Goal: Task Accomplishment & Management: Use online tool/utility

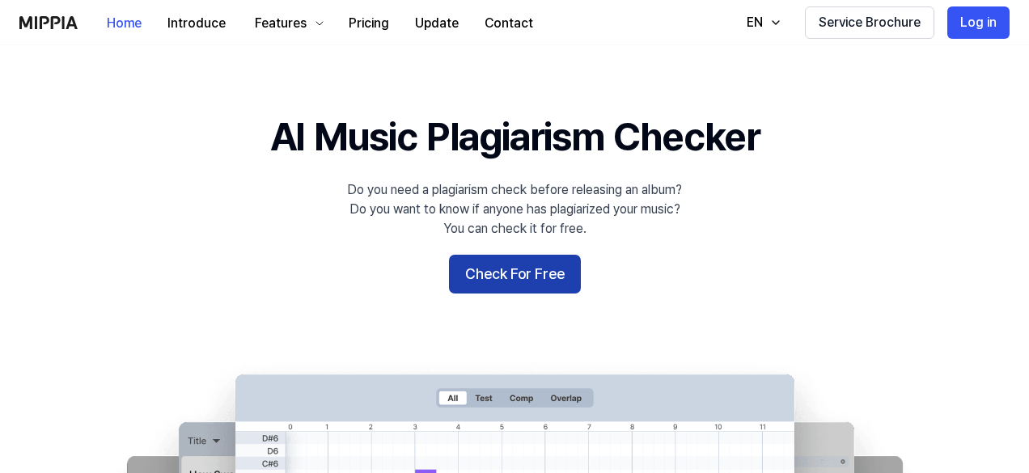
click at [518, 273] on button "Check For Free" at bounding box center [515, 274] width 132 height 39
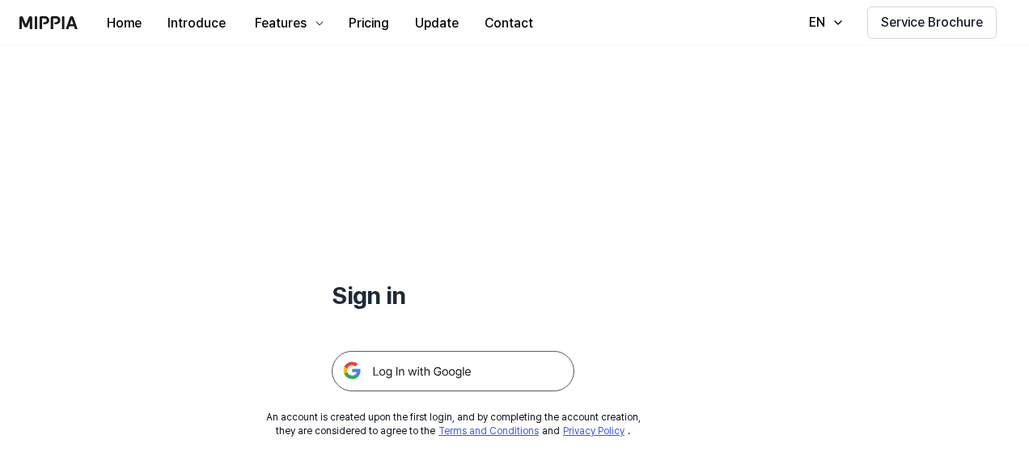
click at [417, 373] on img at bounding box center [453, 371] width 243 height 40
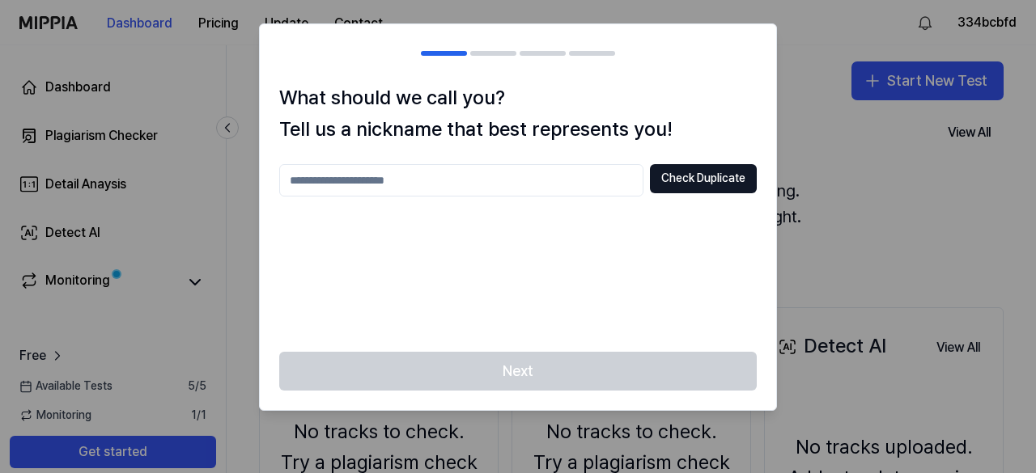
click at [343, 182] on input "text" at bounding box center [461, 180] width 364 height 32
type input "******"
click at [693, 172] on button "Check Duplicate" at bounding box center [703, 178] width 107 height 29
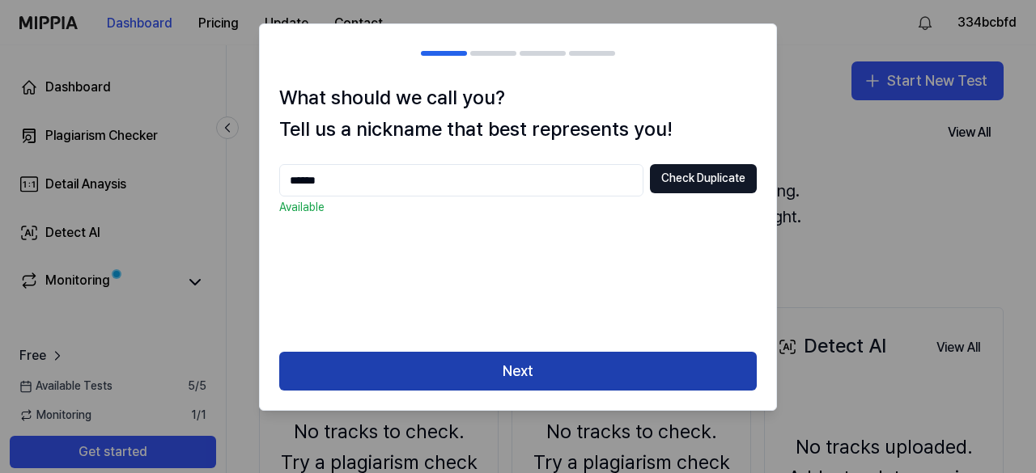
click at [505, 378] on button "Next" at bounding box center [517, 371] width 477 height 39
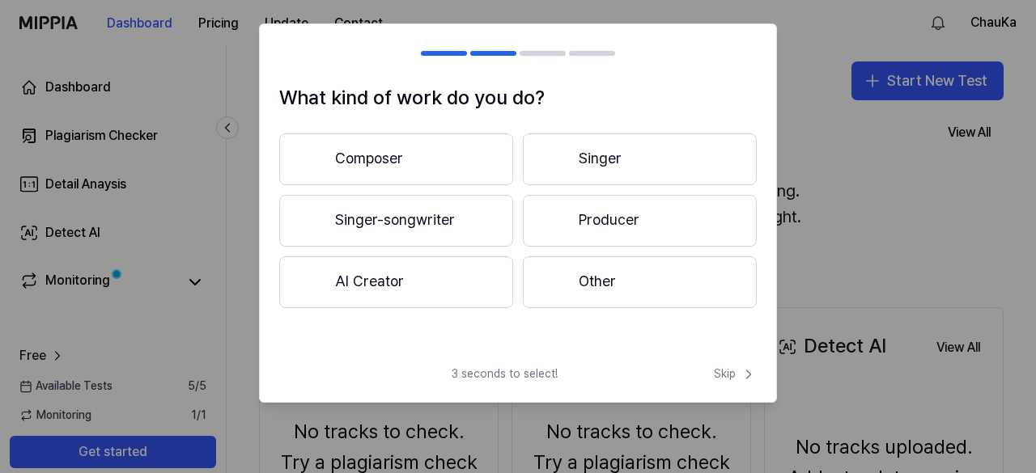
click at [367, 155] on button "Composer" at bounding box center [396, 160] width 234 height 52
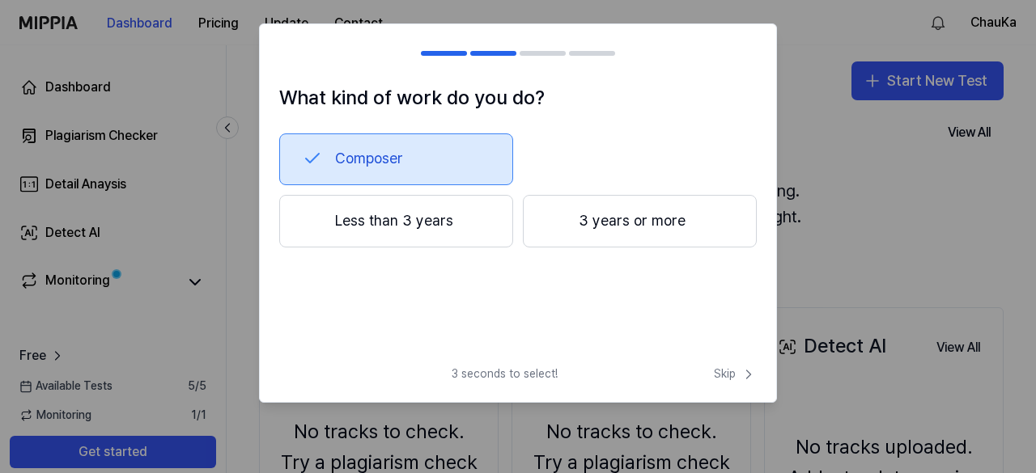
click at [458, 216] on button "Less than 3 years" at bounding box center [396, 221] width 234 height 53
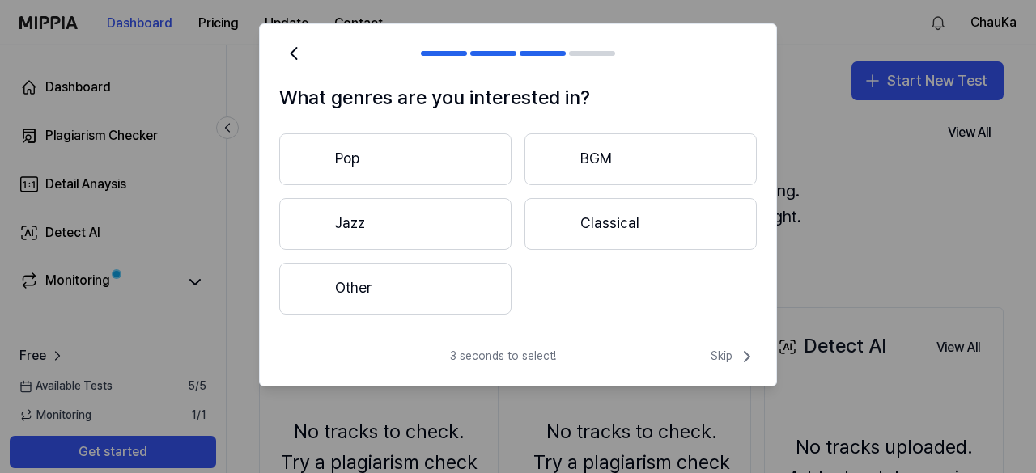
click at [362, 284] on button "Other" at bounding box center [395, 289] width 232 height 52
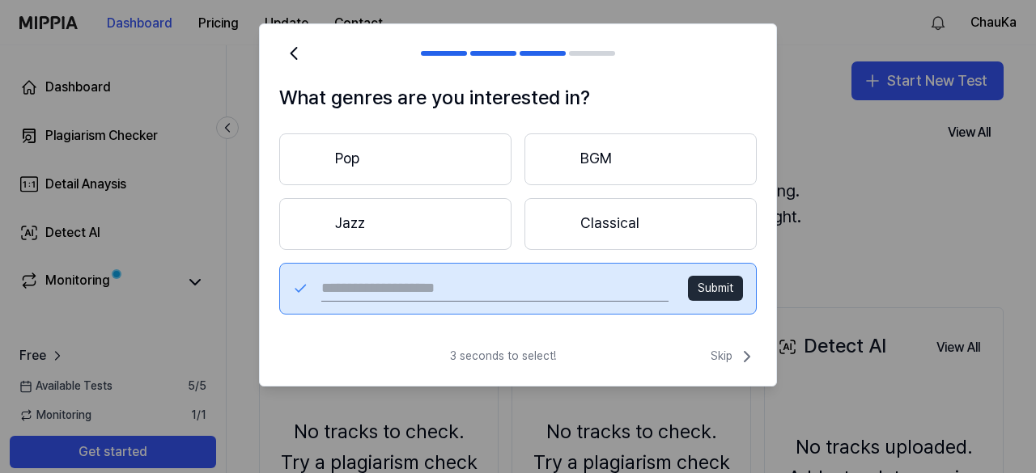
click at [552, 285] on input "text" at bounding box center [494, 289] width 347 height 26
click at [728, 362] on span "Skip" at bounding box center [733, 356] width 46 height 19
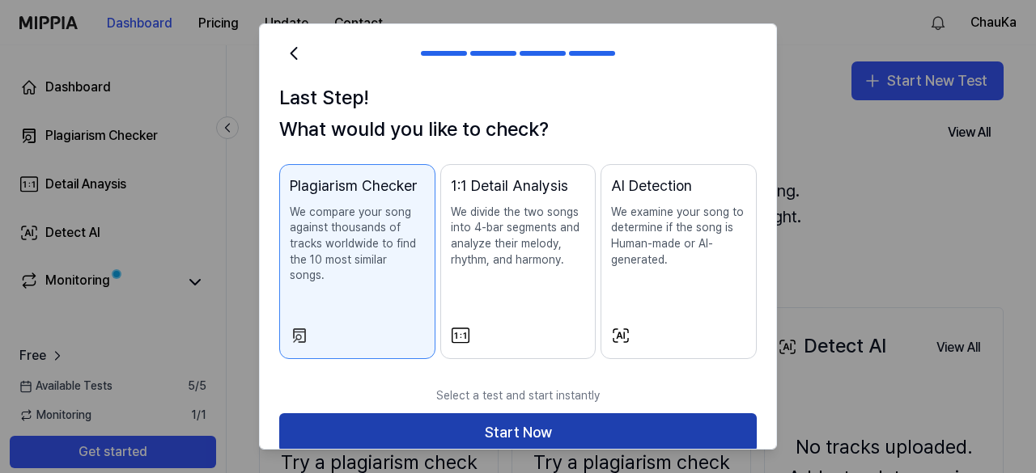
click at [573, 415] on button "Start Now" at bounding box center [517, 432] width 477 height 39
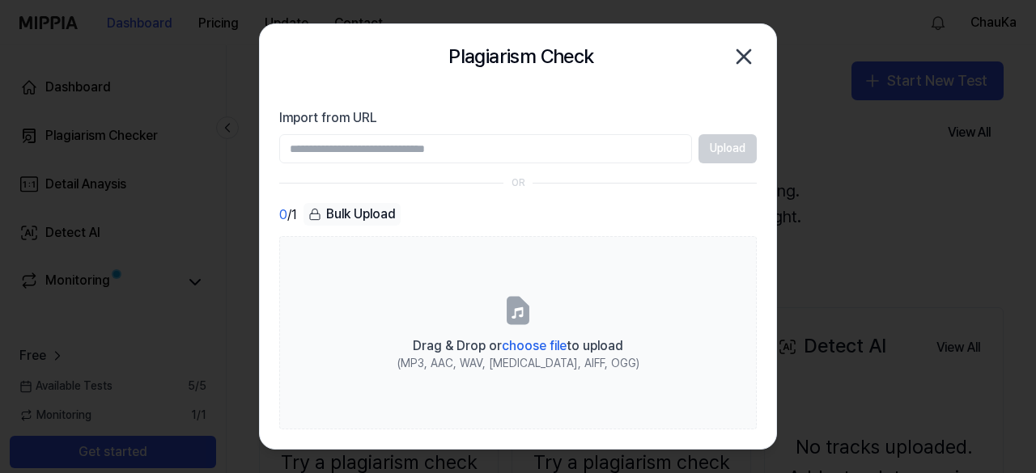
click at [443, 159] on input "Import from URL" at bounding box center [485, 148] width 413 height 29
click at [643, 187] on div "OR" at bounding box center [517, 183] width 477 height 14
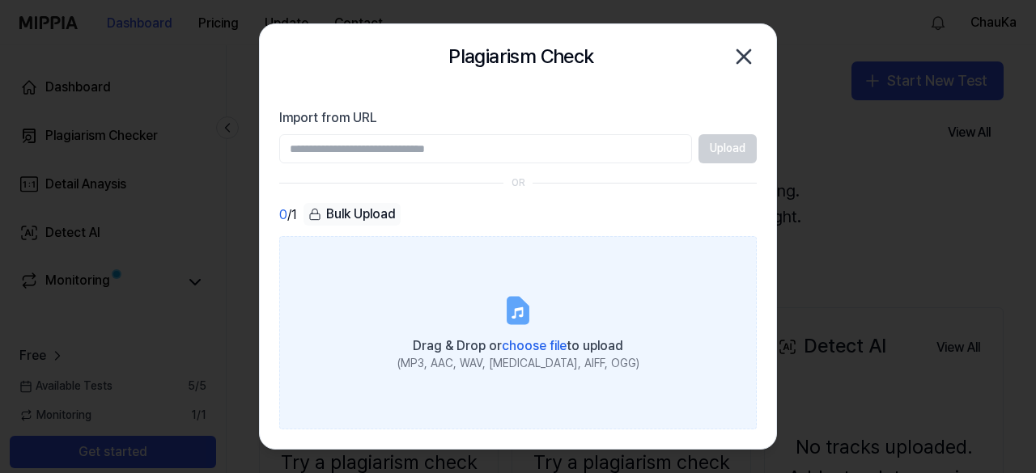
click at [537, 339] on span "choose file" at bounding box center [534, 345] width 65 height 15
click at [0, 0] on input "Drag & Drop or choose file to upload (MP3, AAC, WAV, [MEDICAL_DATA], AIFF, OGG)" at bounding box center [0, 0] width 0 height 0
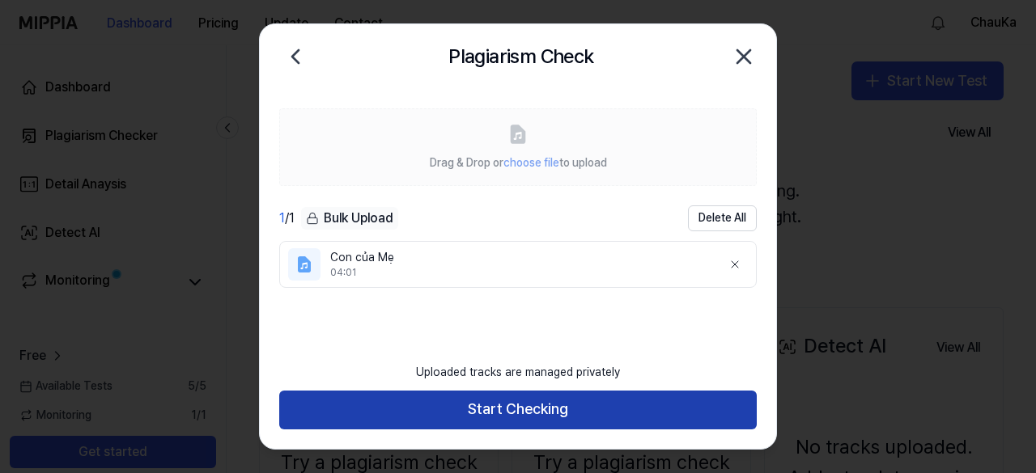
click at [542, 417] on button "Start Checking" at bounding box center [517, 410] width 477 height 39
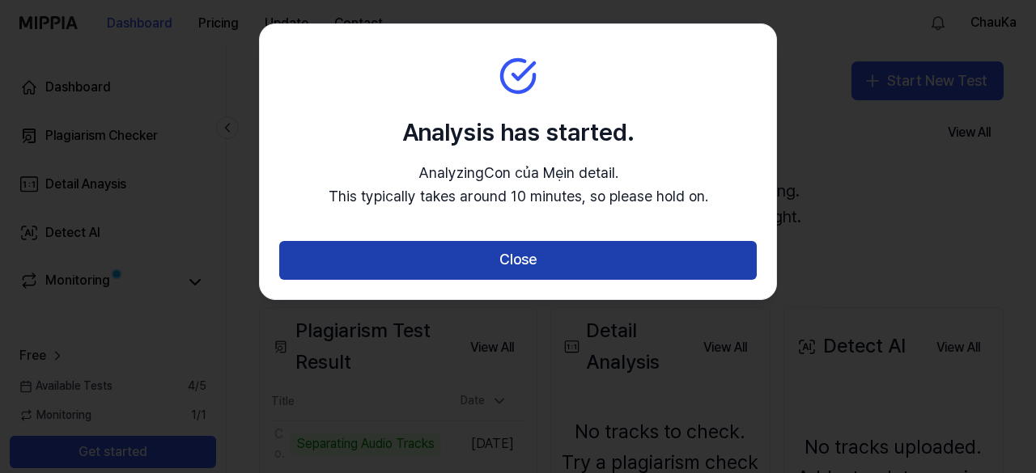
click at [547, 252] on button "Close" at bounding box center [517, 260] width 477 height 39
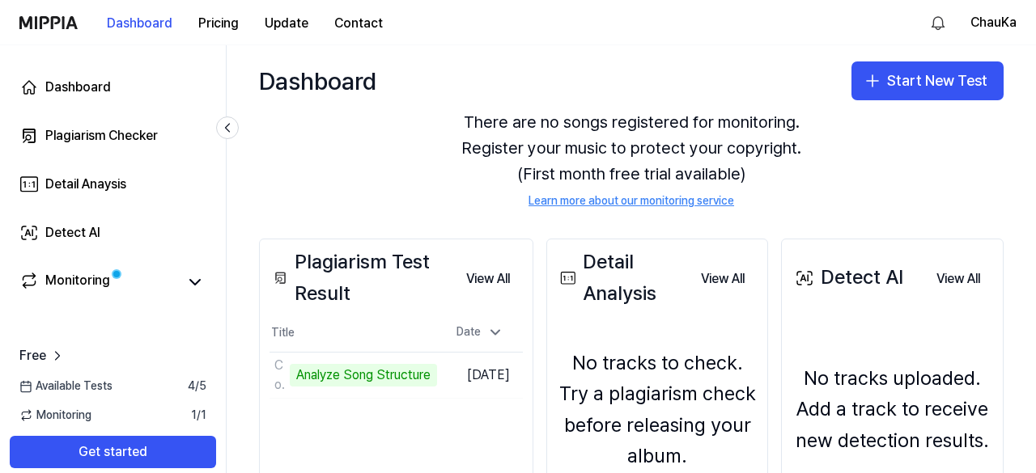
scroll to position [120, 0]
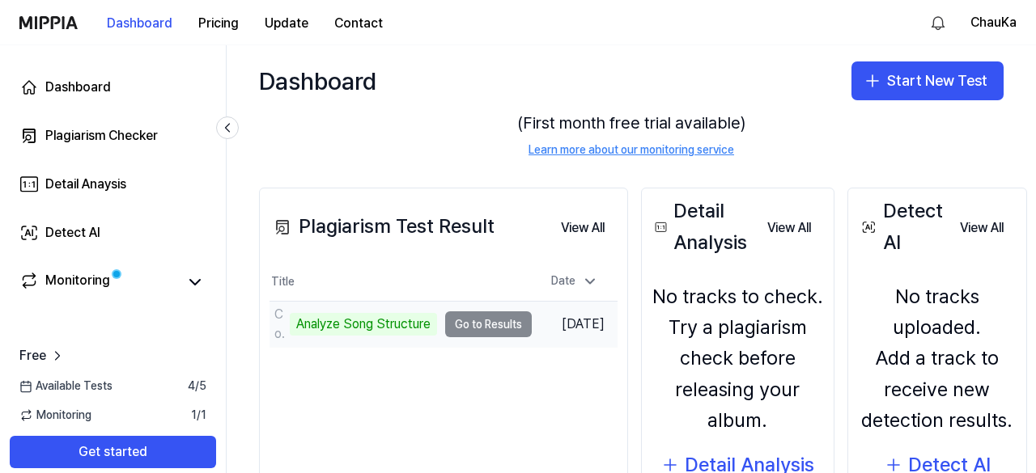
click at [487, 329] on td "Con của Mẹ Analyze Song Structure Go to Results" at bounding box center [400, 324] width 262 height 45
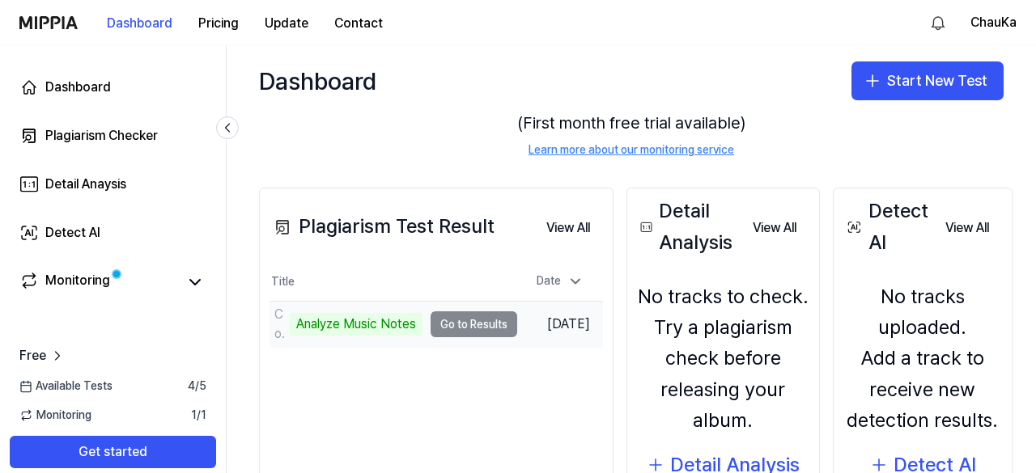
click at [471, 327] on td "Con của Mẹ Analyze Music Notes Go to Results" at bounding box center [393, 324] width 248 height 45
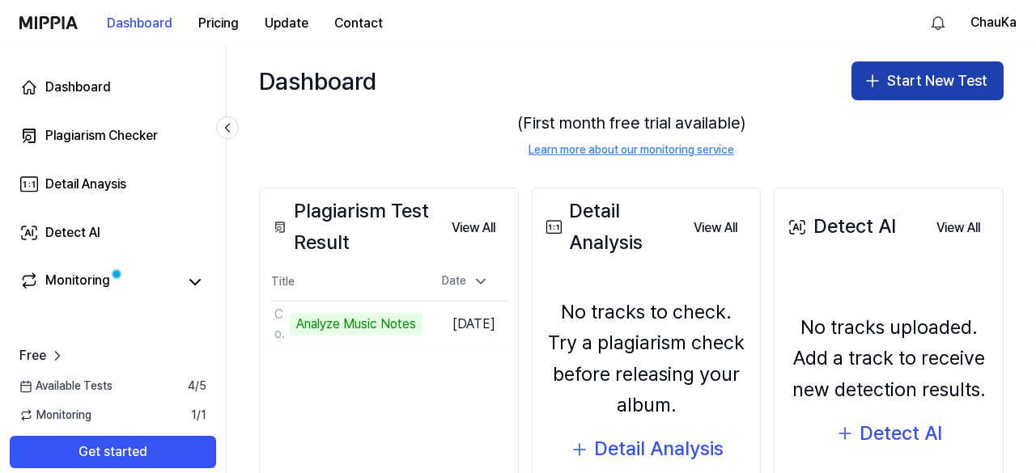
click at [908, 74] on button "Start New Test" at bounding box center [927, 80] width 152 height 39
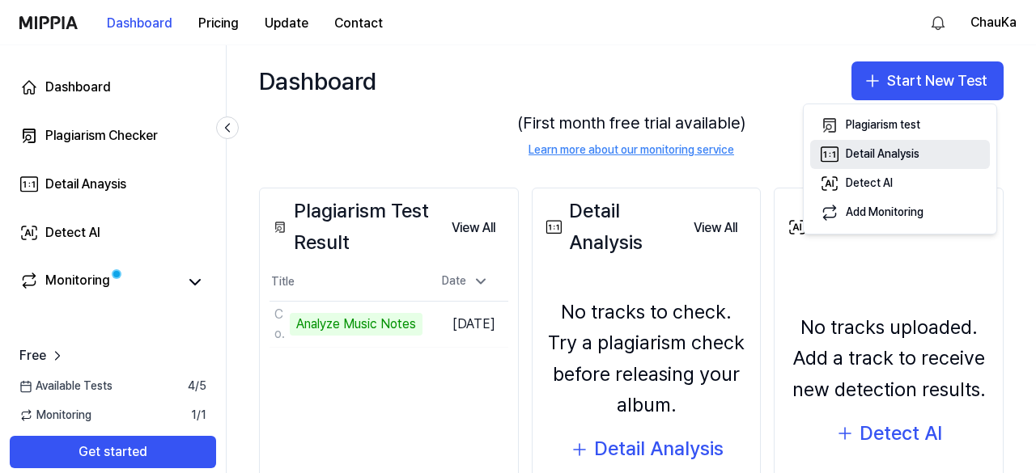
click at [884, 159] on div "Detail Analysis" at bounding box center [883, 154] width 74 height 16
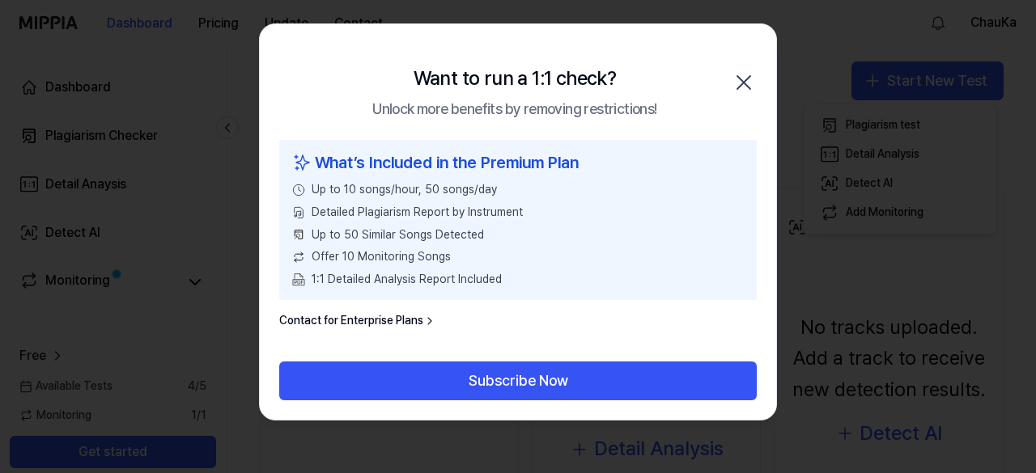
click at [741, 88] on icon "button" at bounding box center [744, 83] width 26 height 26
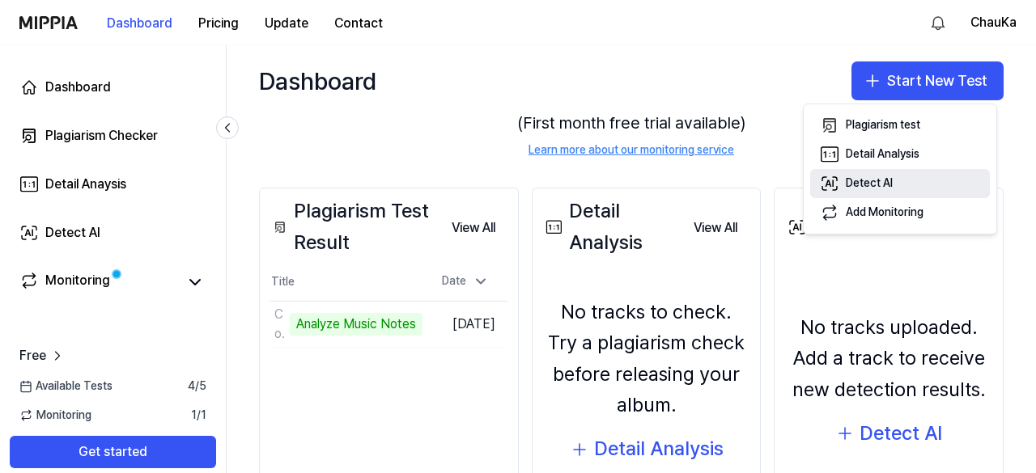
click at [904, 187] on button "Detect AI" at bounding box center [900, 183] width 180 height 29
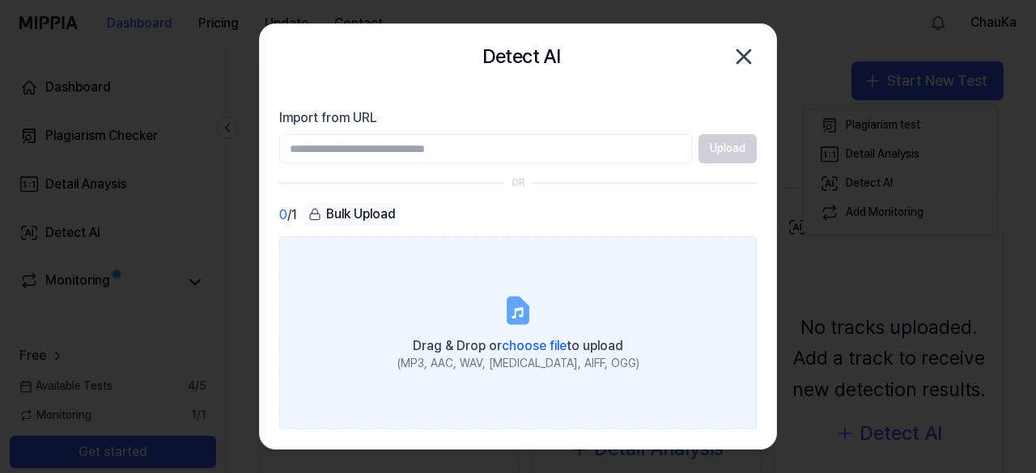
click at [524, 341] on span "choose file" at bounding box center [534, 345] width 65 height 15
click at [0, 0] on input "Drag & Drop or choose file to upload (MP3, AAC, WAV, [MEDICAL_DATA], AIFF, OGG)" at bounding box center [0, 0] width 0 height 0
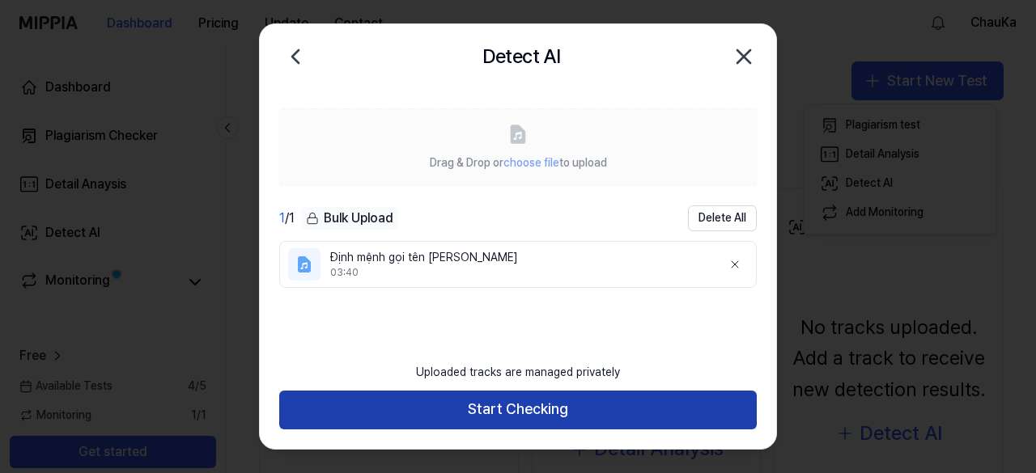
click at [545, 411] on button "Start Checking" at bounding box center [517, 410] width 477 height 39
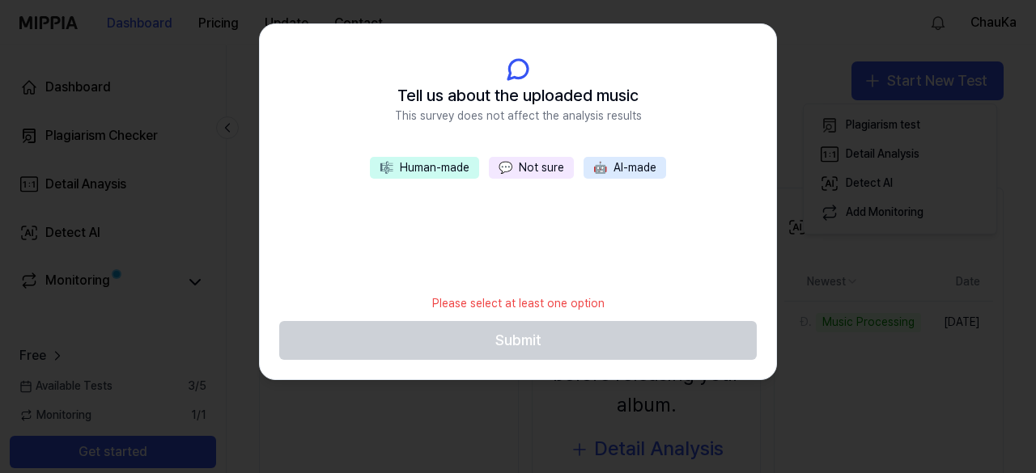
click at [447, 171] on button "🎼 Human-made" at bounding box center [424, 168] width 109 height 23
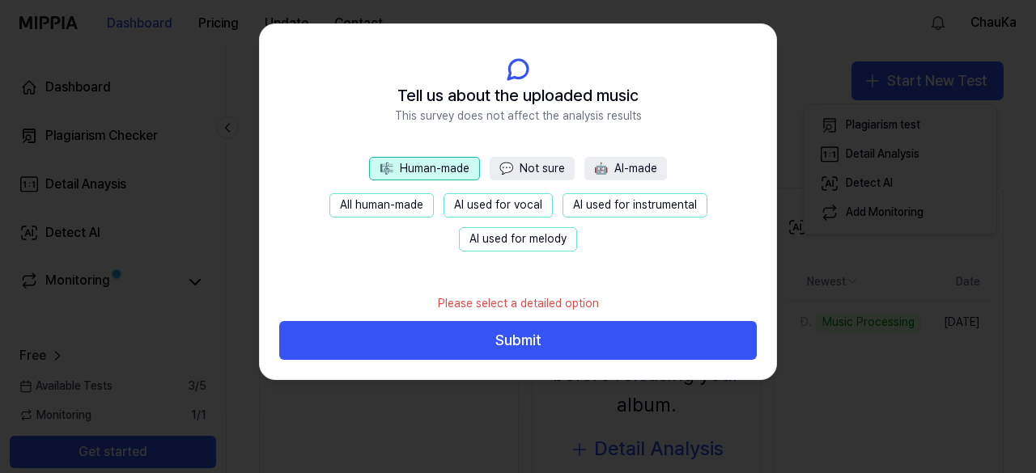
click at [528, 167] on button "💬 Not sure" at bounding box center [532, 169] width 85 height 24
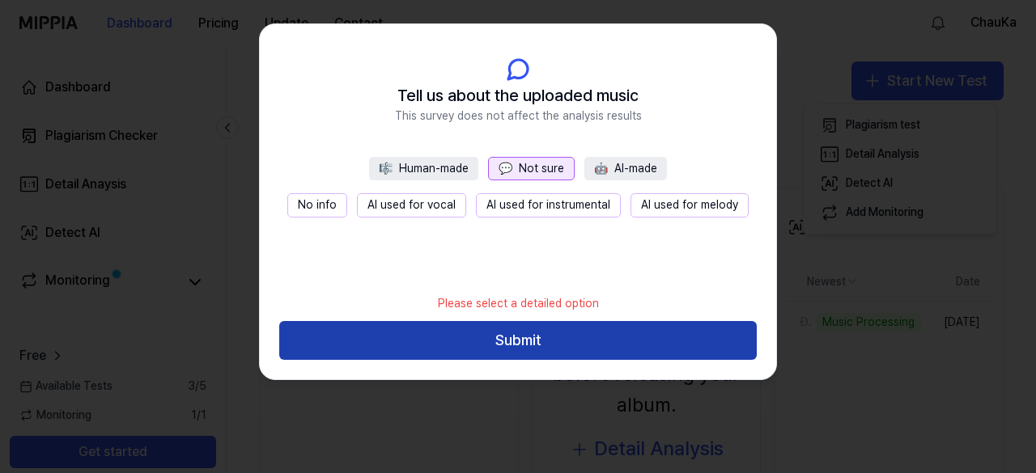
click at [536, 339] on button "Submit" at bounding box center [517, 340] width 477 height 39
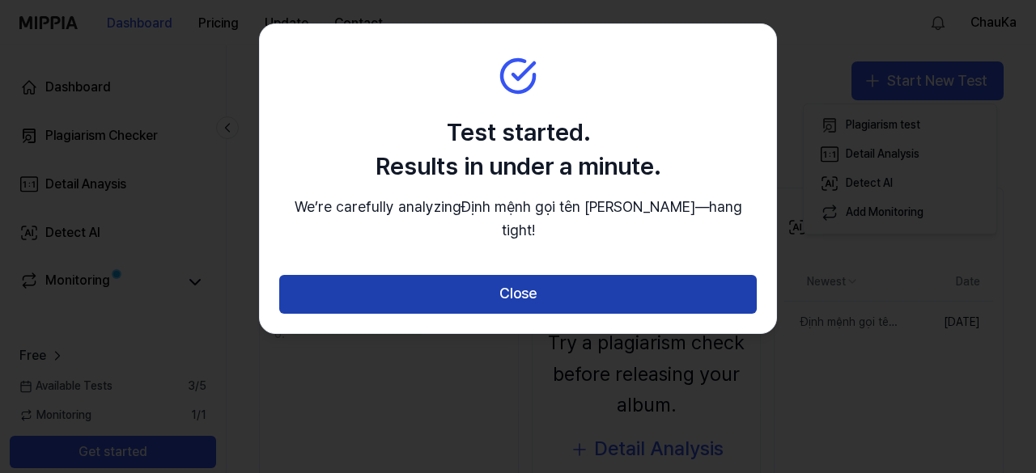
click at [578, 302] on button "Close" at bounding box center [517, 294] width 477 height 39
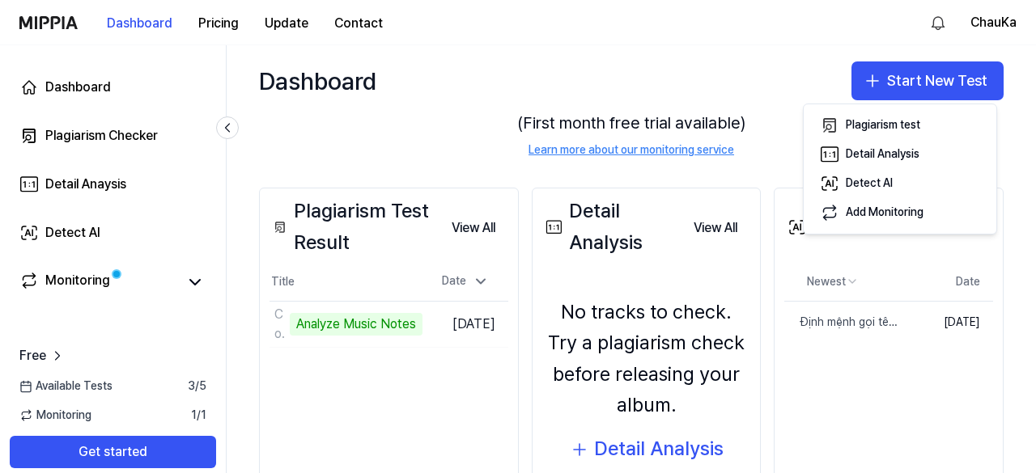
click at [477, 437] on div "Plagiarism Test Result View All Plagiarism Test Result Title Date Con của Mẹ An…" at bounding box center [389, 354] width 260 height 333
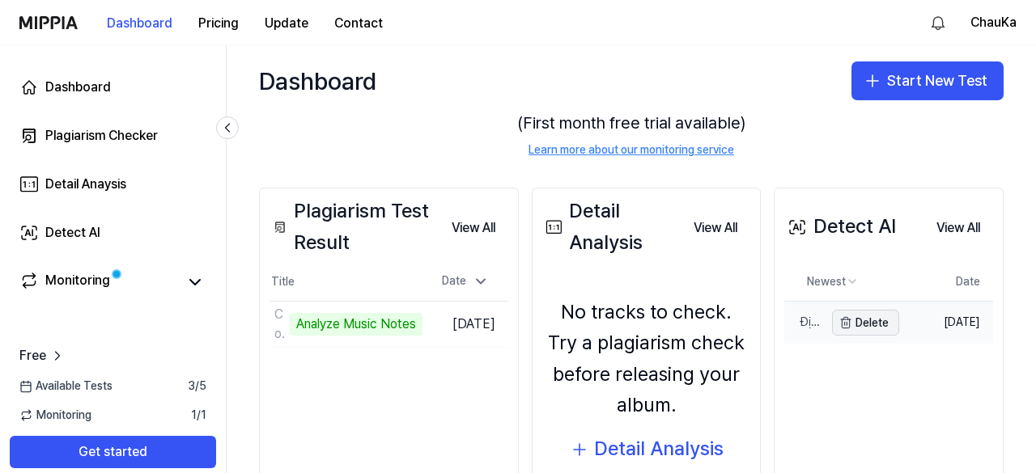
click at [861, 322] on button "Delete" at bounding box center [865, 323] width 67 height 26
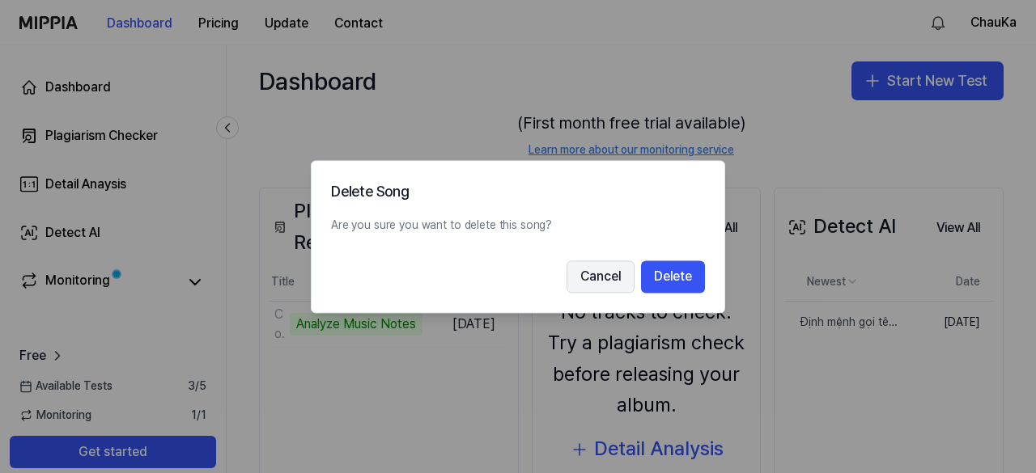
click at [587, 279] on button "Cancel" at bounding box center [600, 277] width 68 height 32
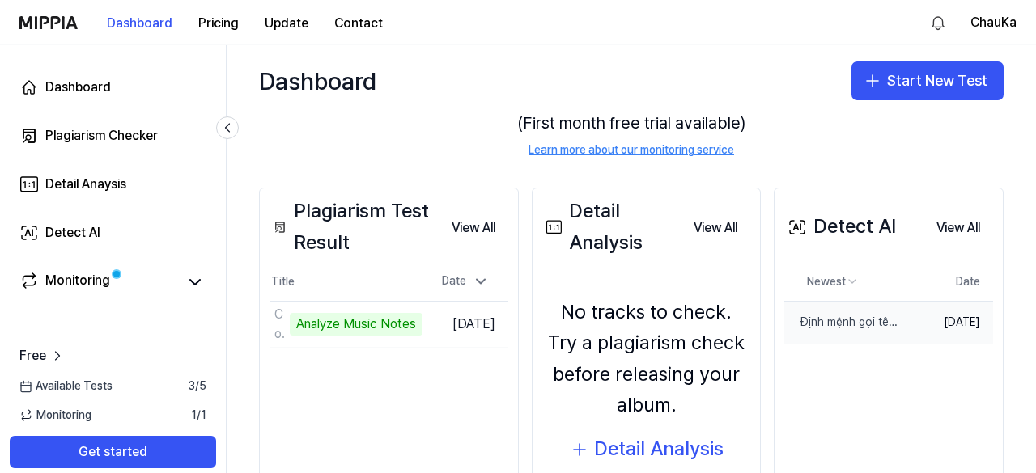
click at [950, 316] on td "[DATE]" at bounding box center [946, 323] width 94 height 42
click at [796, 322] on div "Định mệnh gọi tên [PERSON_NAME]" at bounding box center [804, 323] width 40 height 16
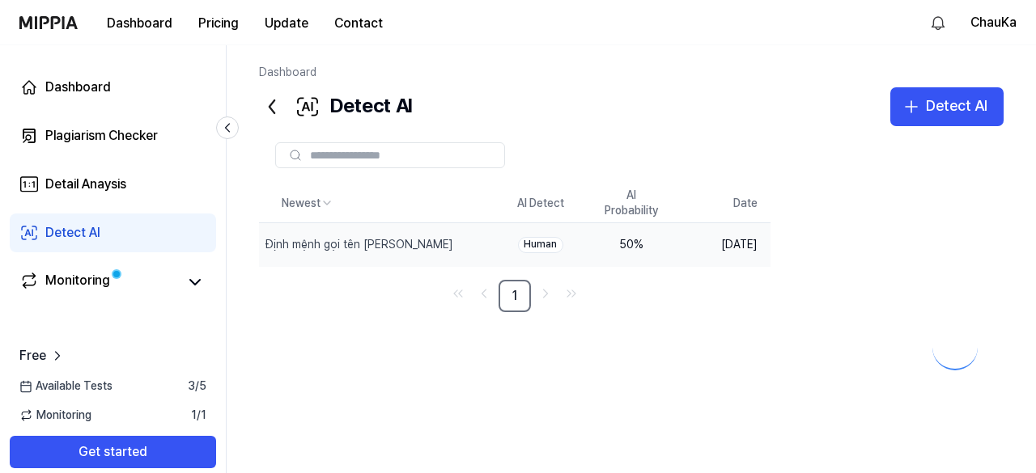
click at [806, 321] on div "Newest AI Detect AI Probability Date Định mệnh gọi tên [PERSON_NAME] Delete Hum…" at bounding box center [683, 337] width 848 height 307
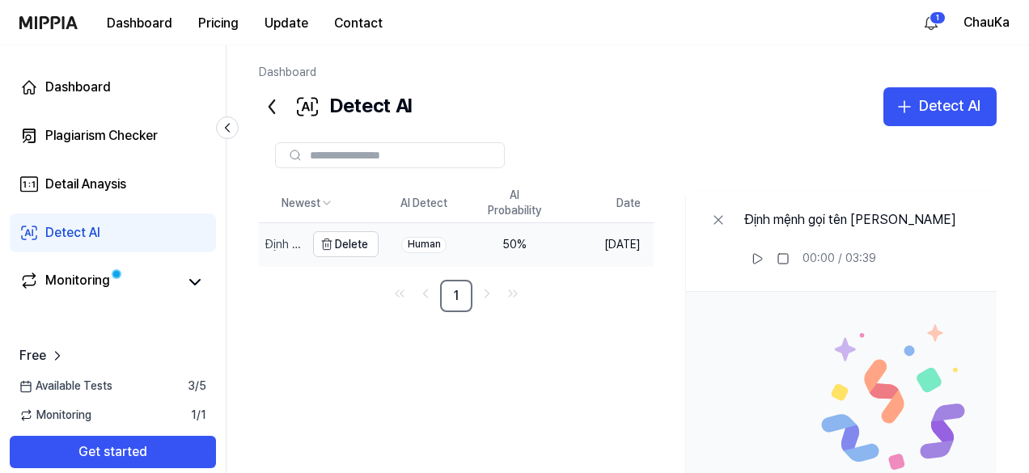
click at [280, 244] on div "Định mệnh gọi tên [PERSON_NAME]" at bounding box center [283, 245] width 36 height 16
click at [790, 264] on icon at bounding box center [783, 258] width 13 height 13
click at [764, 264] on icon at bounding box center [757, 258] width 13 height 13
click at [693, 362] on div "Newest AI Detect AI Probability Date Định mệnh gọi tên [PERSON_NAME] Delete Hum…" at bounding box center [683, 435] width 848 height 502
click at [788, 262] on rect at bounding box center [783, 259] width 10 height 10
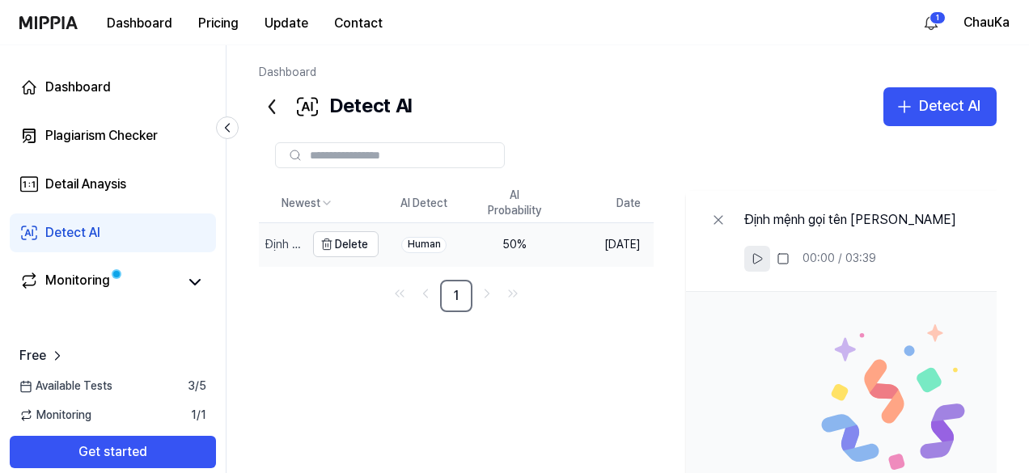
click at [301, 245] on div "Định mệnh gọi tên [PERSON_NAME]" at bounding box center [283, 245] width 36 height 16
click at [377, 246] on button "Delete" at bounding box center [346, 244] width 66 height 26
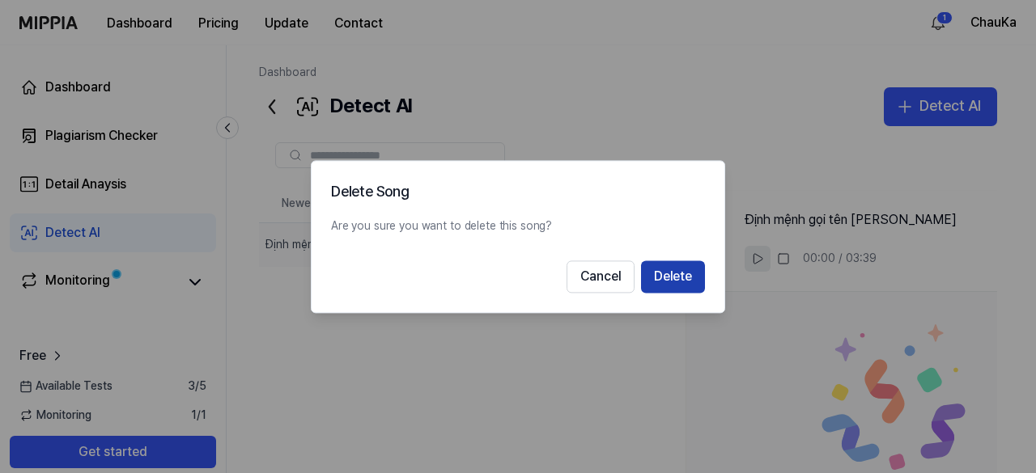
click at [694, 284] on button "Delete" at bounding box center [673, 277] width 64 height 32
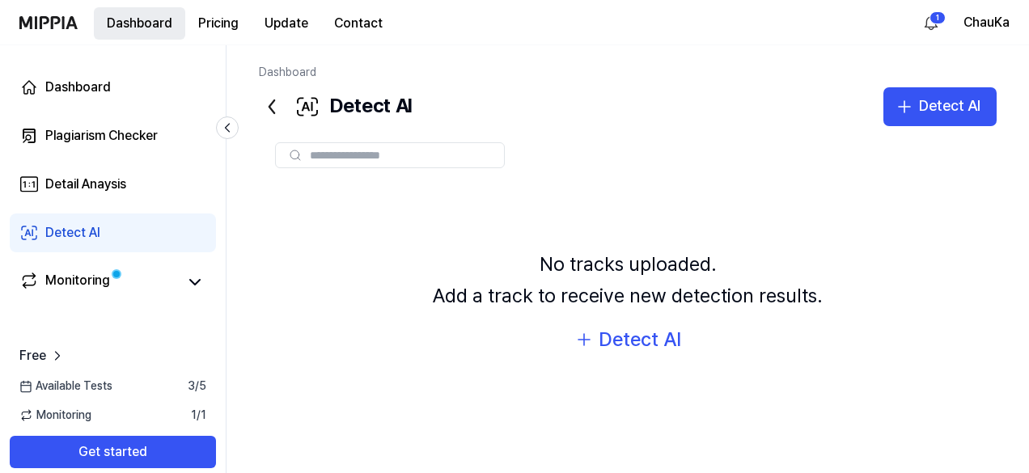
click at [134, 20] on button "Dashboard" at bounding box center [139, 23] width 91 height 32
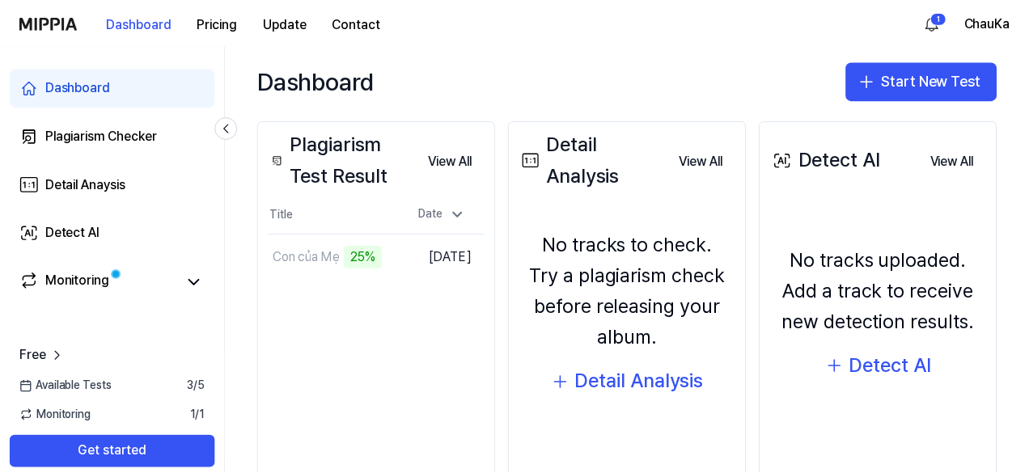
scroll to position [188, 0]
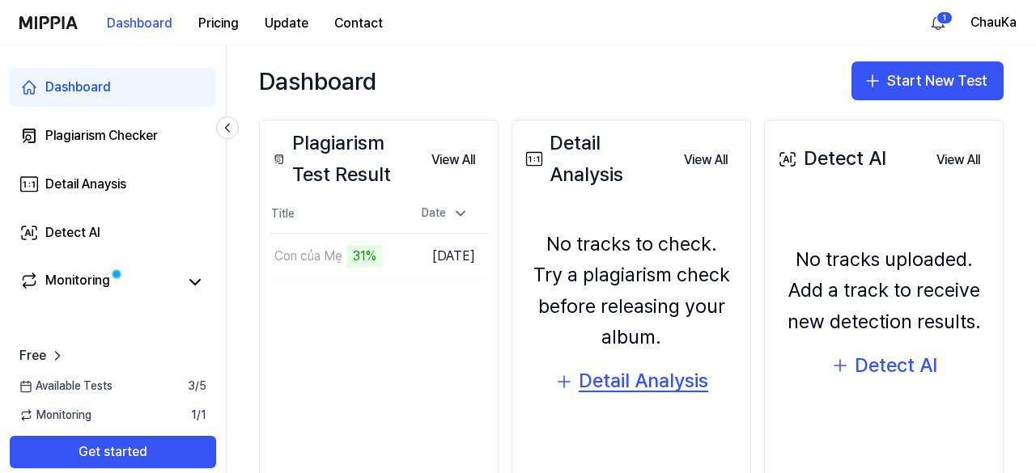
click at [628, 389] on div "Detail Analysis" at bounding box center [643, 381] width 129 height 31
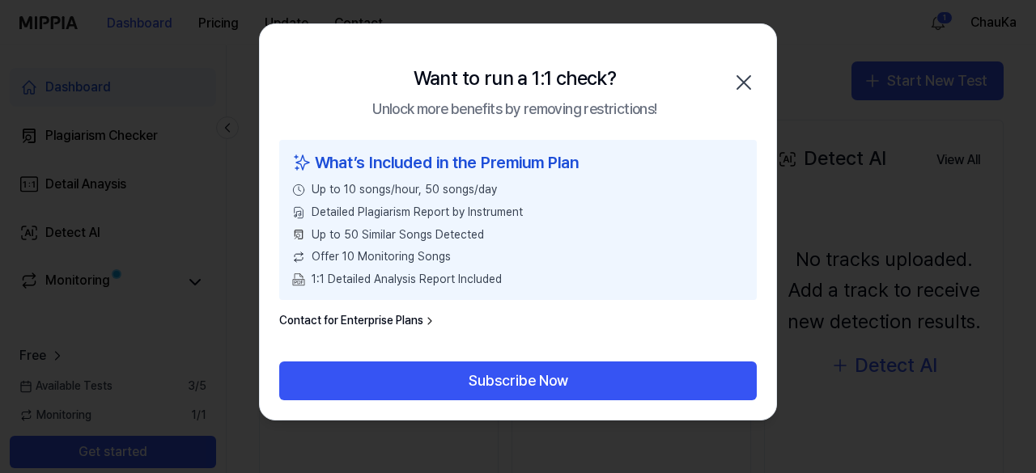
click at [752, 83] on icon "button" at bounding box center [744, 83] width 26 height 26
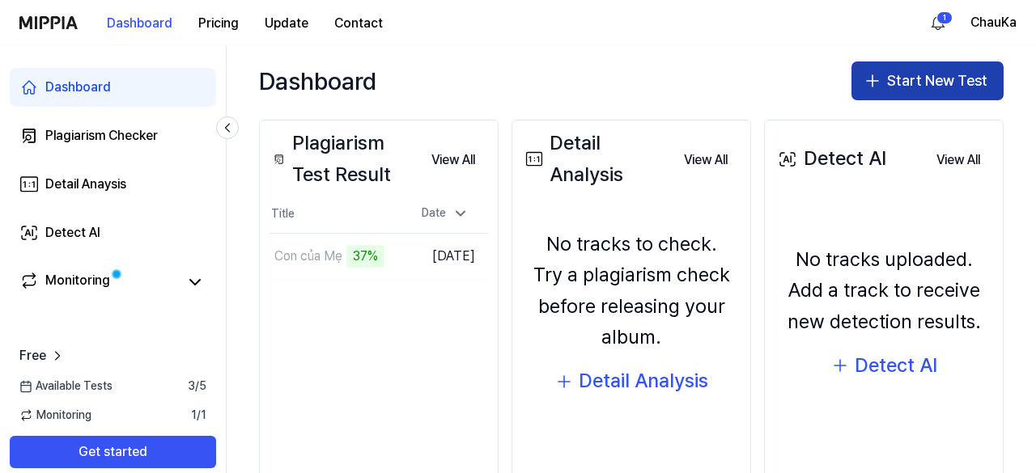
click at [892, 88] on button "Start New Test" at bounding box center [927, 80] width 152 height 39
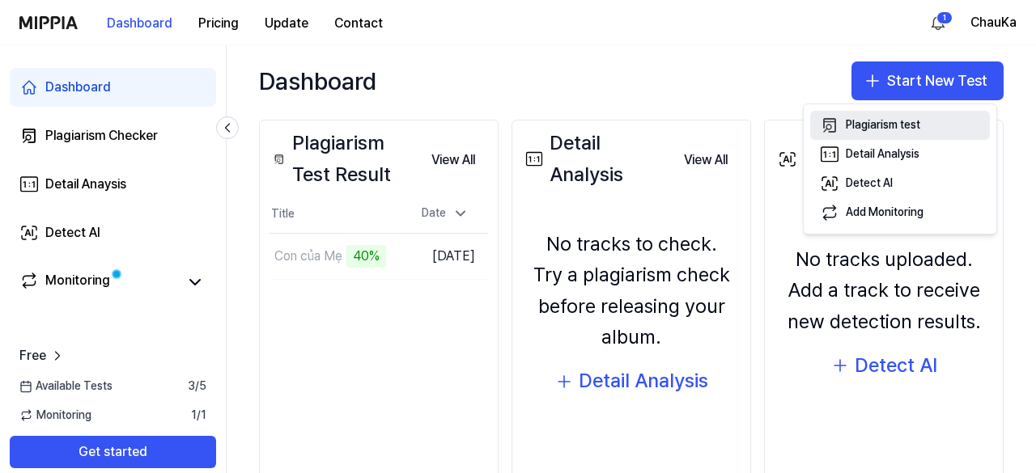
click at [887, 126] on div "Plagiarism test" at bounding box center [883, 125] width 74 height 16
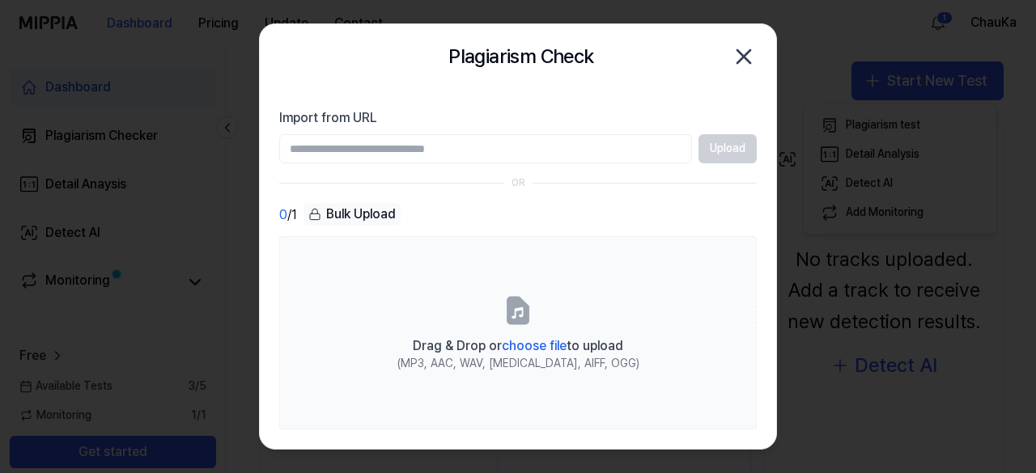
click at [326, 210] on div "Bulk Upload" at bounding box center [351, 214] width 97 height 23
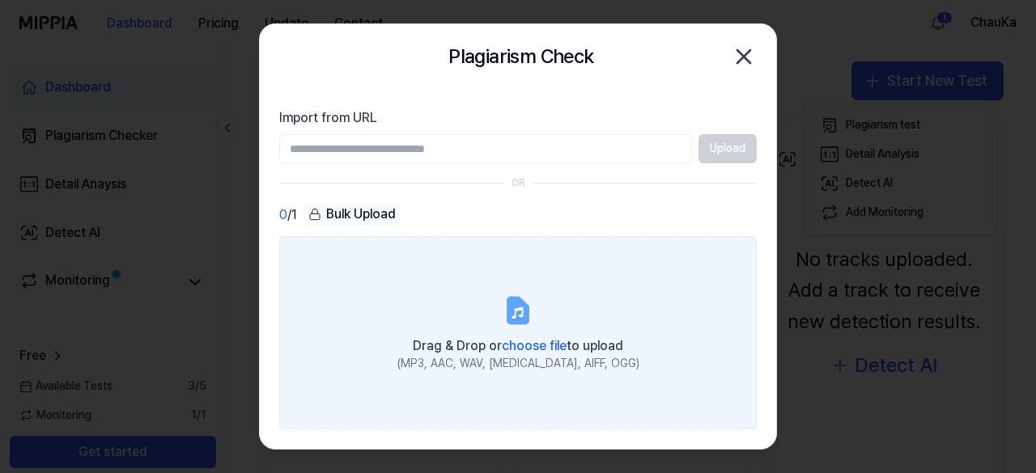
click at [539, 345] on span "choose file" at bounding box center [534, 345] width 65 height 15
click at [0, 0] on input "Drag & Drop or choose file to upload (MP3, AAC, WAV, [MEDICAL_DATA], AIFF, OGG)" at bounding box center [0, 0] width 0 height 0
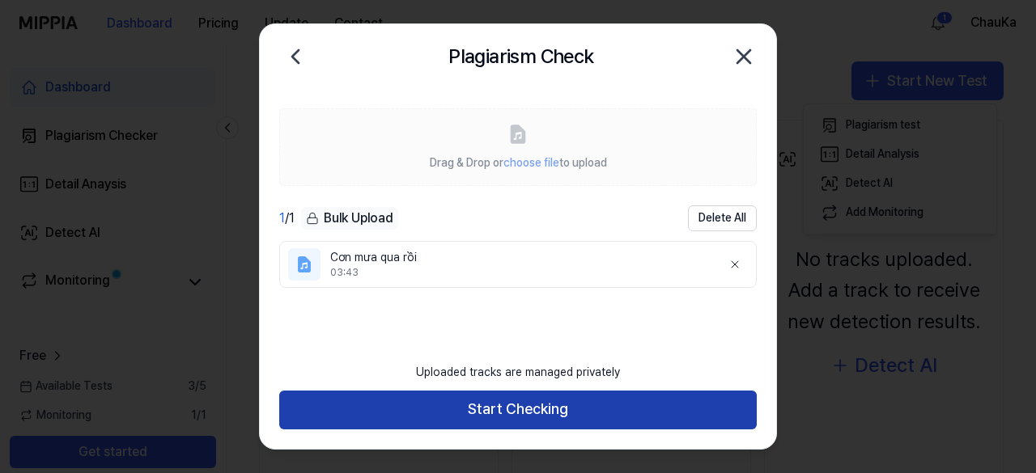
click at [549, 416] on button "Start Checking" at bounding box center [517, 410] width 477 height 39
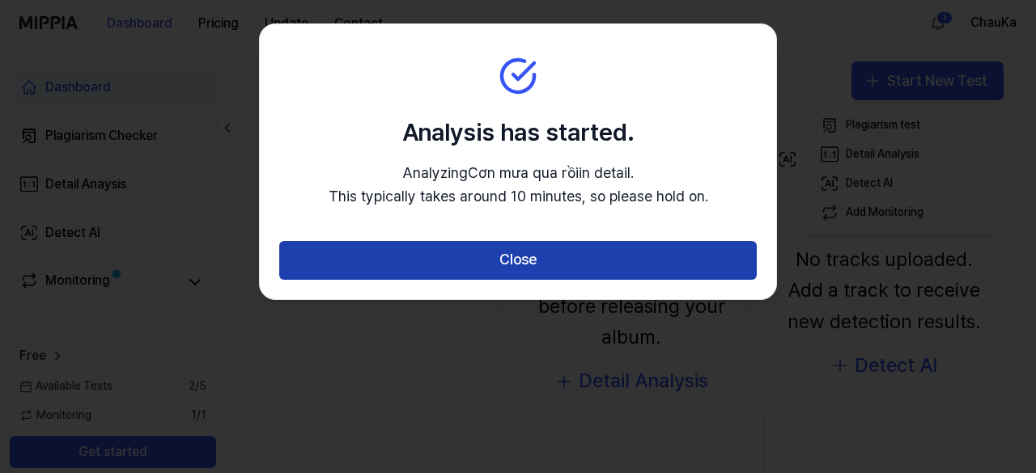
click at [487, 263] on button "Close" at bounding box center [517, 260] width 477 height 39
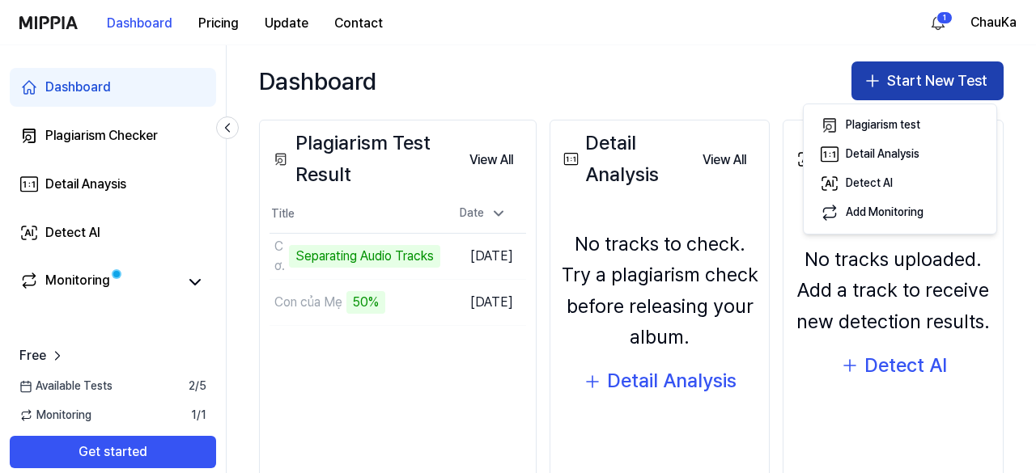
click at [891, 88] on button "Start New Test" at bounding box center [927, 80] width 152 height 39
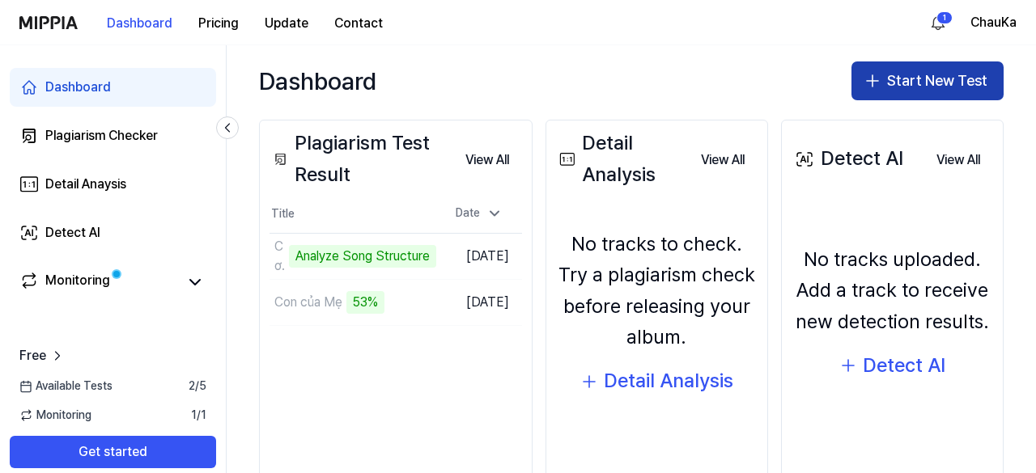
click at [896, 82] on button "Start New Test" at bounding box center [927, 80] width 152 height 39
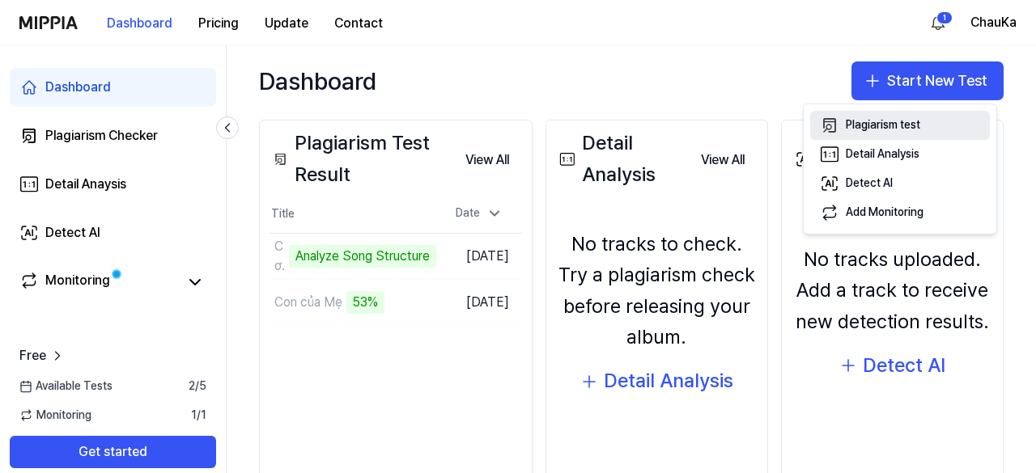
click at [880, 122] on div "Plagiarism test" at bounding box center [883, 125] width 74 height 16
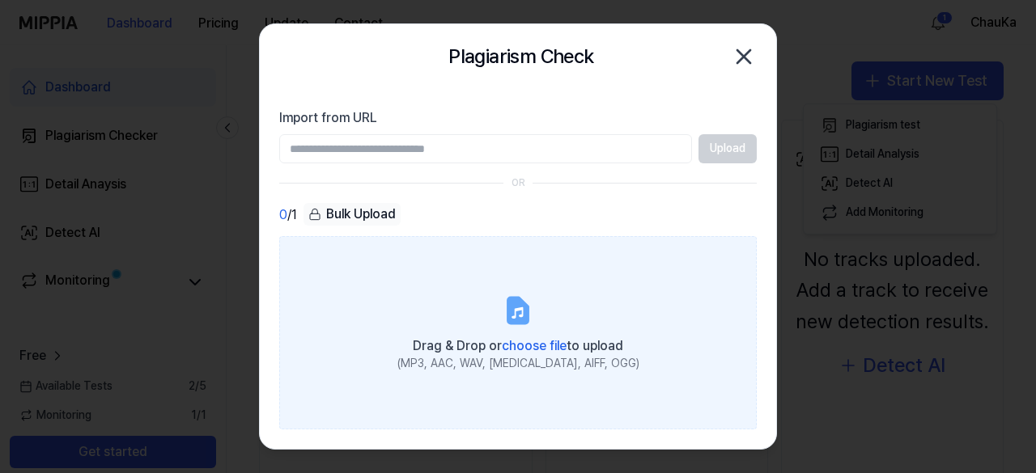
click at [531, 347] on span "choose file" at bounding box center [534, 345] width 65 height 15
click at [0, 0] on input "Drag & Drop or choose file to upload (MP3, AAC, WAV, [MEDICAL_DATA], AIFF, OGG)" at bounding box center [0, 0] width 0 height 0
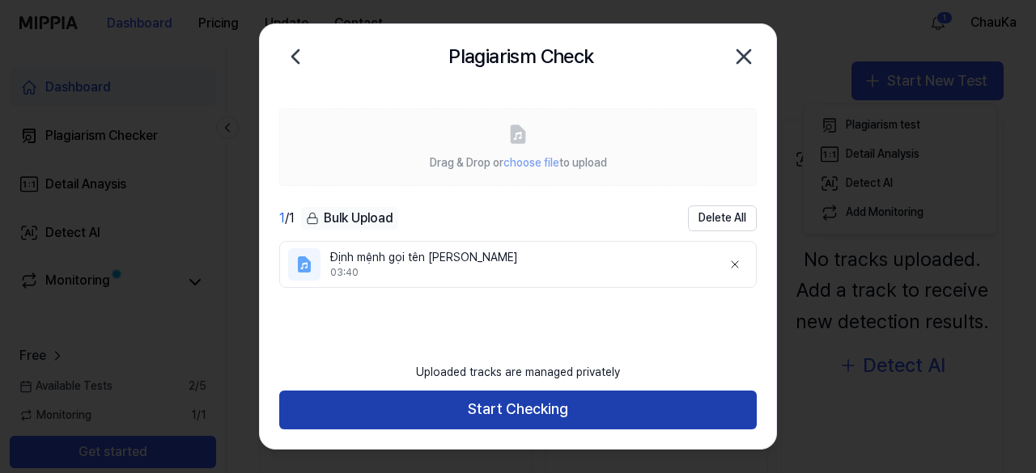
click at [526, 404] on button "Start Checking" at bounding box center [517, 410] width 477 height 39
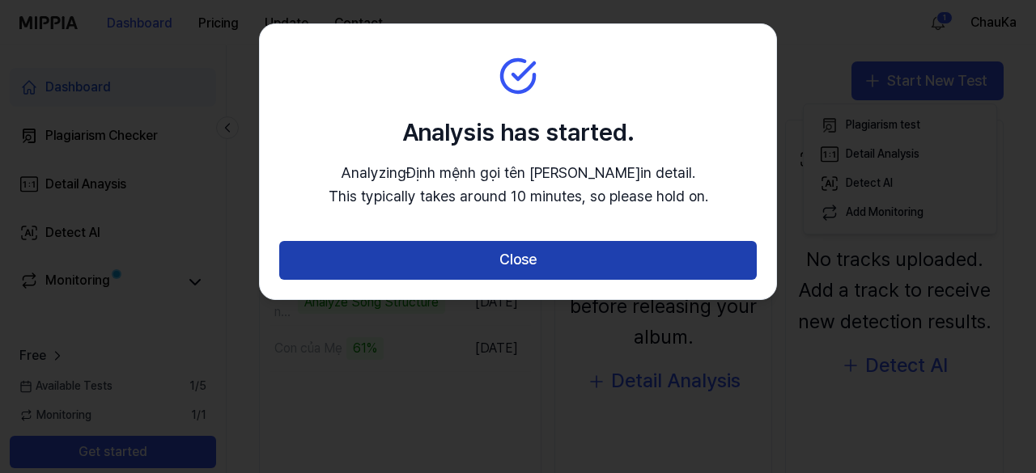
click at [501, 263] on button "Close" at bounding box center [517, 260] width 477 height 39
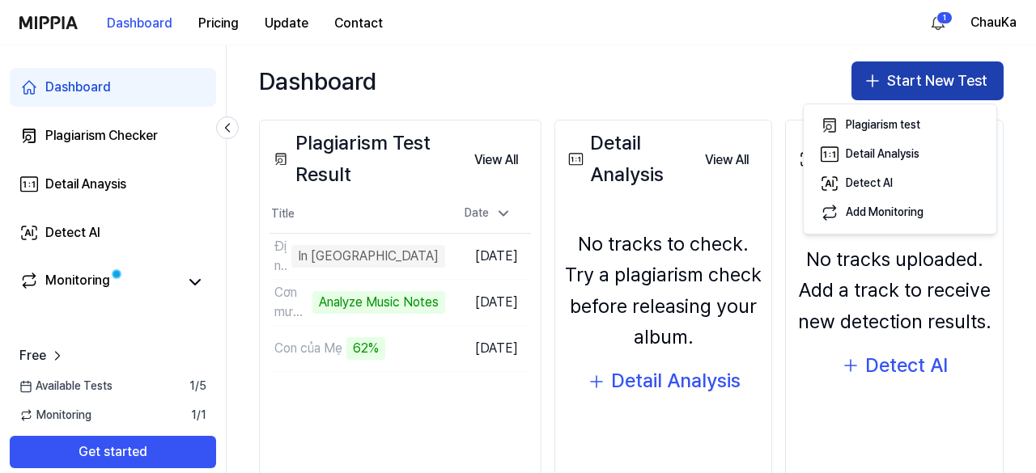
click at [955, 84] on button "Start New Test" at bounding box center [927, 80] width 152 height 39
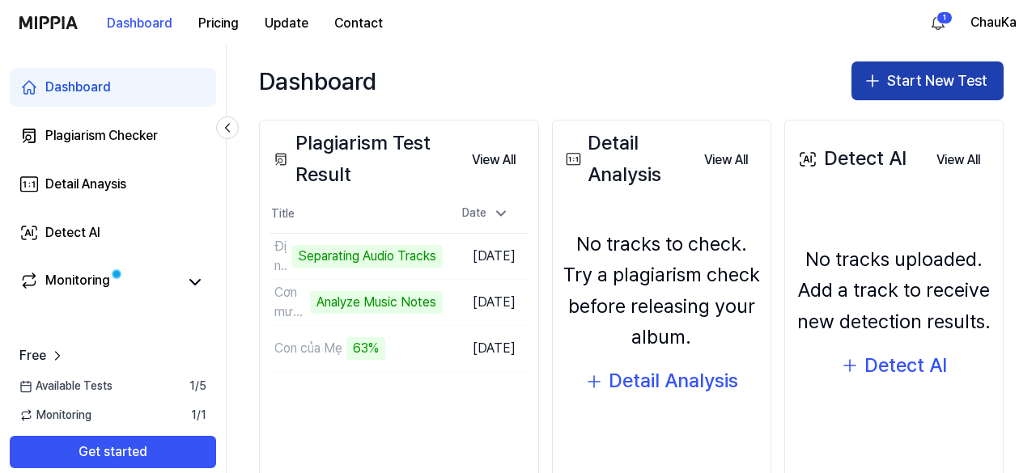
click at [894, 88] on button "Start New Test" at bounding box center [927, 80] width 152 height 39
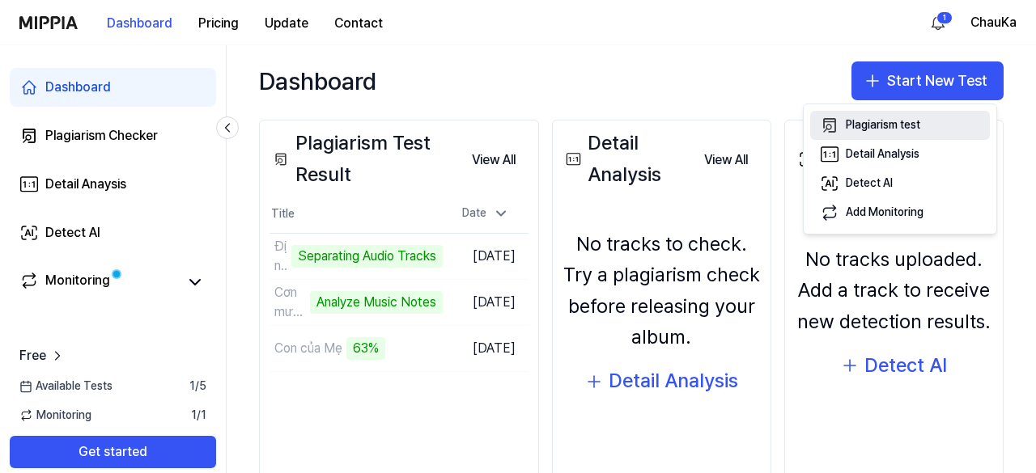
click at [876, 117] on div "Plagiarism test" at bounding box center [883, 125] width 74 height 16
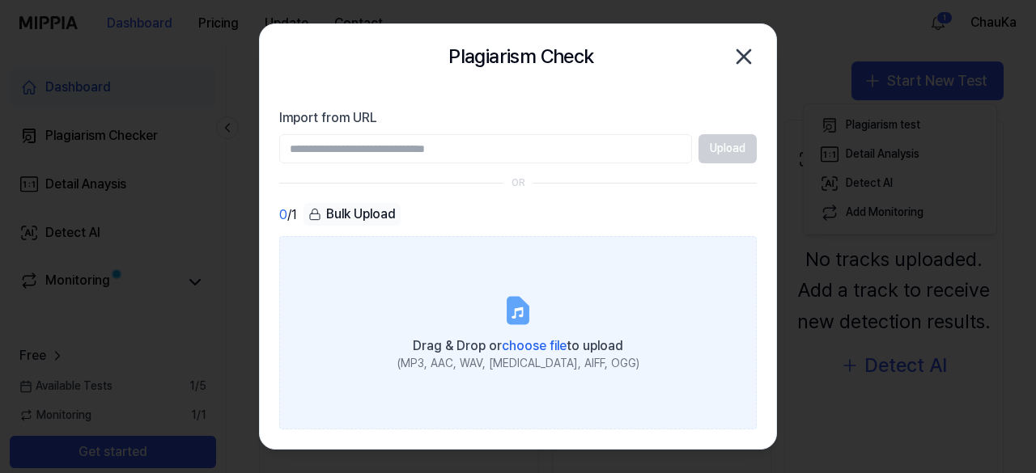
click at [534, 346] on span "choose file" at bounding box center [534, 345] width 65 height 15
click at [0, 0] on input "Drag & Drop or choose file to upload (MP3, AAC, WAV, [MEDICAL_DATA], AIFF, OGG)" at bounding box center [0, 0] width 0 height 0
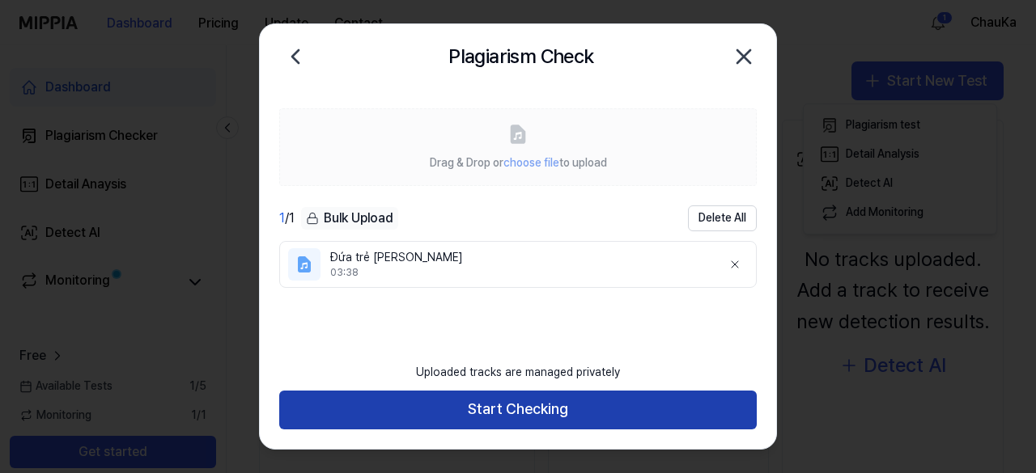
click at [574, 404] on button "Start Checking" at bounding box center [517, 410] width 477 height 39
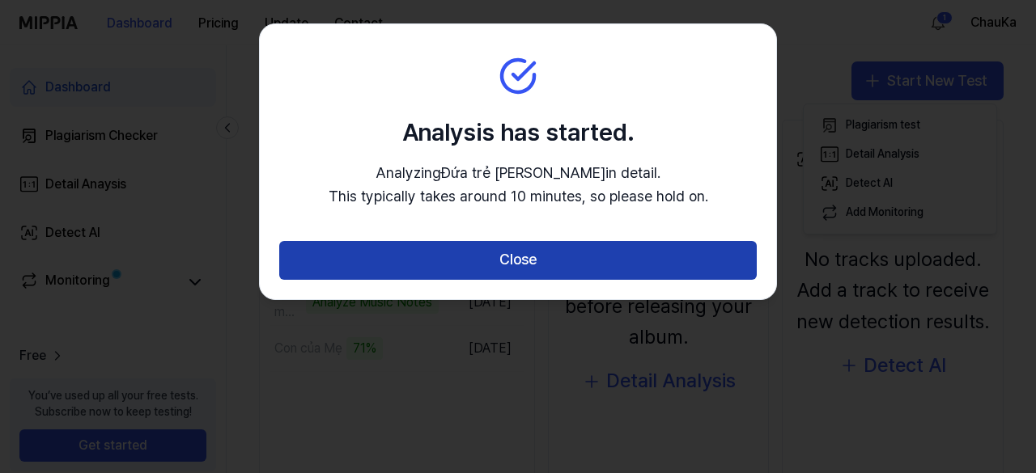
click at [499, 252] on button "Close" at bounding box center [517, 260] width 477 height 39
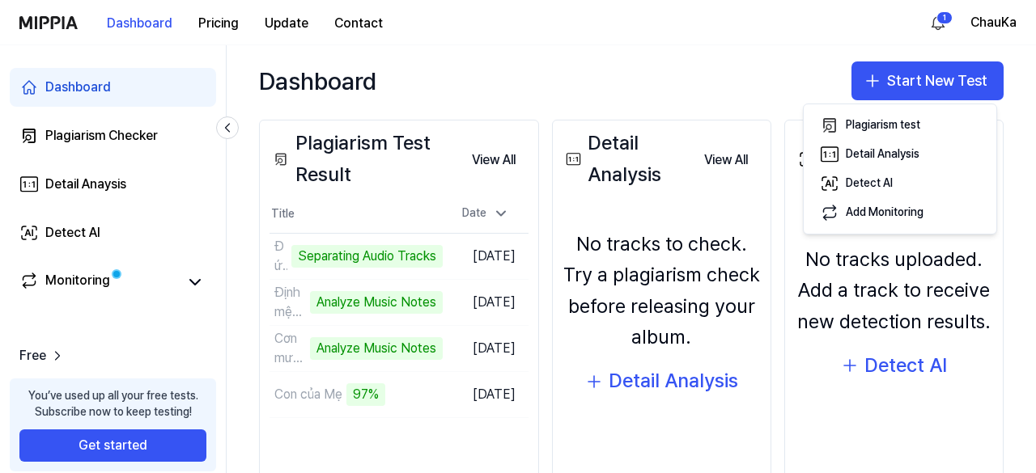
click at [772, 49] on div "Dashboard Start New Test" at bounding box center [631, 80] width 809 height 71
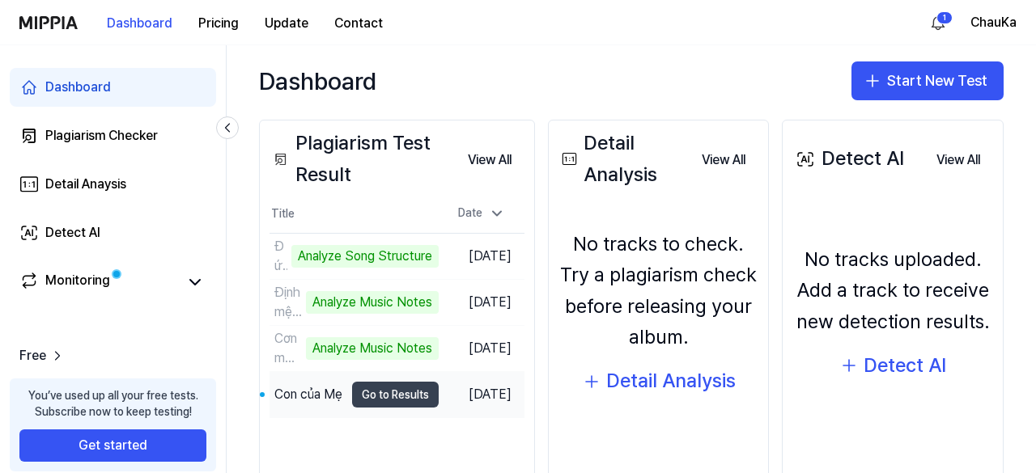
click at [375, 389] on button "Go to Results" at bounding box center [395, 395] width 87 height 26
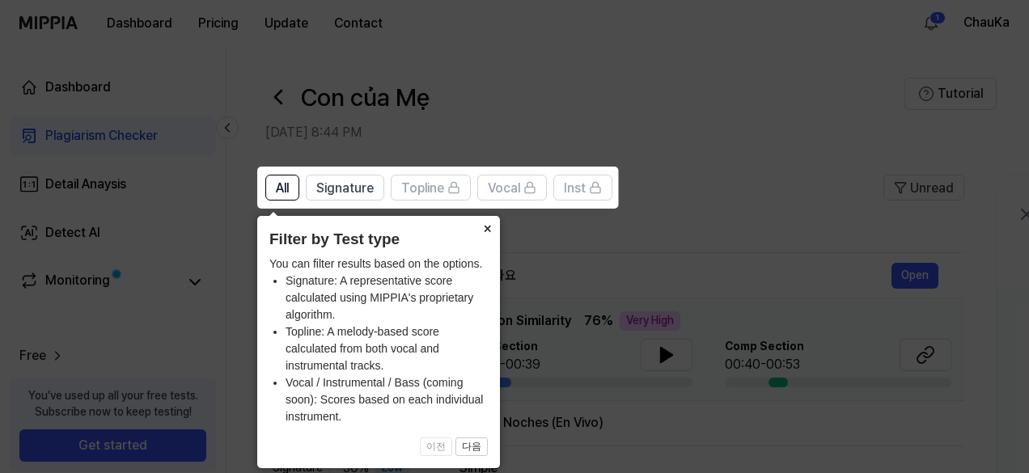
click at [489, 223] on button "×" at bounding box center [487, 227] width 26 height 23
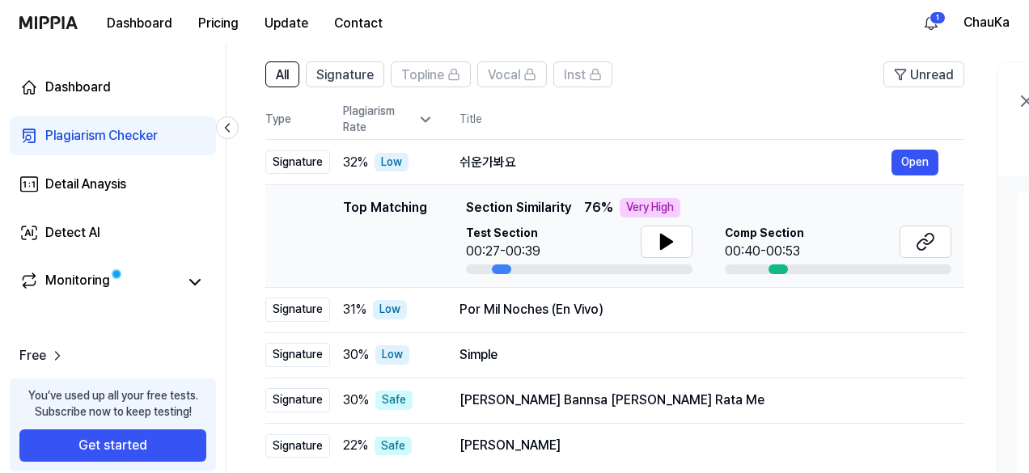
scroll to position [114, 0]
click at [658, 239] on icon at bounding box center [666, 240] width 19 height 19
click at [678, 240] on button at bounding box center [667, 241] width 52 height 32
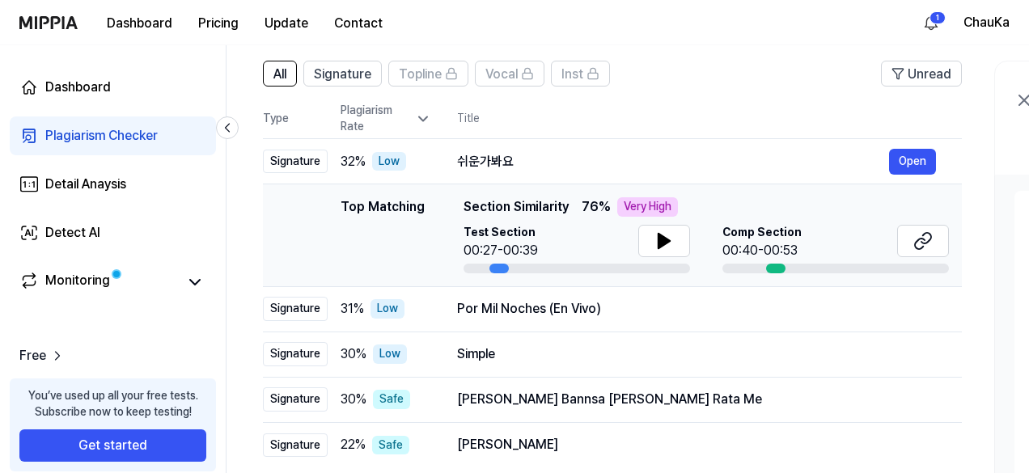
scroll to position [0, 0]
drag, startPoint x: 499, startPoint y: 269, endPoint x: 534, endPoint y: 265, distance: 35.0
click at [534, 265] on div at bounding box center [579, 269] width 227 height 10
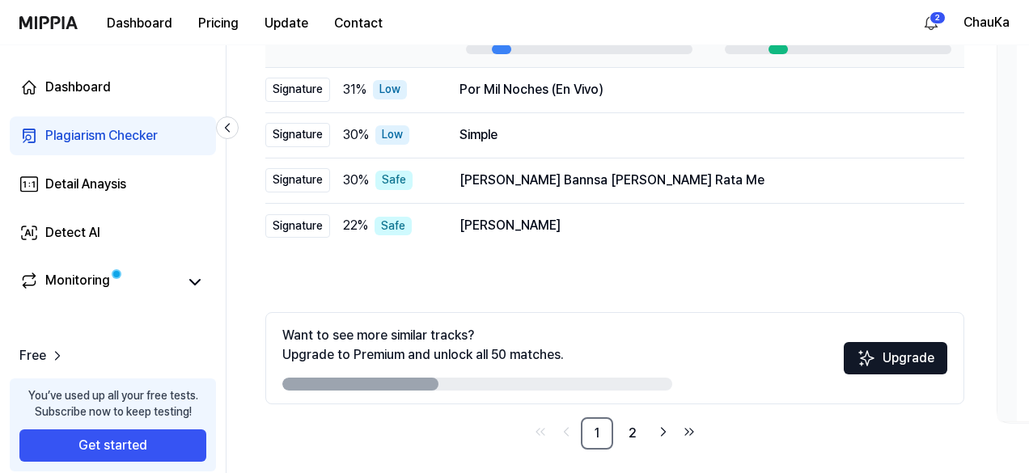
scroll to position [341, 0]
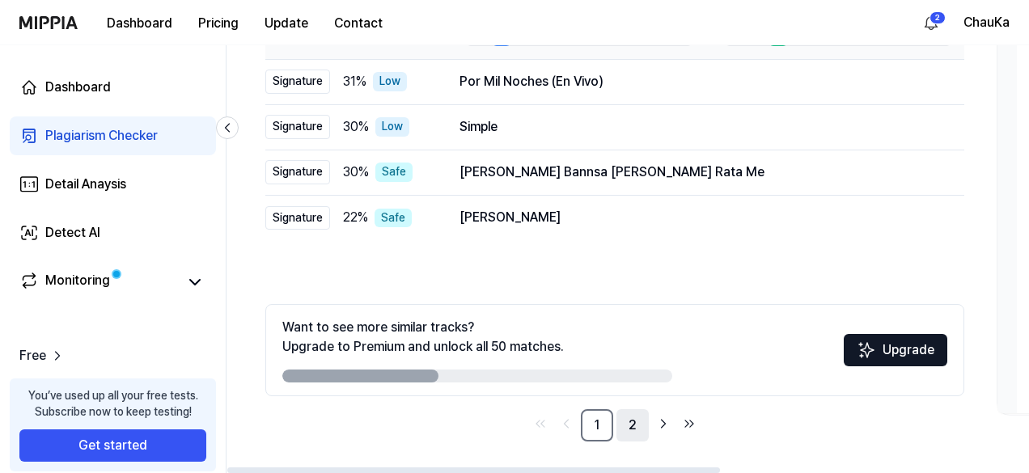
click at [636, 425] on link "2" at bounding box center [633, 425] width 32 height 32
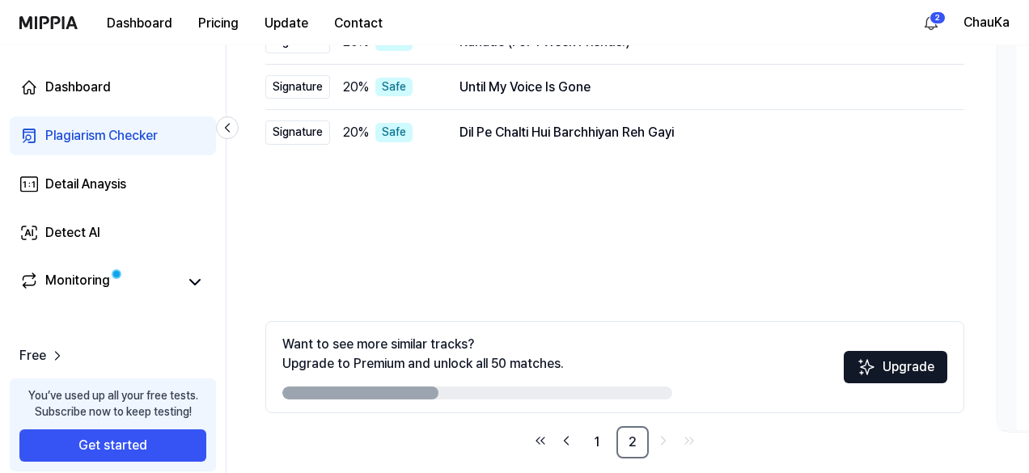
scroll to position [337, 0]
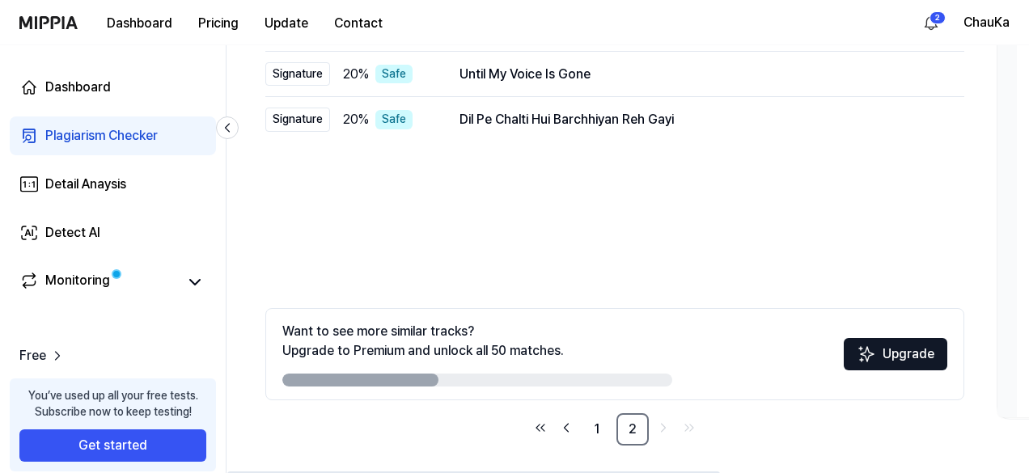
drag, startPoint x: 415, startPoint y: 382, endPoint x: 596, endPoint y: 379, distance: 180.5
click at [596, 379] on div at bounding box center [477, 380] width 390 height 13
click at [596, 433] on link "1" at bounding box center [597, 429] width 32 height 32
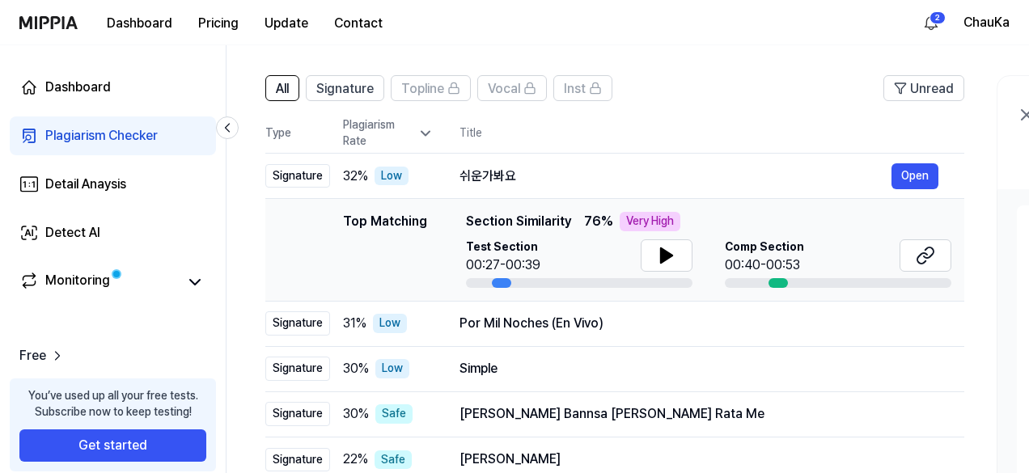
scroll to position [83, 0]
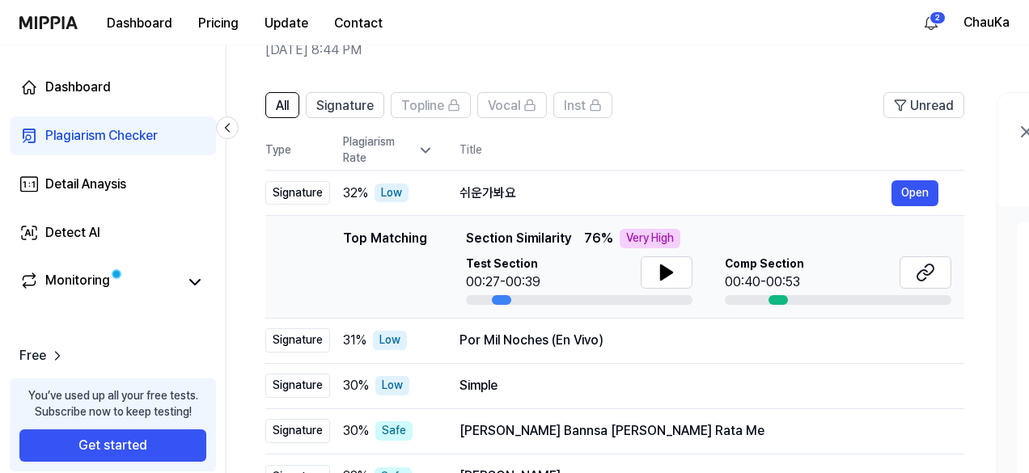
click at [424, 143] on icon at bounding box center [426, 150] width 16 height 16
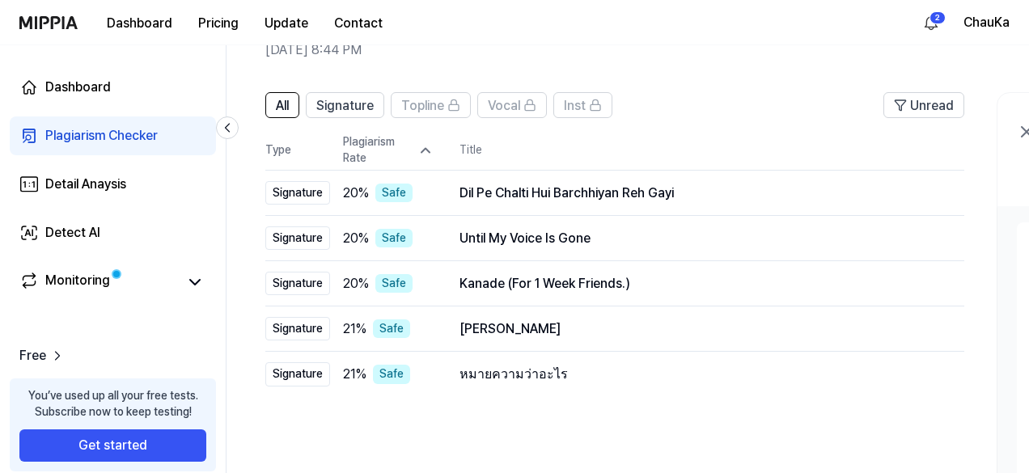
click at [424, 143] on icon at bounding box center [426, 150] width 16 height 16
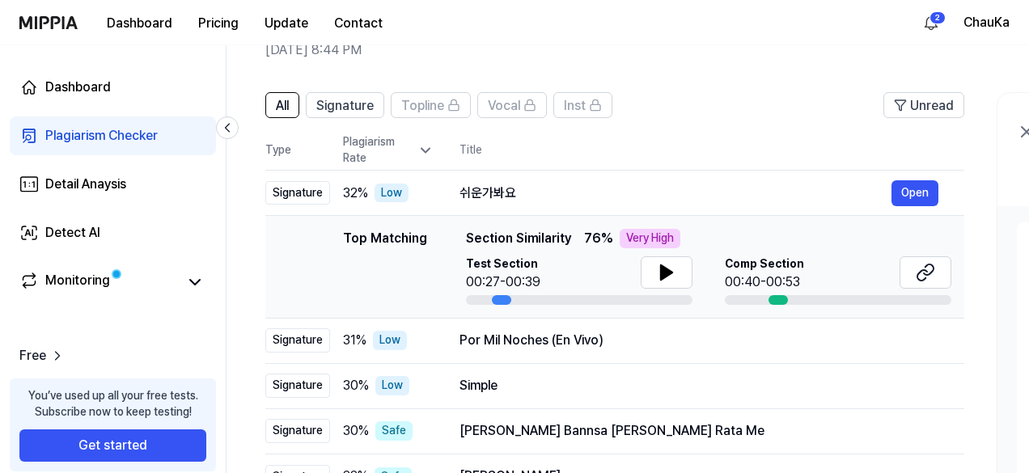
click at [424, 142] on icon at bounding box center [426, 150] width 16 height 16
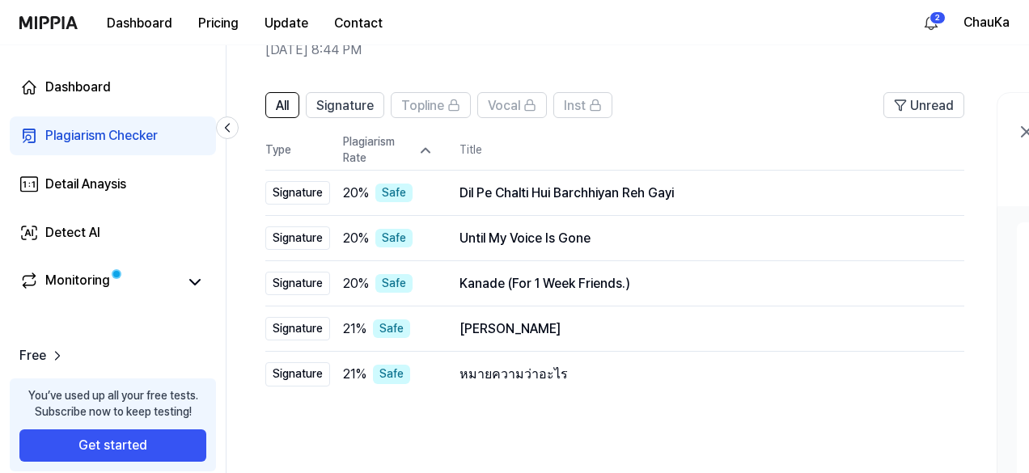
click at [424, 142] on icon at bounding box center [426, 150] width 16 height 16
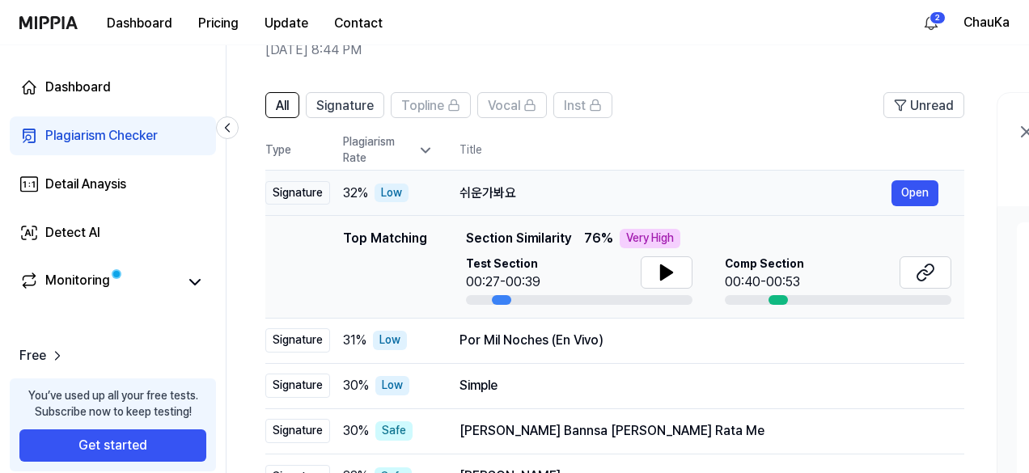
drag, startPoint x: 460, startPoint y: 192, endPoint x: 513, endPoint y: 192, distance: 52.6
click at [511, 188] on div "쉬운가봐요" at bounding box center [676, 193] width 432 height 19
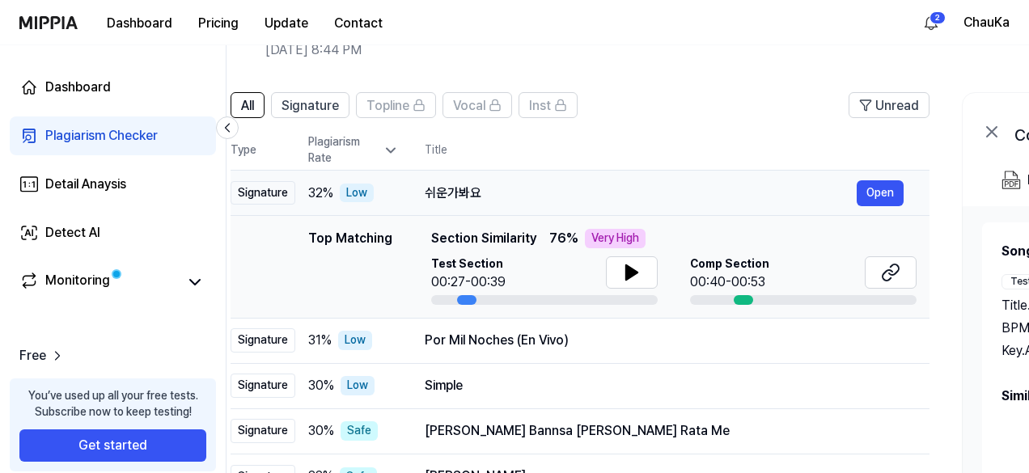
scroll to position [0, 10]
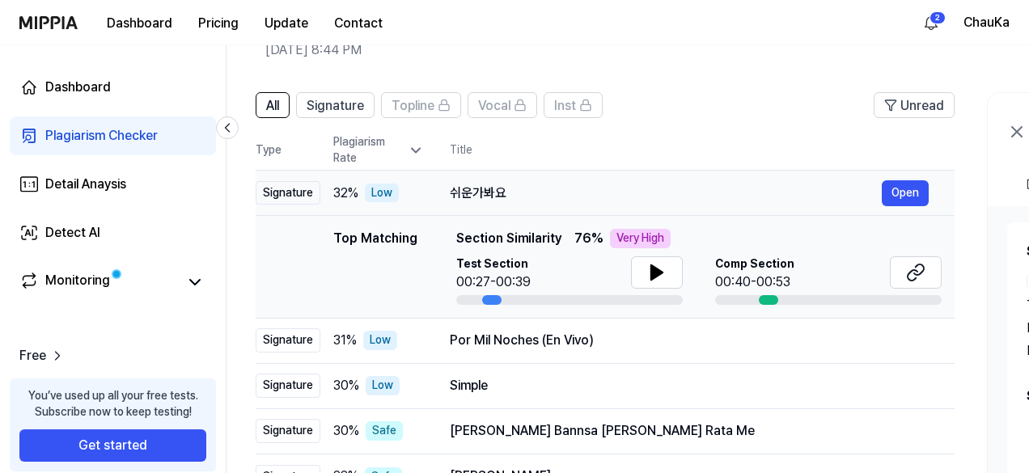
drag, startPoint x: 513, startPoint y: 192, endPoint x: 578, endPoint y: 203, distance: 65.7
click at [503, 204] on div "쉬운가봐요 Open" at bounding box center [689, 193] width 479 height 26
click at [905, 192] on button "Open" at bounding box center [905, 193] width 47 height 26
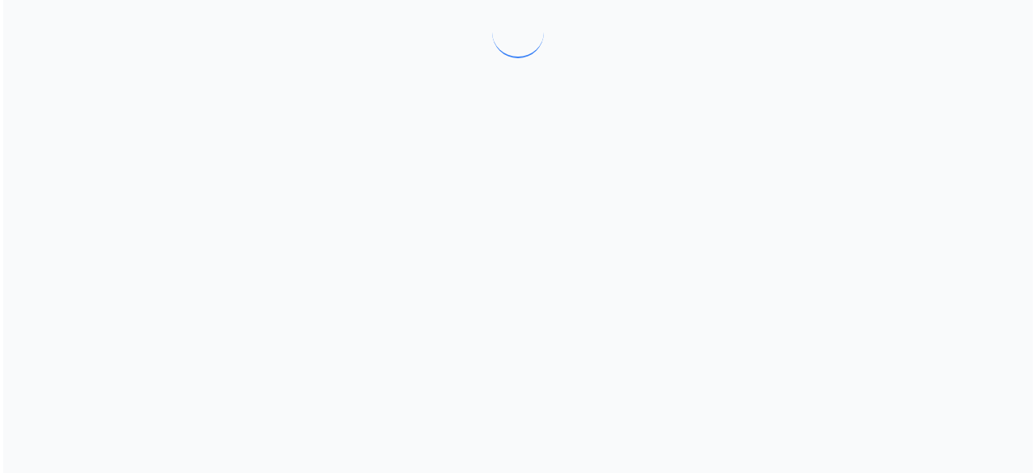
scroll to position [0, 0]
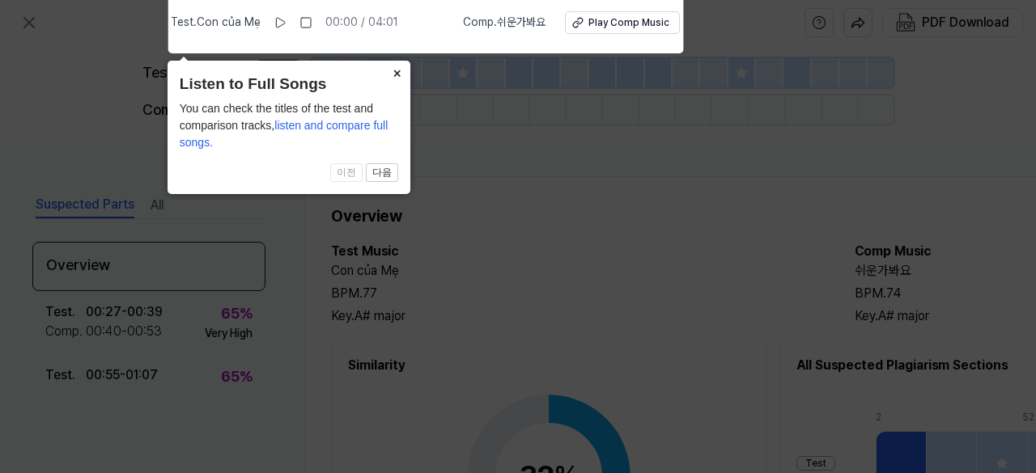
click at [396, 72] on button "×" at bounding box center [397, 72] width 26 height 23
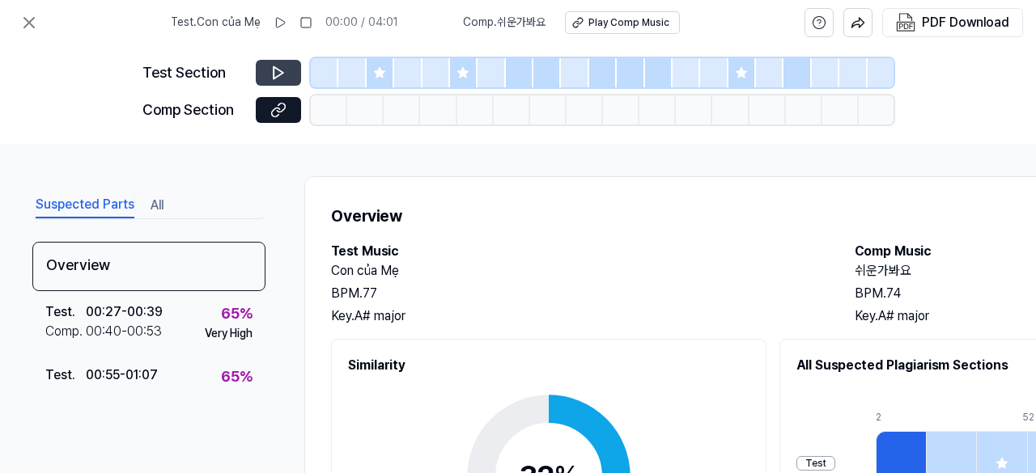
click at [271, 67] on icon at bounding box center [278, 73] width 16 height 16
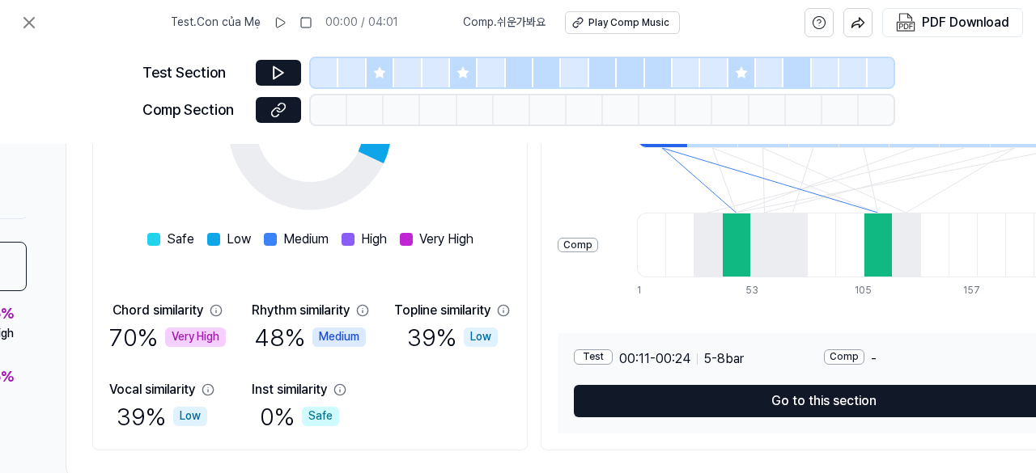
scroll to position [348, 366]
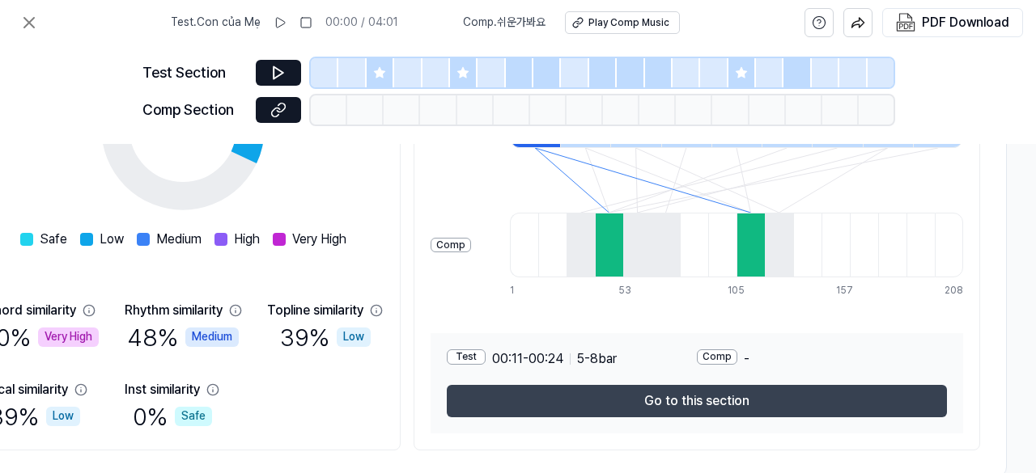
click at [703, 397] on button "Go to this section" at bounding box center [697, 401] width 500 height 32
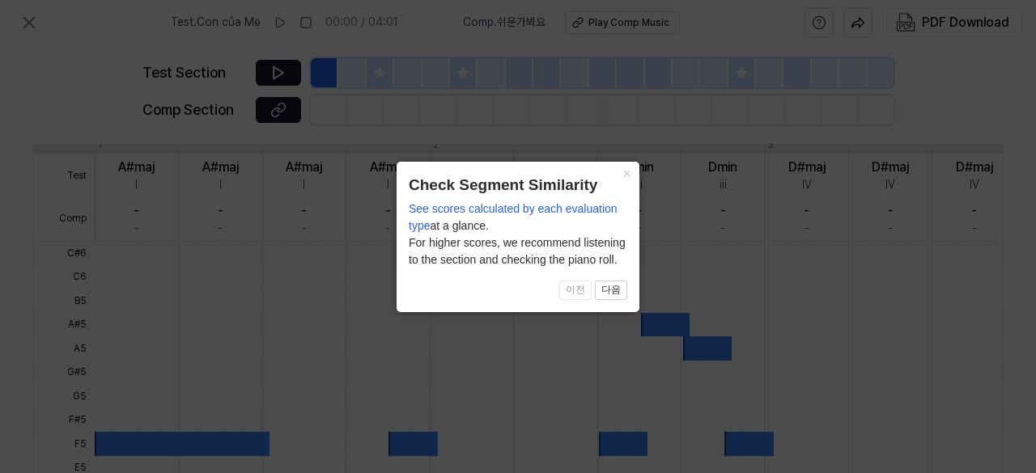
scroll to position [589, 278]
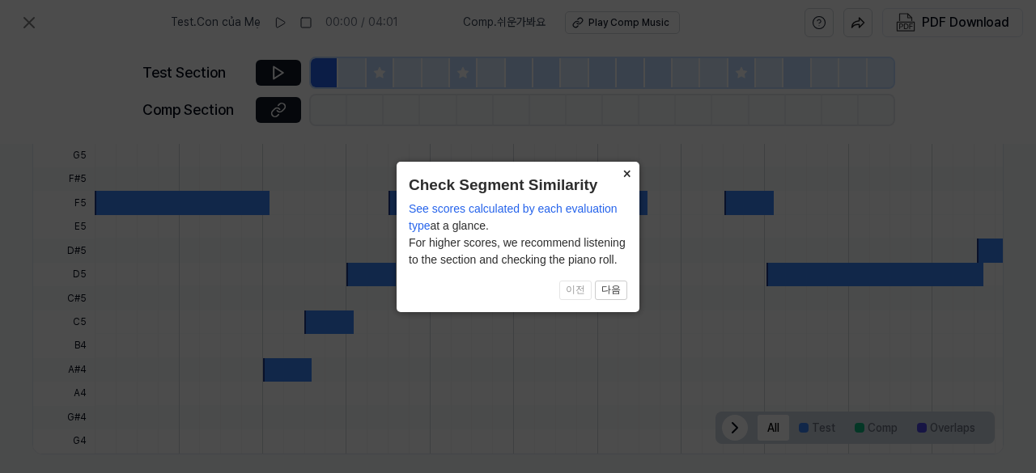
click at [625, 174] on button "×" at bounding box center [626, 173] width 26 height 23
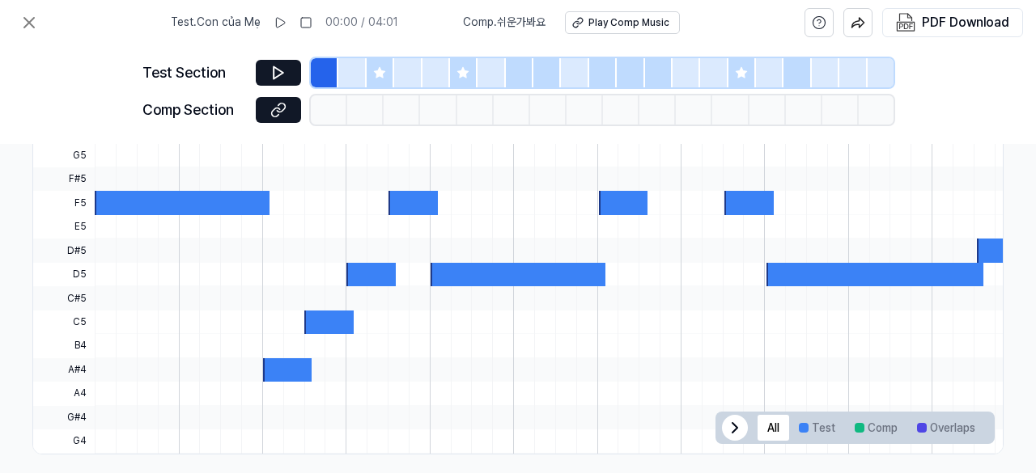
scroll to position [606, 278]
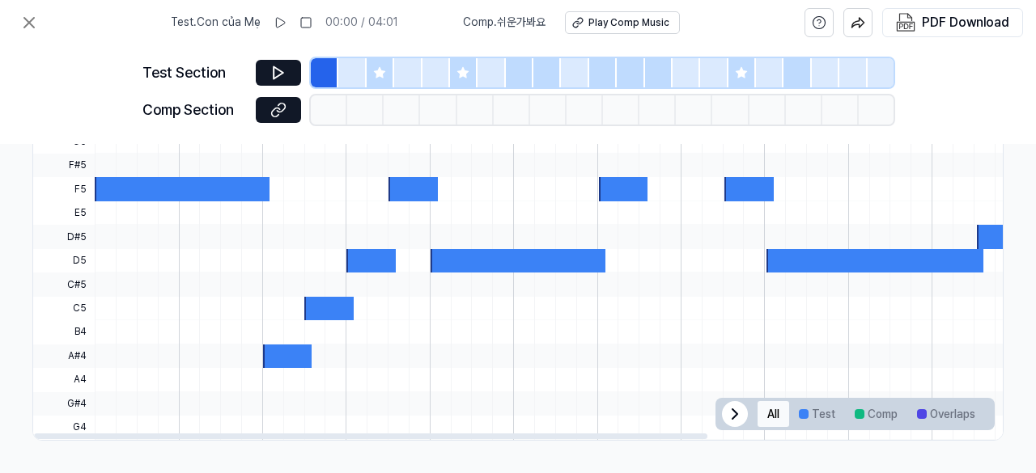
click at [764, 410] on button "All" at bounding box center [773, 414] width 32 height 26
click at [725, 405] on icon at bounding box center [734, 414] width 19 height 19
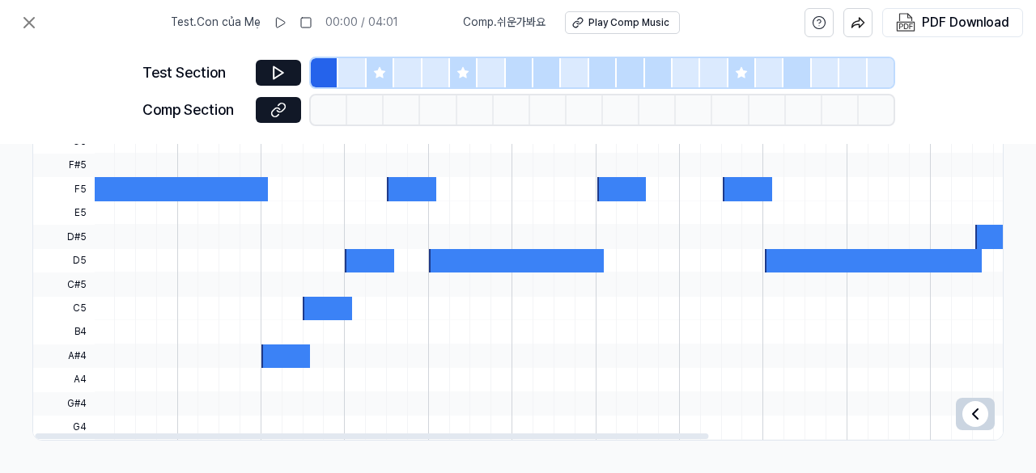
click at [965, 405] on icon at bounding box center [974, 414] width 19 height 19
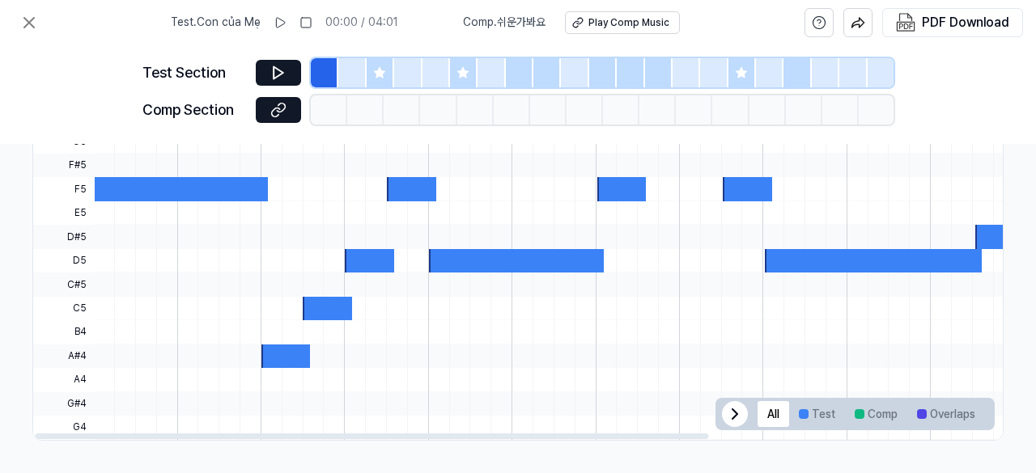
click at [155, 182] on div at bounding box center [180, 188] width 175 height 23
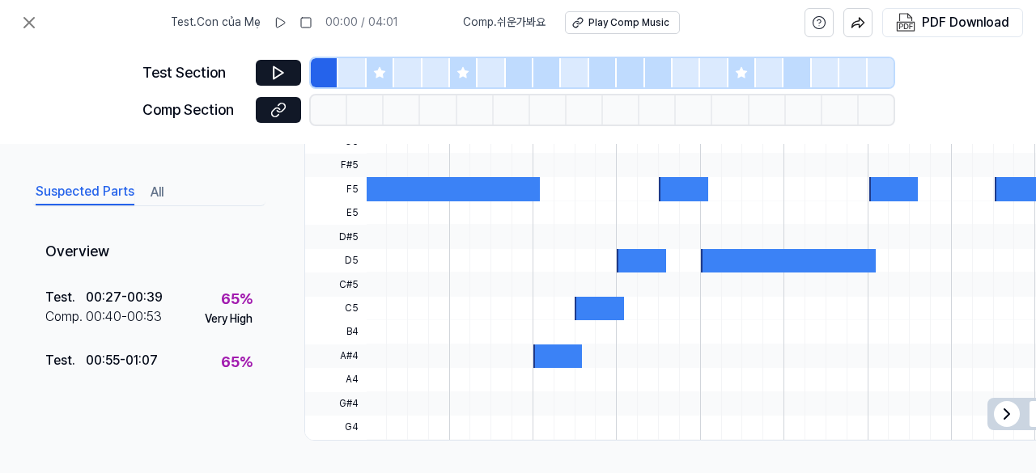
click at [91, 183] on button "Suspected Parts" at bounding box center [85, 193] width 99 height 26
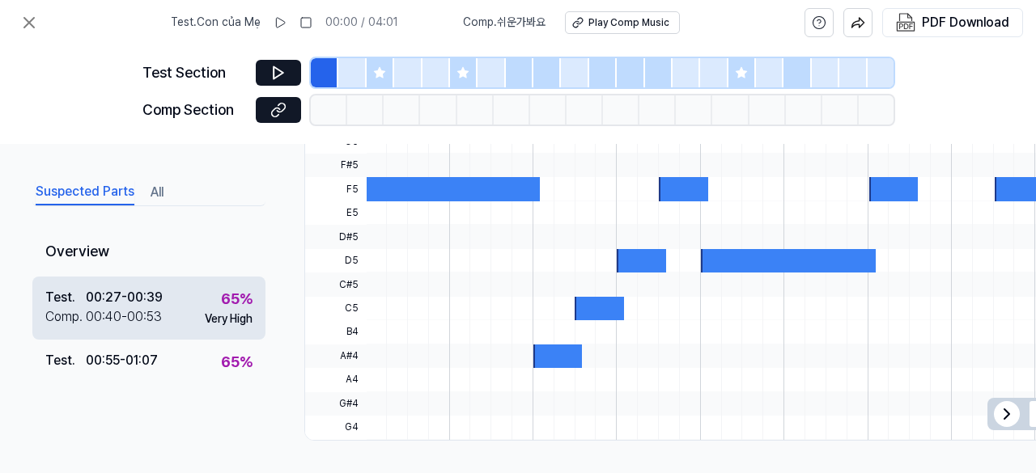
click at [230, 320] on div "Very High" at bounding box center [229, 319] width 48 height 16
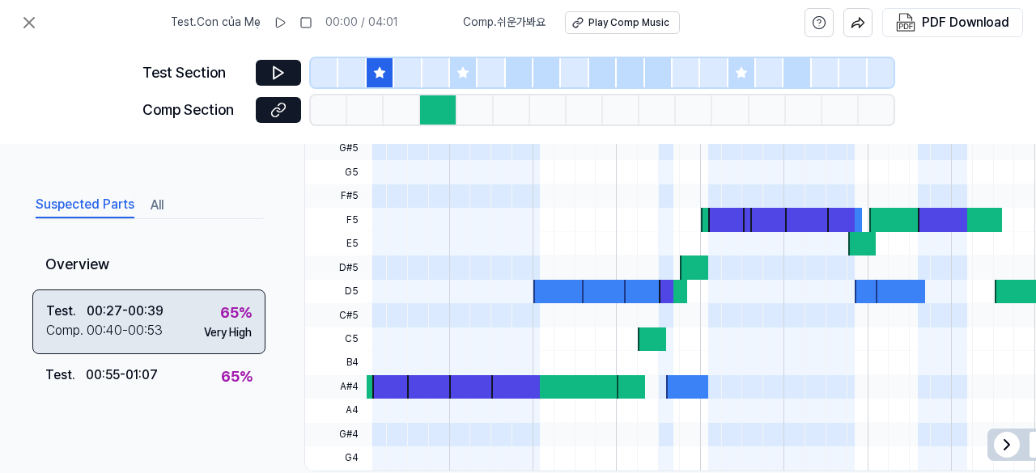
scroll to position [640, 0]
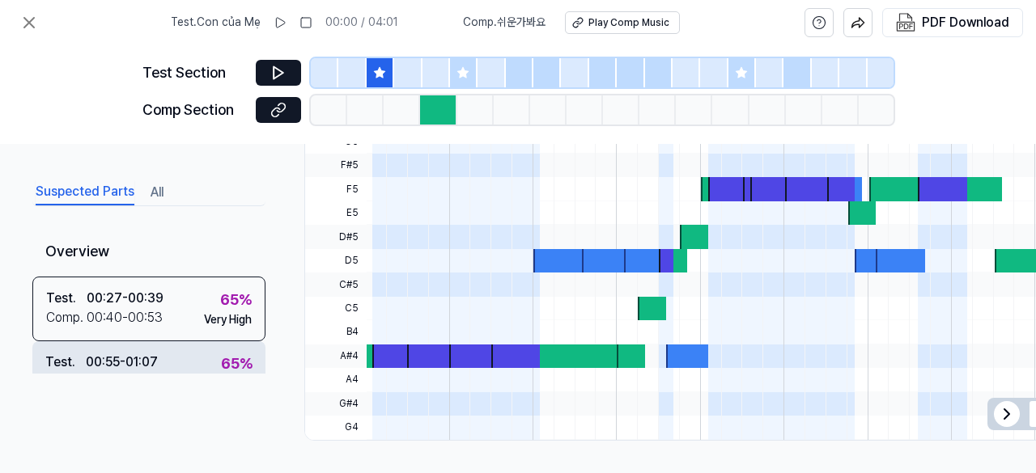
click at [221, 357] on div "65 %" at bounding box center [237, 364] width 32 height 23
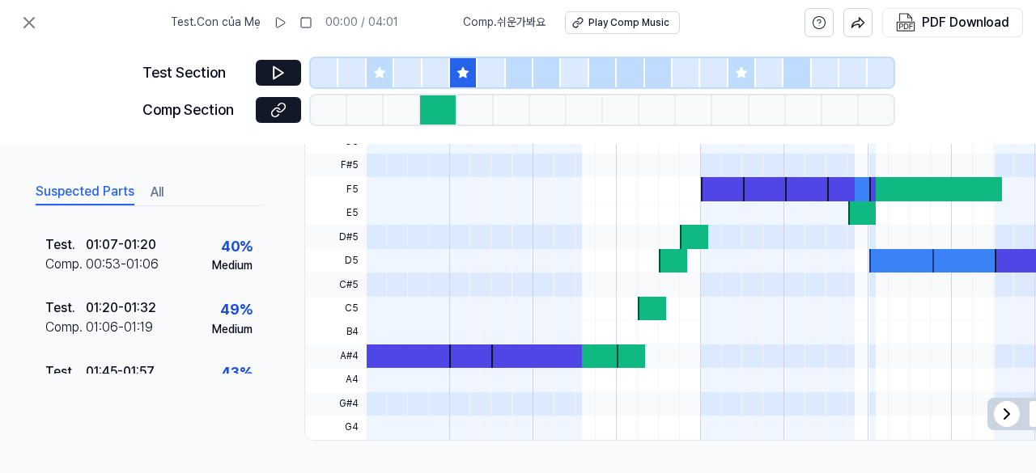
scroll to position [30, 0]
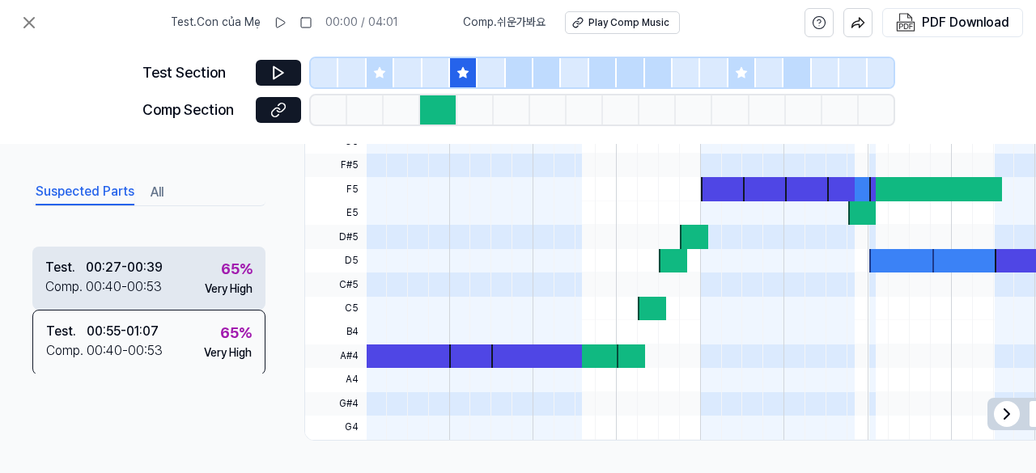
click at [173, 287] on div "Test . 00:27 - 00:39 Comp . 00:40 - 00:53 65 % Very High" at bounding box center [148, 277] width 233 height 63
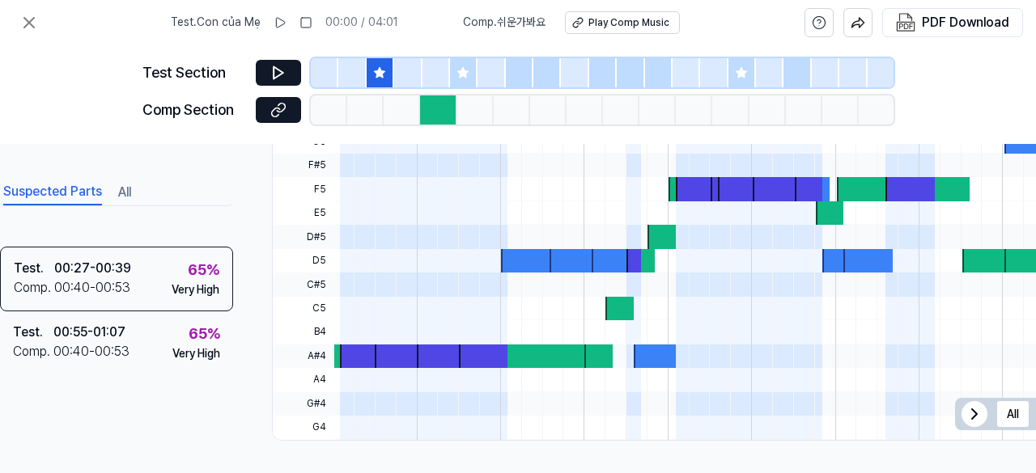
scroll to position [640, 0]
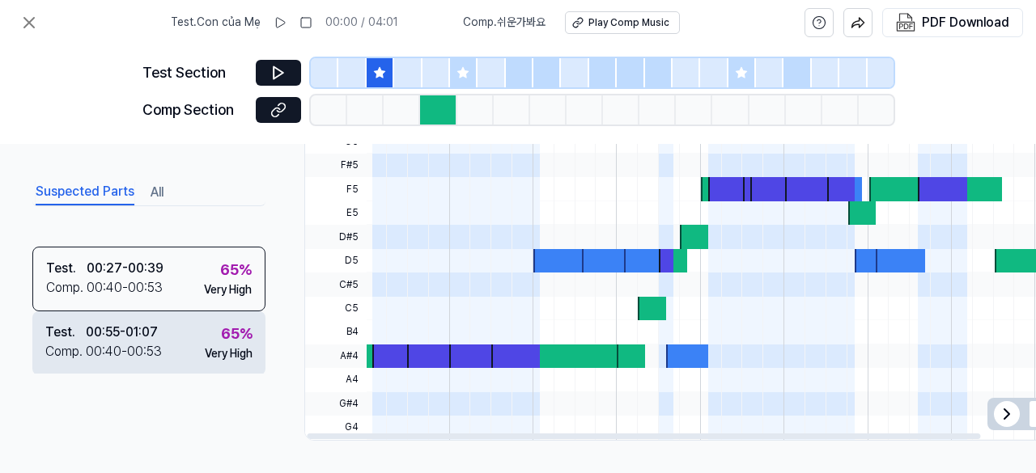
click at [159, 345] on div "Test . 00:55 - 01:07 Comp . 00:40 - 00:53 65 % Very High" at bounding box center [148, 343] width 233 height 63
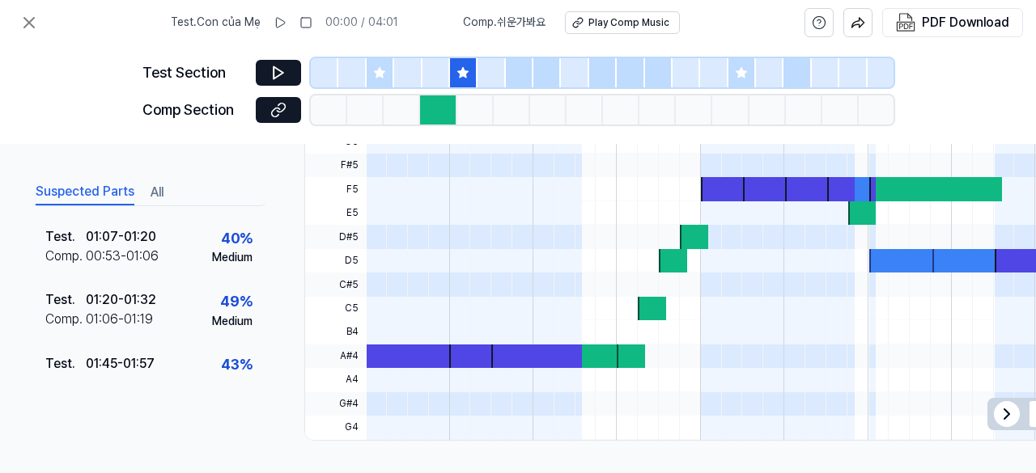
scroll to position [157, 0]
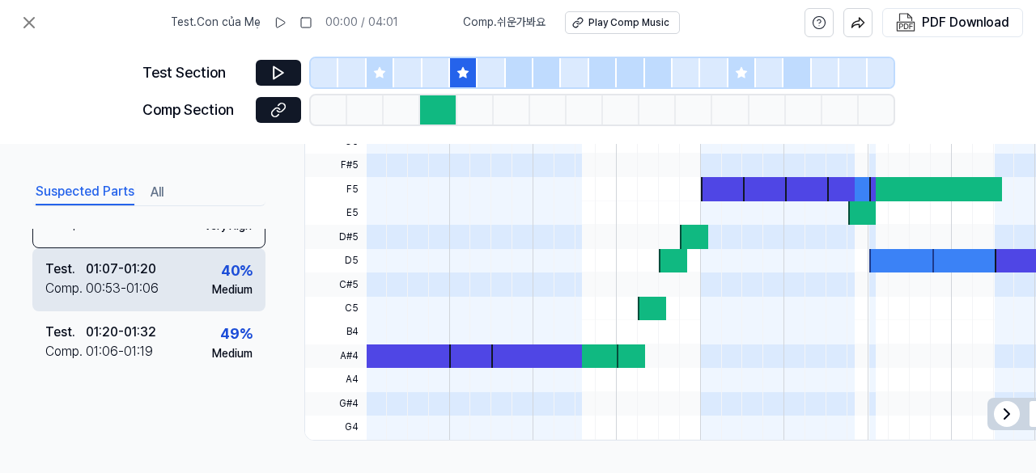
click at [163, 299] on div "Test . 01:07 - 01:20 Comp . 00:53 - 01:06 40 % Medium" at bounding box center [148, 279] width 233 height 63
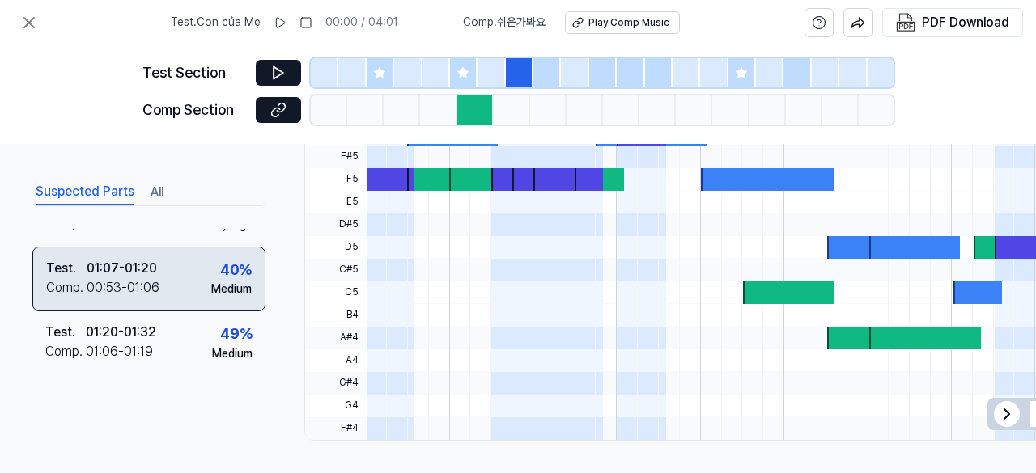
scroll to position [156, 0]
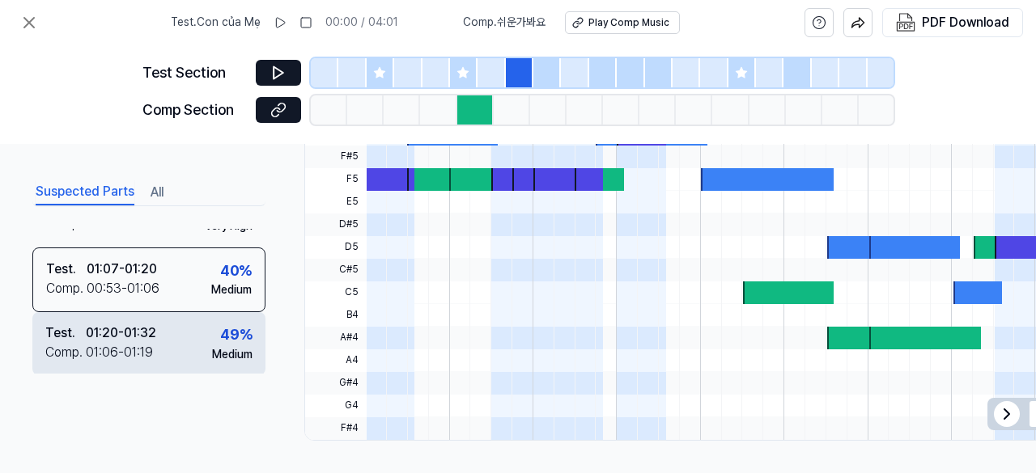
click at [104, 343] on div "01:06 - 01:19" at bounding box center [119, 352] width 67 height 19
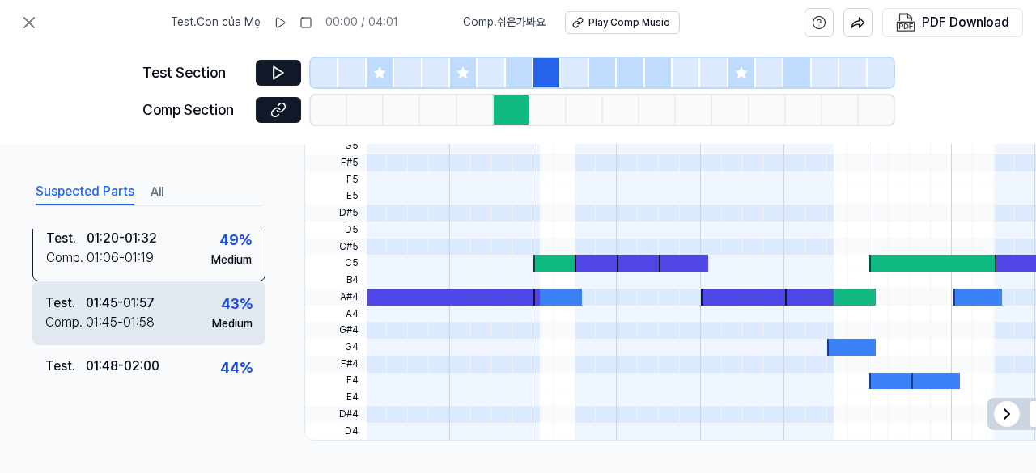
click at [152, 316] on div "01:45 - 01:58" at bounding box center [120, 321] width 69 height 19
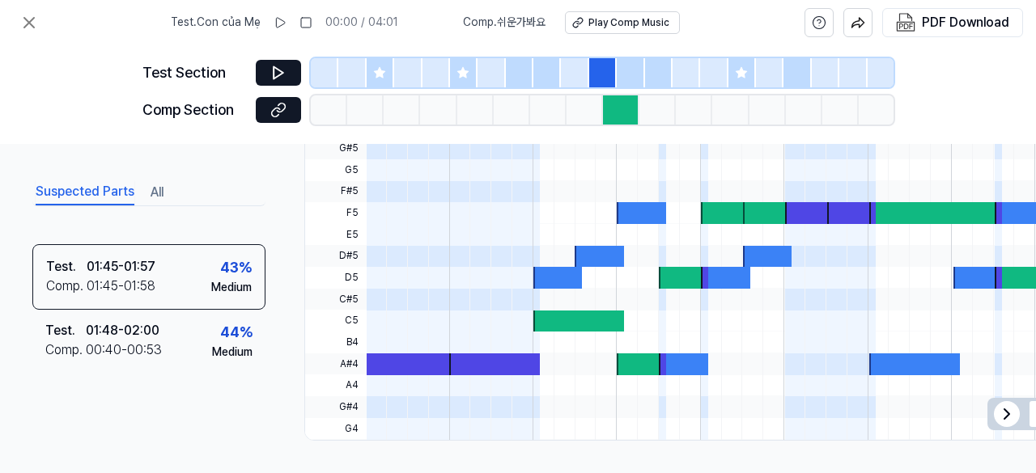
scroll to position [298, 0]
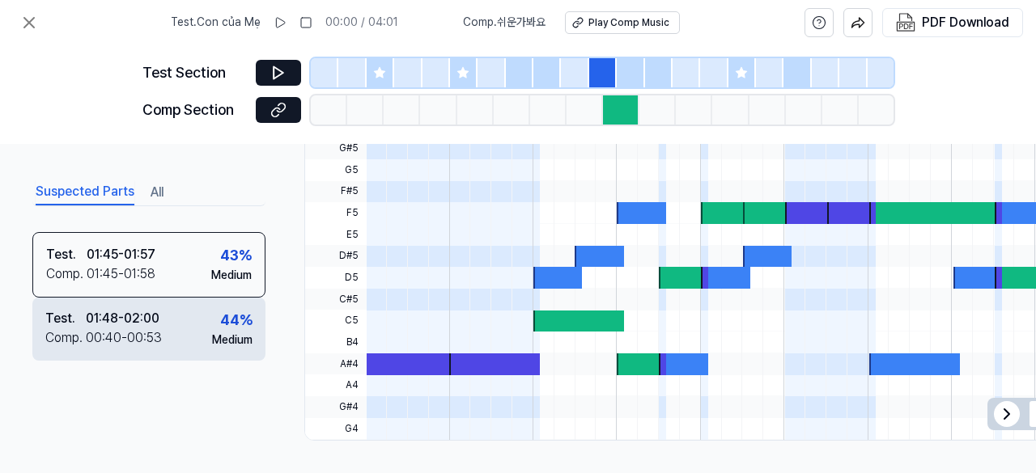
click at [165, 324] on div "Test . 01:48 - 02:00 Comp . 00:40 - 00:53 44 % Medium" at bounding box center [148, 328] width 233 height 63
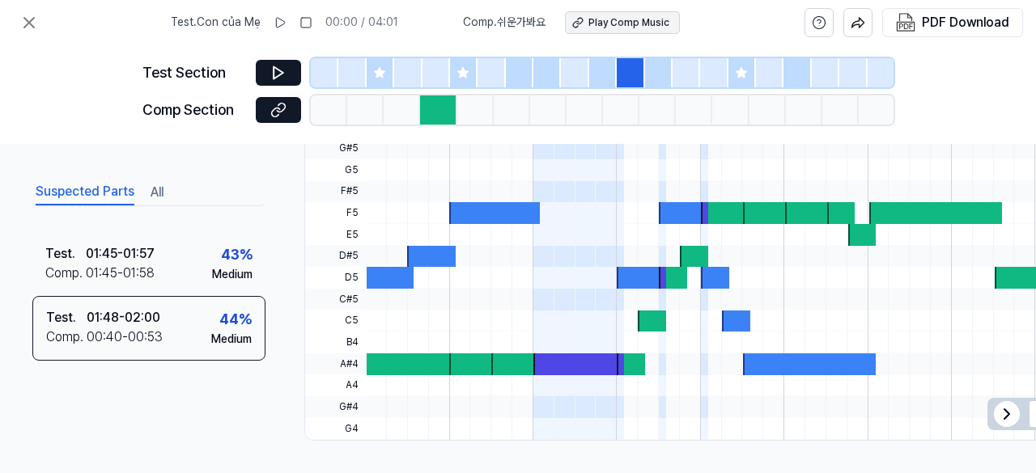
click at [639, 21] on div "Play Comp Music" at bounding box center [628, 23] width 81 height 14
click at [24, 28] on icon at bounding box center [28, 22] width 19 height 19
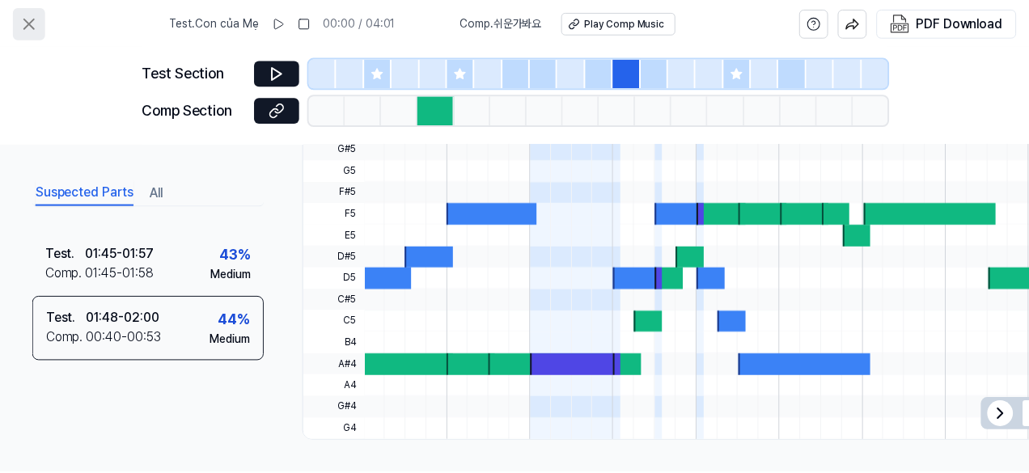
scroll to position [83, 0]
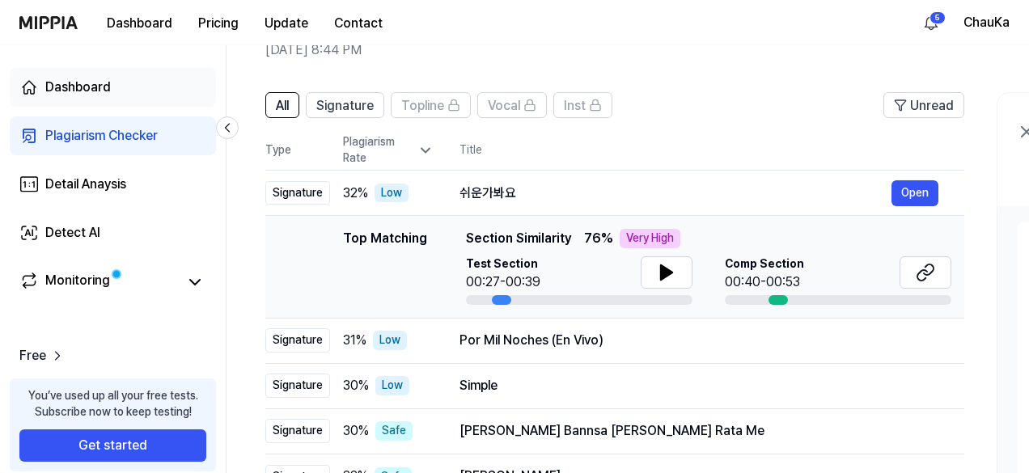
click at [93, 87] on div "Dashboard" at bounding box center [78, 87] width 66 height 19
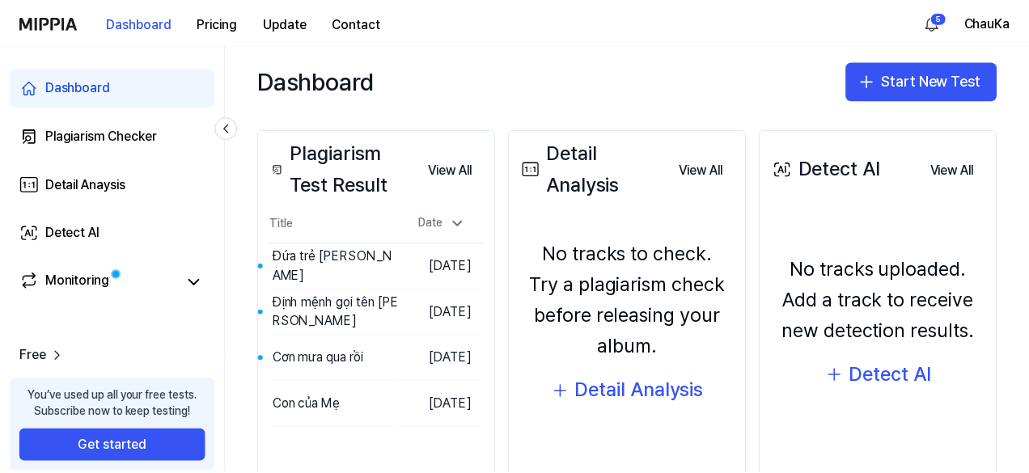
scroll to position [193, 0]
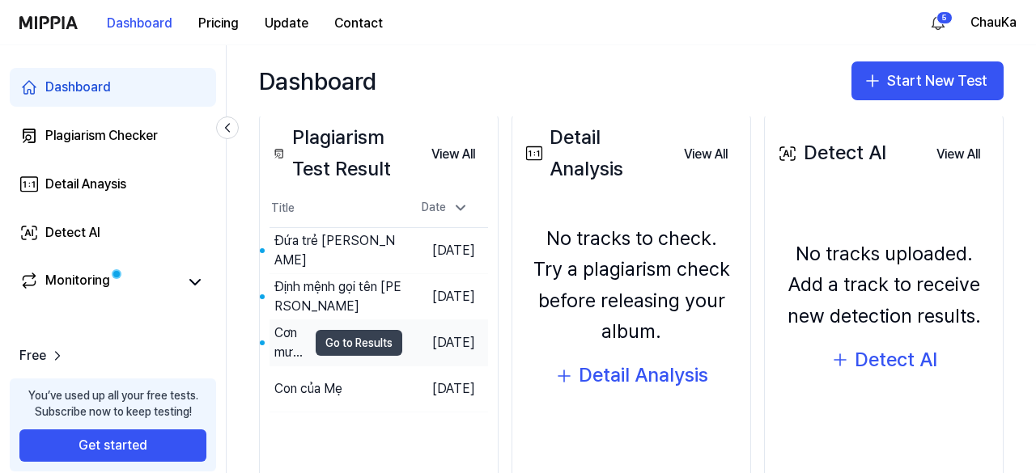
click at [354, 339] on button "Go to Results" at bounding box center [359, 343] width 87 height 26
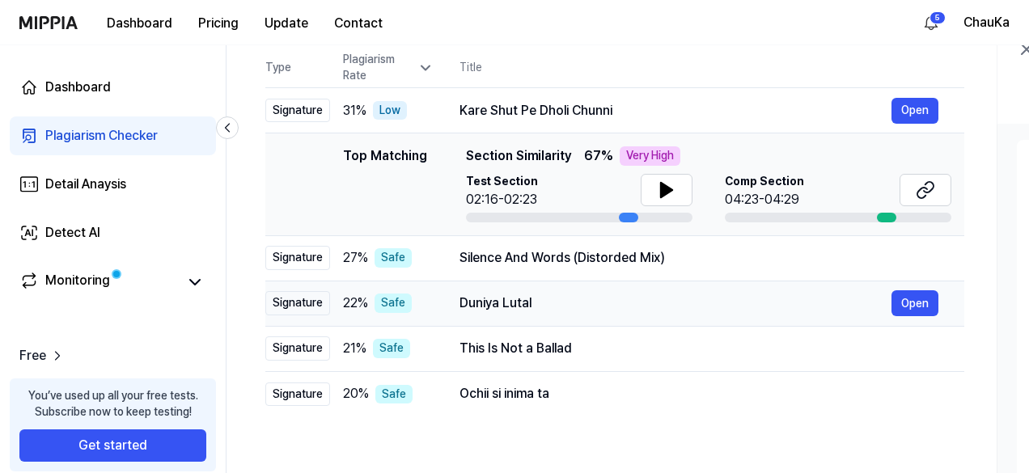
scroll to position [165, 0]
click at [928, 106] on button "Open" at bounding box center [915, 111] width 47 height 26
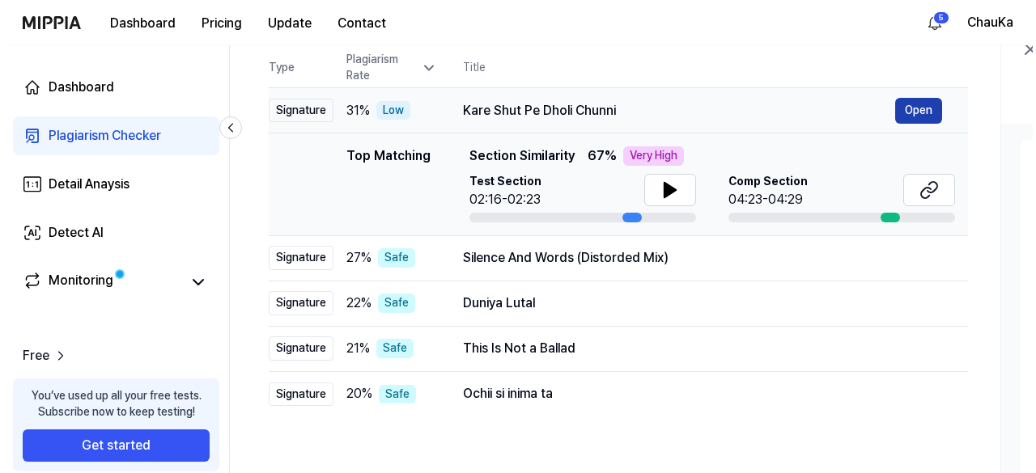
scroll to position [0, 0]
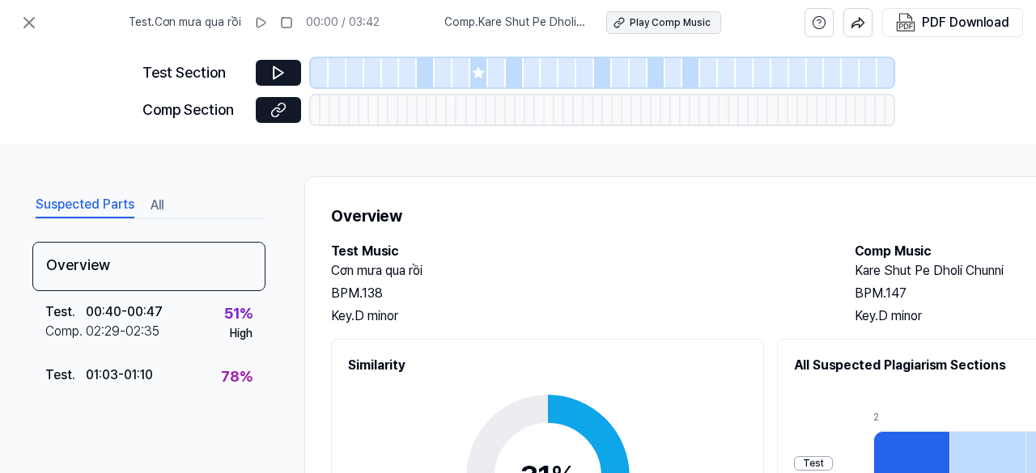
click at [646, 17] on div "Play Comp Music" at bounding box center [670, 23] width 81 height 14
click at [32, 28] on icon at bounding box center [28, 22] width 19 height 19
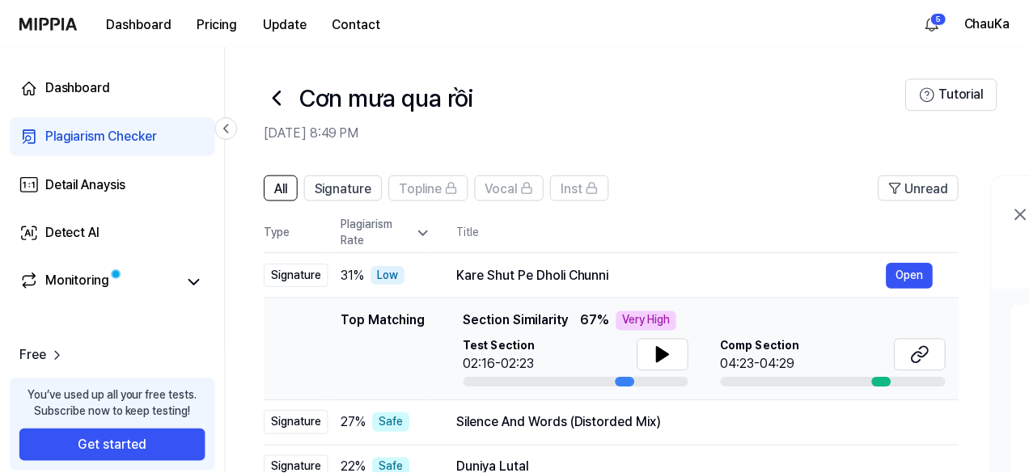
scroll to position [165, 0]
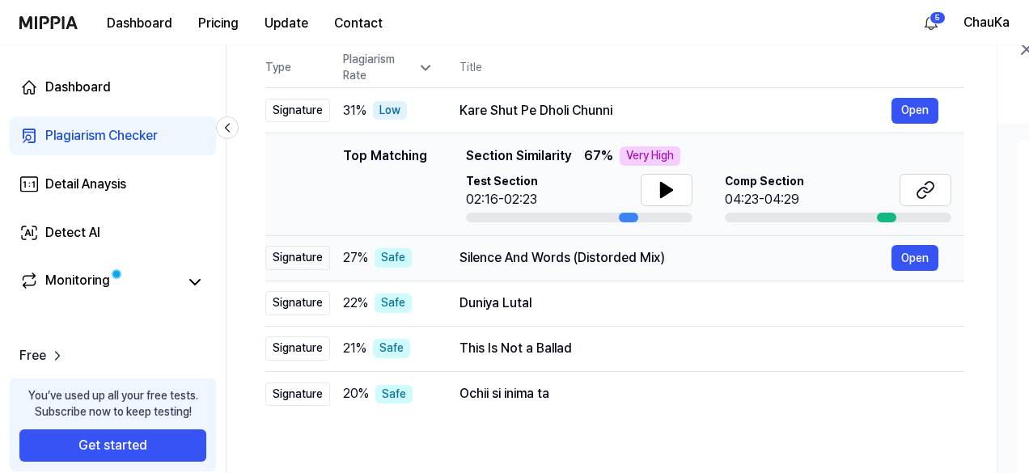
click at [704, 263] on div "Silence And Words (Distorded Mix)" at bounding box center [676, 257] width 432 height 19
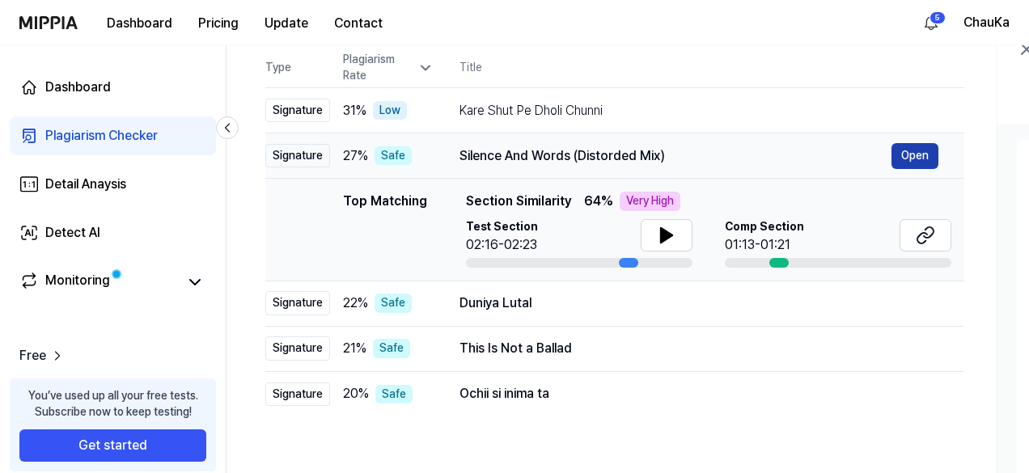
click at [901, 163] on button "Open" at bounding box center [915, 156] width 47 height 26
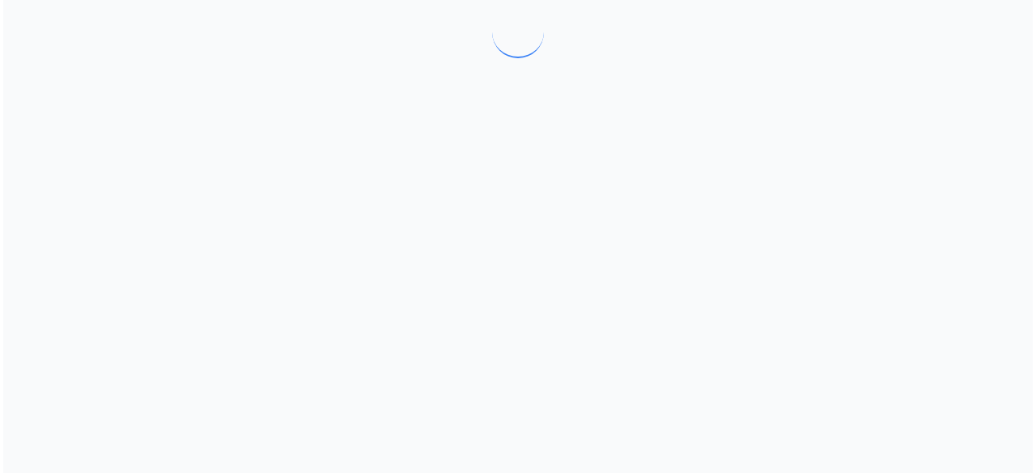
scroll to position [0, 0]
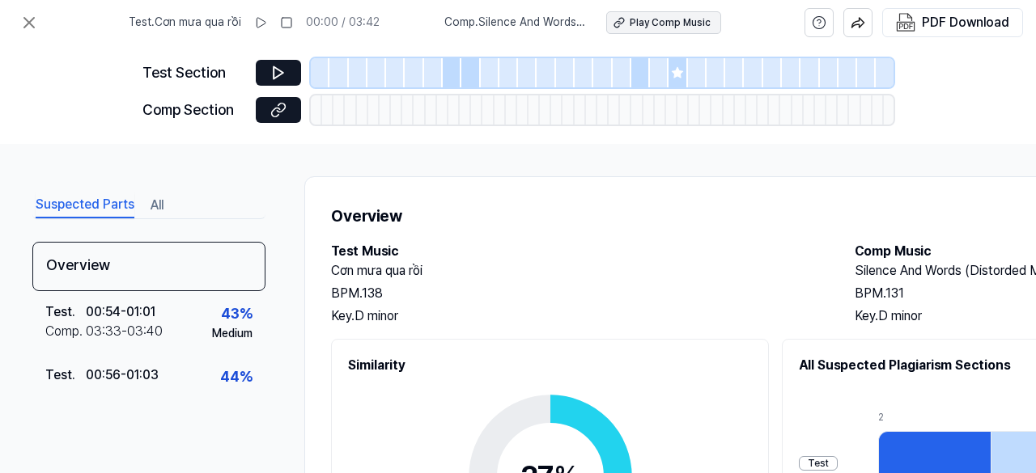
click at [638, 21] on div "Play Comp Music" at bounding box center [670, 23] width 81 height 14
click at [24, 23] on icon at bounding box center [28, 22] width 19 height 19
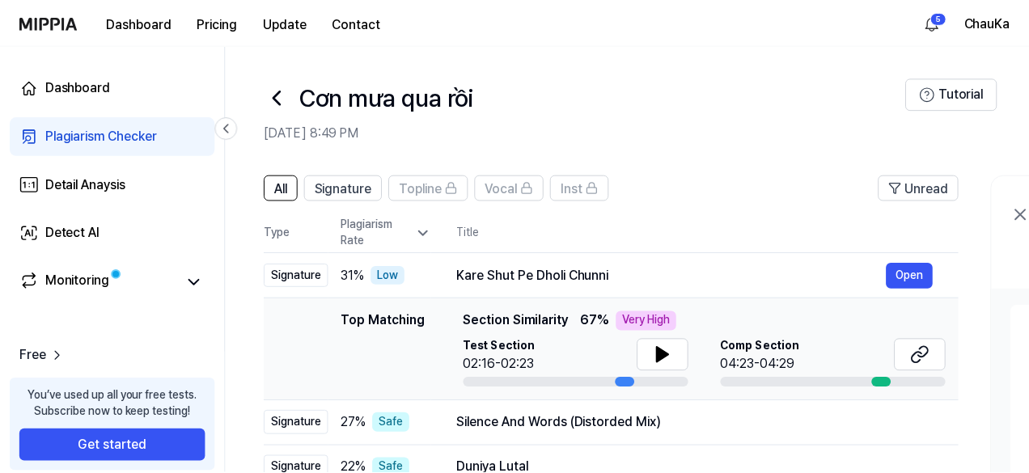
scroll to position [165, 0]
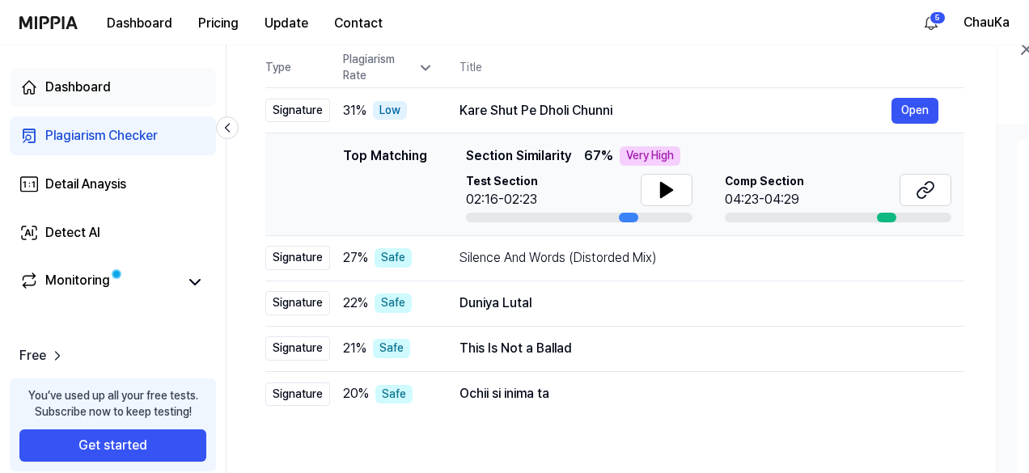
click at [73, 82] on div "Dashboard" at bounding box center [78, 87] width 66 height 19
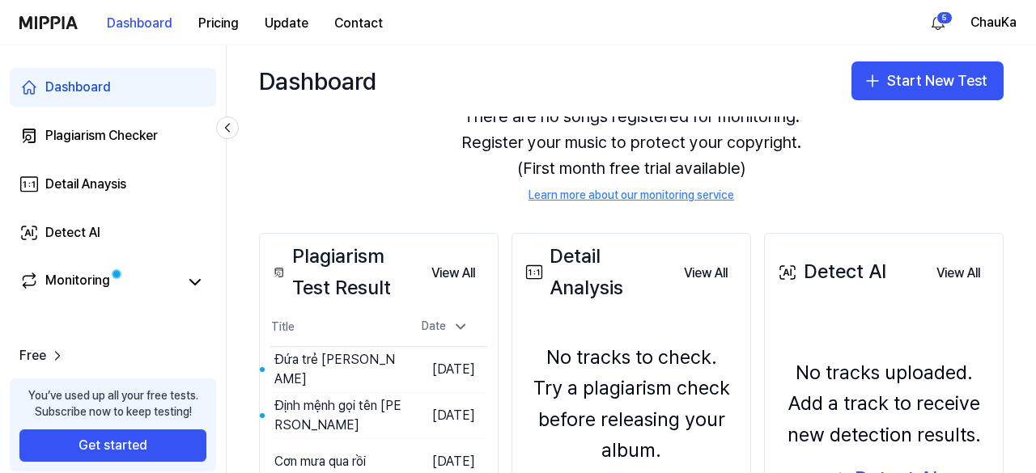
scroll to position [83, 0]
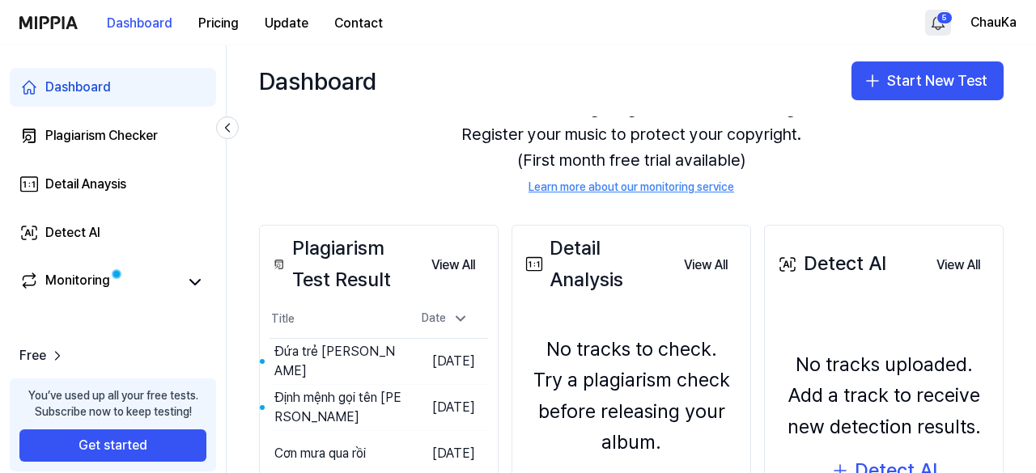
click at [938, 19] on html "Dashboard Pricing Update Contact 5 ChauKa Dashboard Plagiarism Checker Detail A…" at bounding box center [518, 236] width 1036 height 473
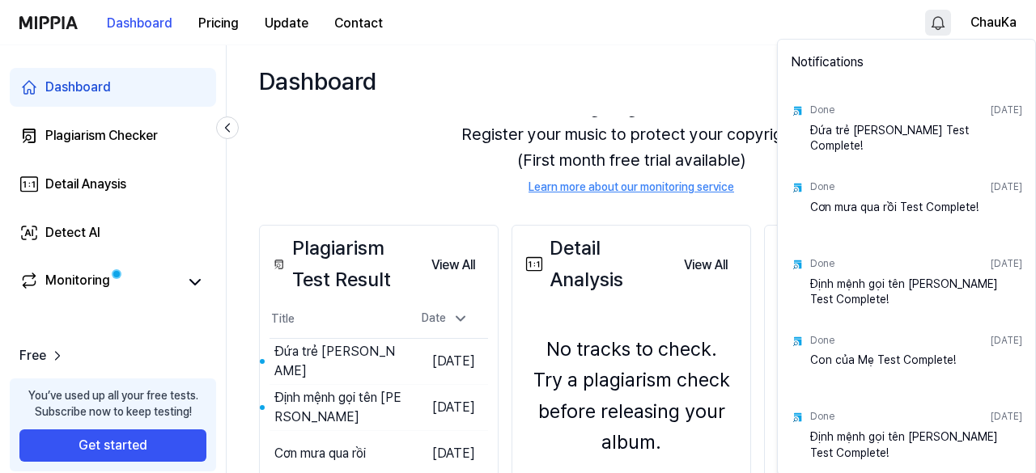
click at [704, 25] on html "Dashboard Pricing Update Contact ChauKa Dashboard Plagiarism Checker Detail Ana…" at bounding box center [518, 236] width 1036 height 473
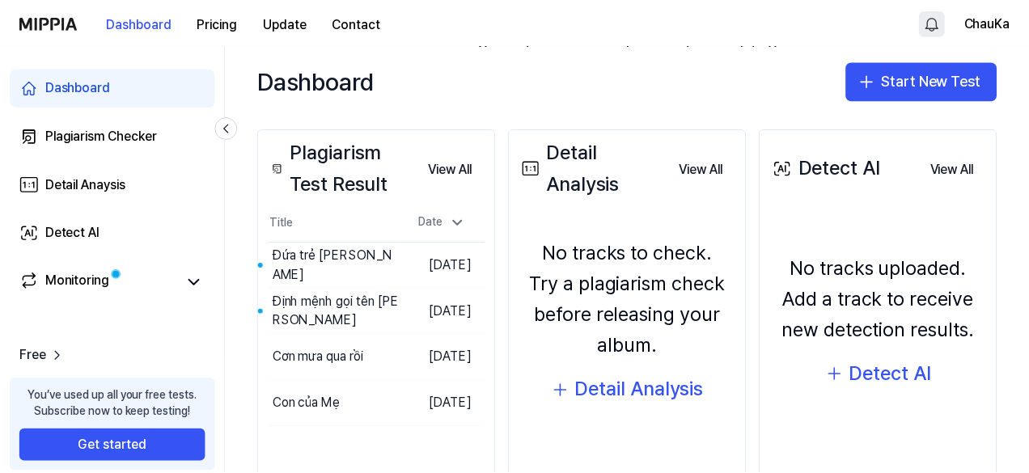
scroll to position [213, 0]
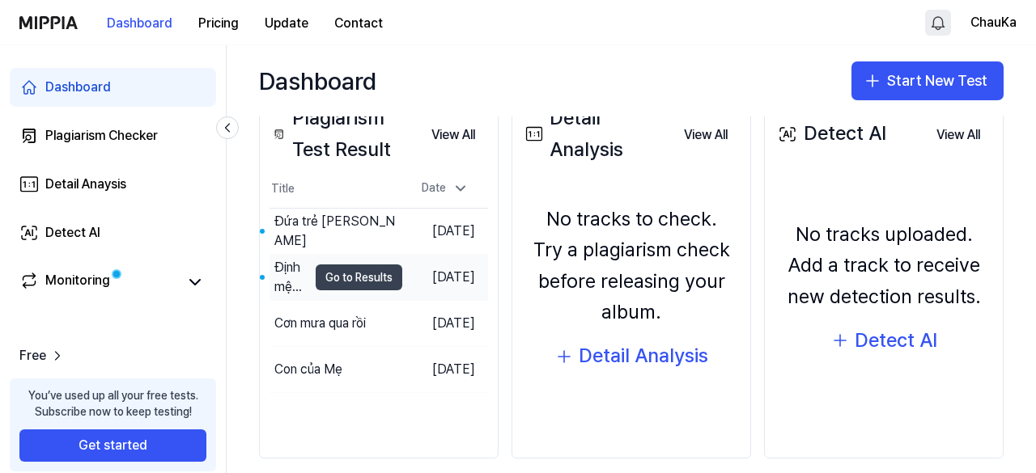
click at [333, 278] on button "Go to Results" at bounding box center [359, 278] width 87 height 26
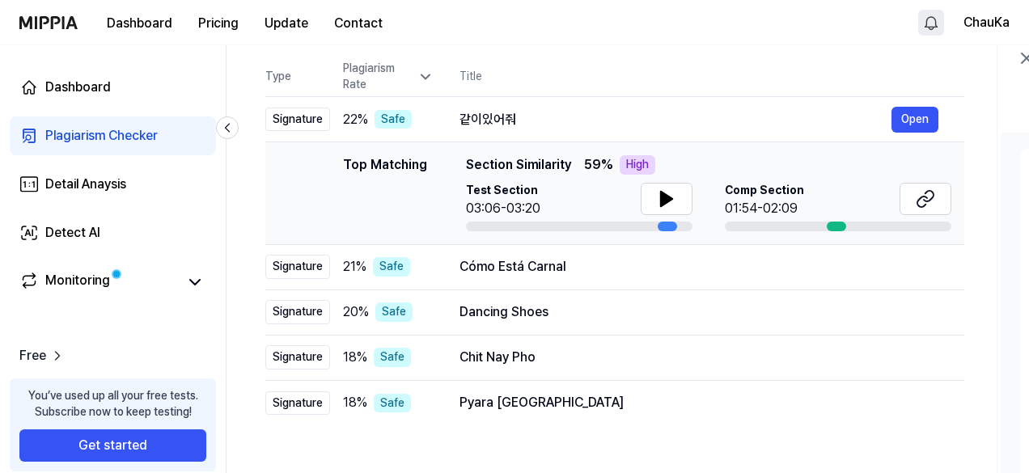
scroll to position [155, 0]
drag, startPoint x: 831, startPoint y: 227, endPoint x: 840, endPoint y: 227, distance: 8.9
click at [840, 227] on div at bounding box center [836, 228] width 19 height 10
click at [914, 200] on button at bounding box center [926, 200] width 52 height 32
click at [81, 78] on div "Dashboard" at bounding box center [78, 87] width 66 height 19
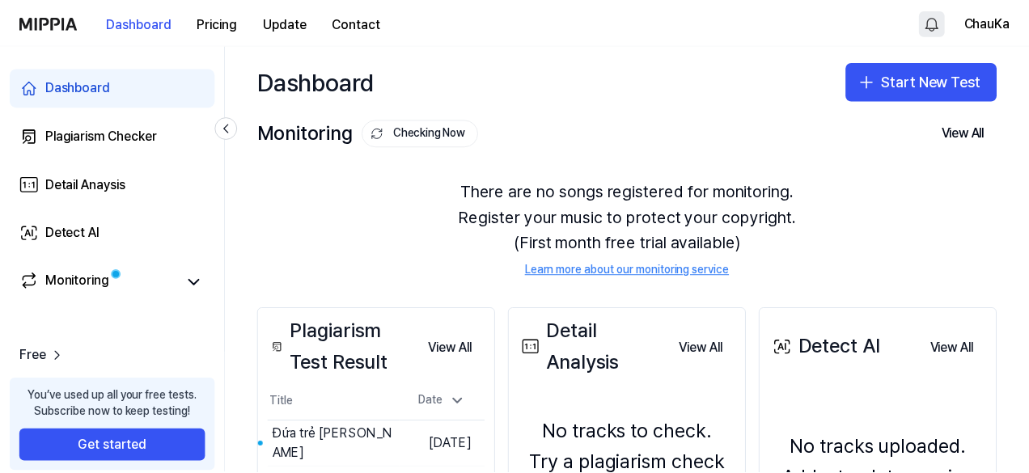
scroll to position [171, 0]
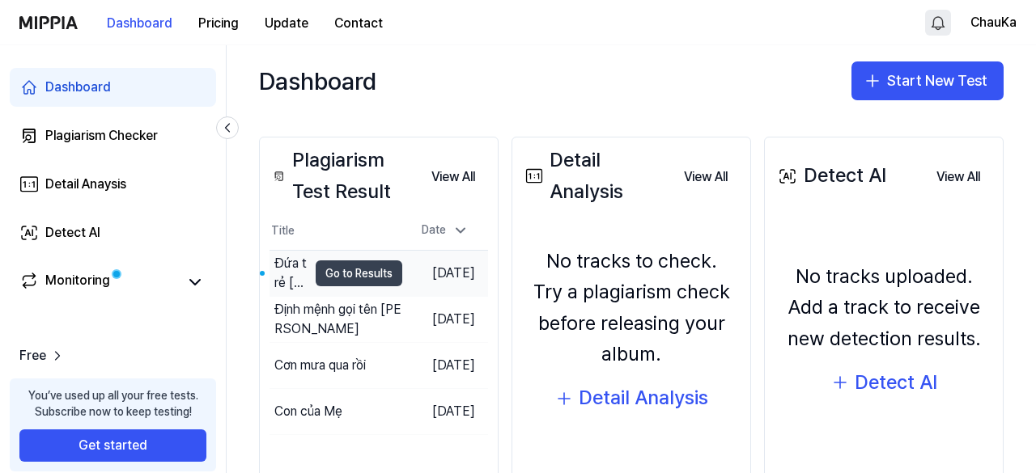
click at [366, 269] on button "Go to Results" at bounding box center [359, 274] width 87 height 26
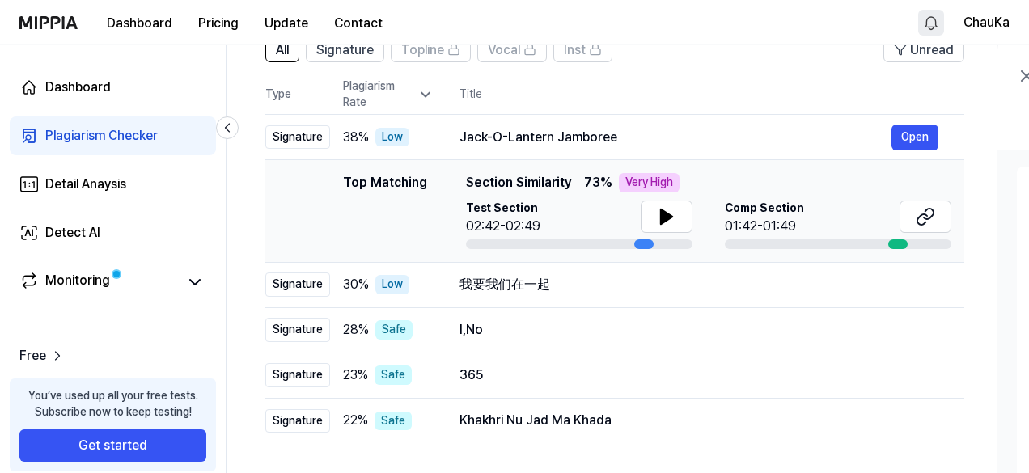
scroll to position [159, 0]
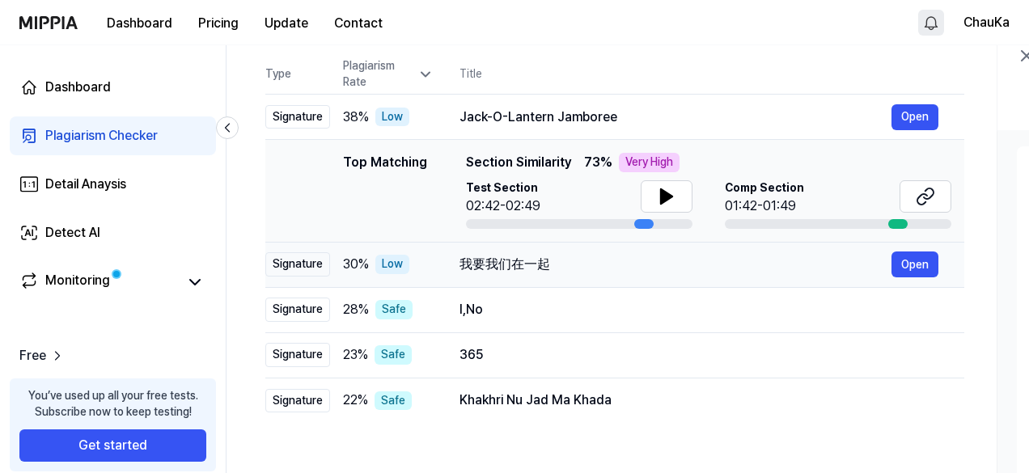
click at [821, 263] on div "我要我们在一起" at bounding box center [676, 264] width 432 height 19
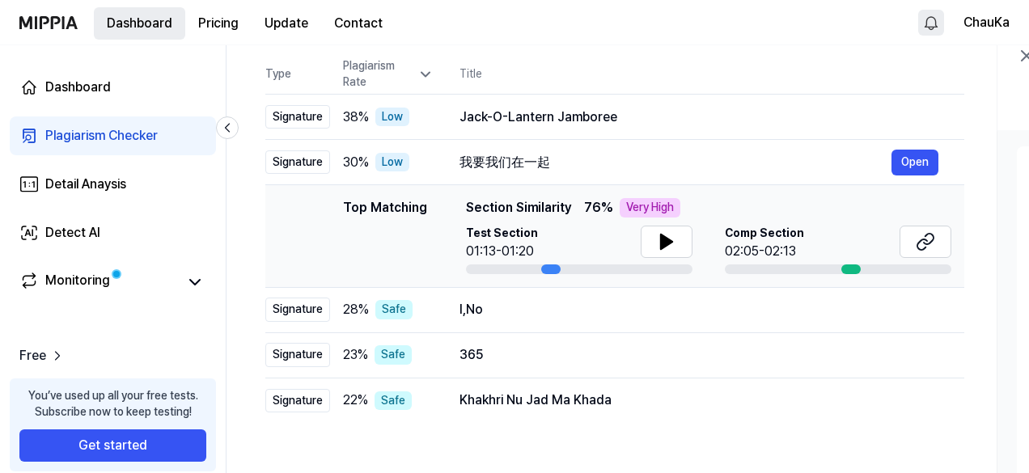
click at [142, 23] on button "Dashboard" at bounding box center [139, 23] width 91 height 32
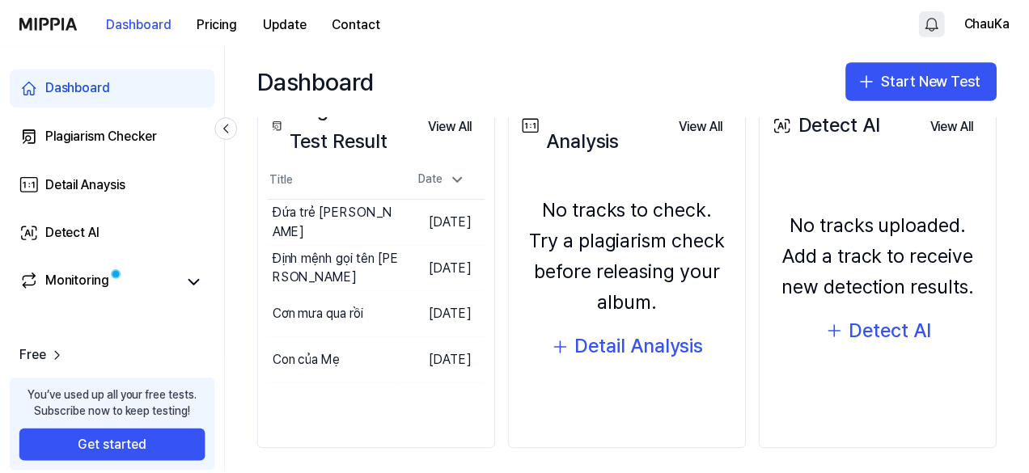
scroll to position [228, 0]
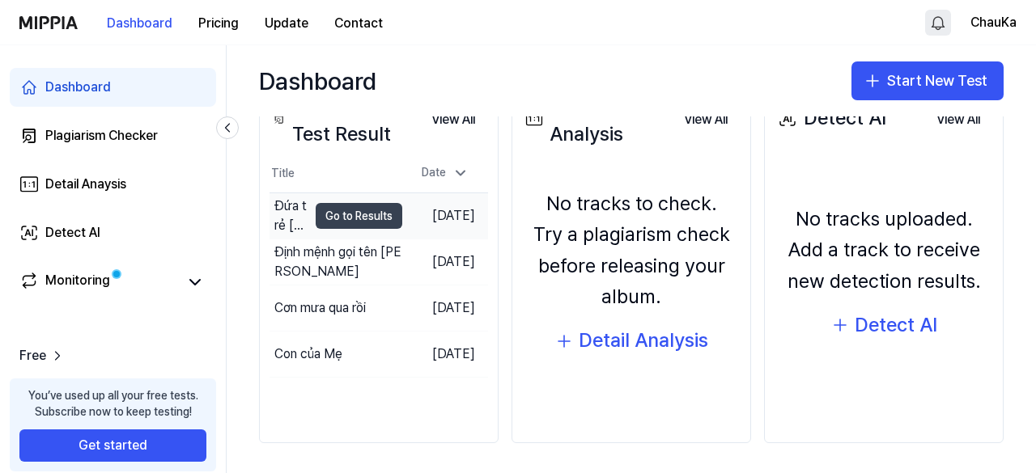
click at [355, 214] on button "Go to Results" at bounding box center [359, 216] width 87 height 26
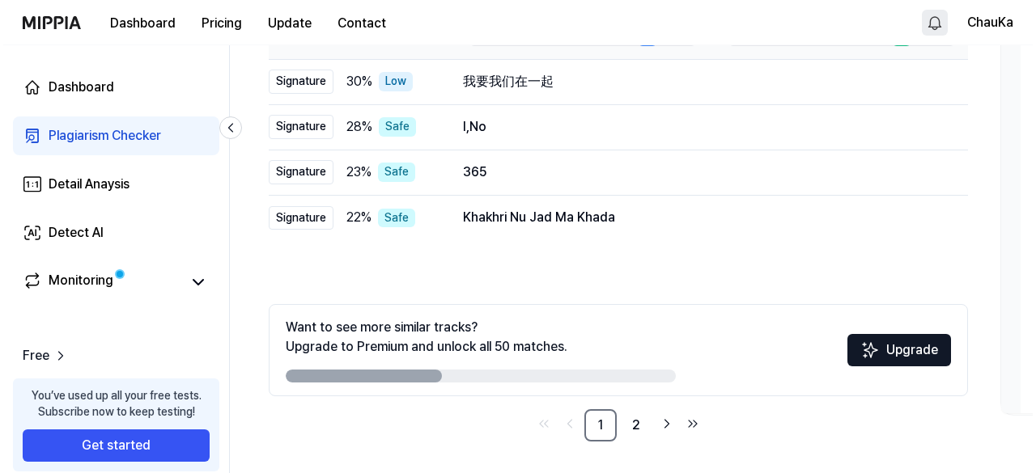
scroll to position [0, 0]
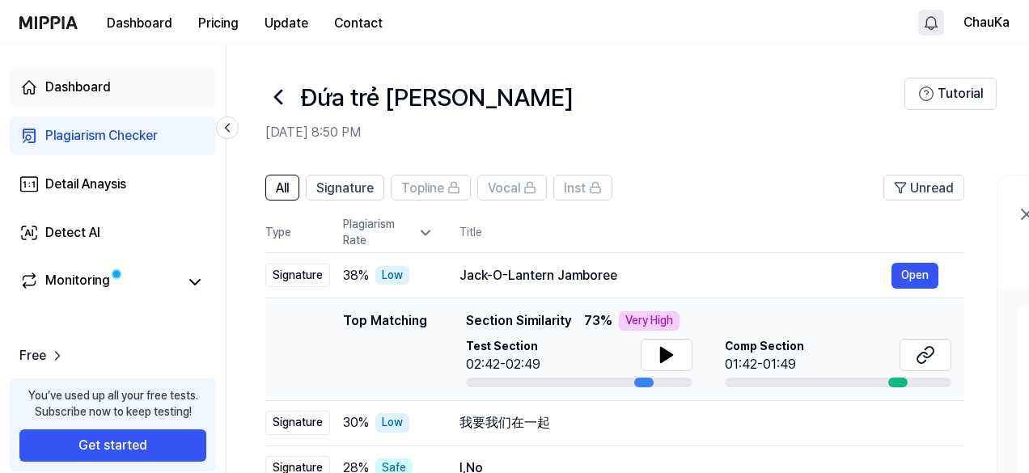
click at [105, 87] on div "Dashboard" at bounding box center [78, 87] width 66 height 19
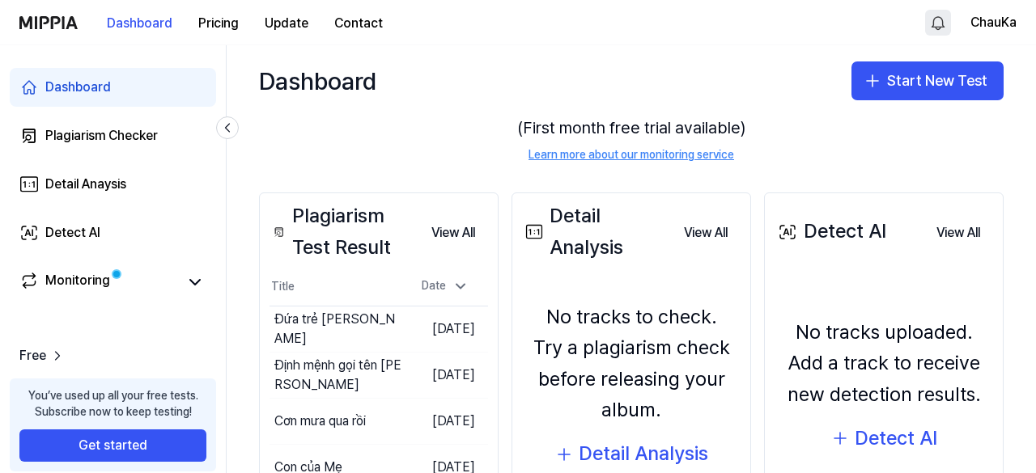
scroll to position [230, 0]
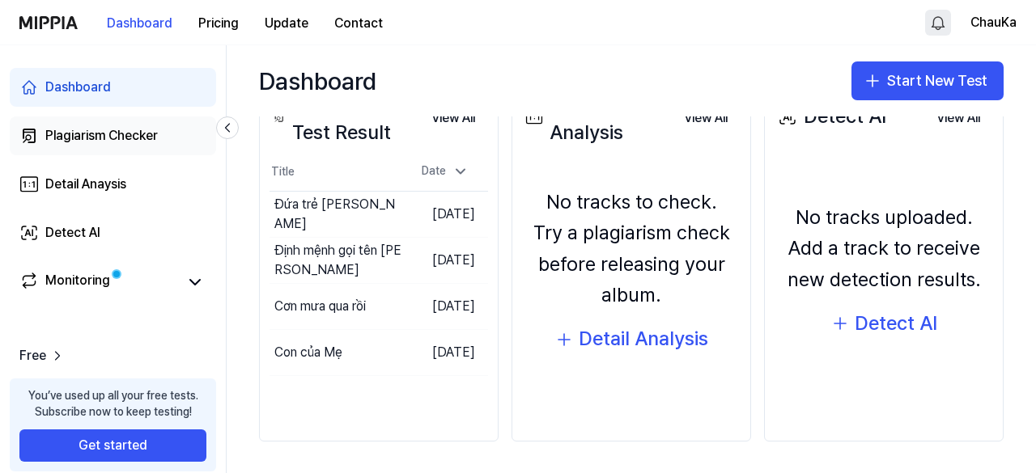
click at [102, 142] on div "Plagiarism Checker" at bounding box center [101, 135] width 112 height 19
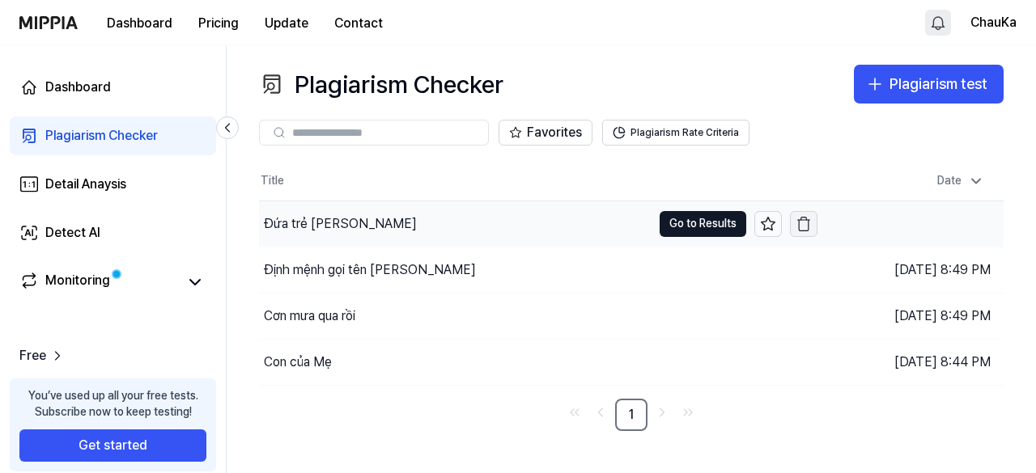
click at [802, 225] on icon "button" at bounding box center [803, 224] width 16 height 16
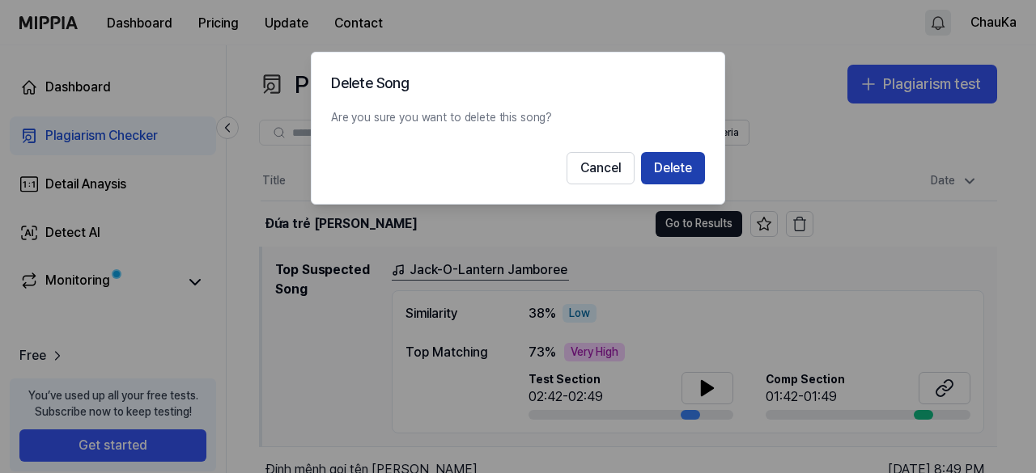
click at [678, 173] on button "Delete" at bounding box center [673, 168] width 64 height 32
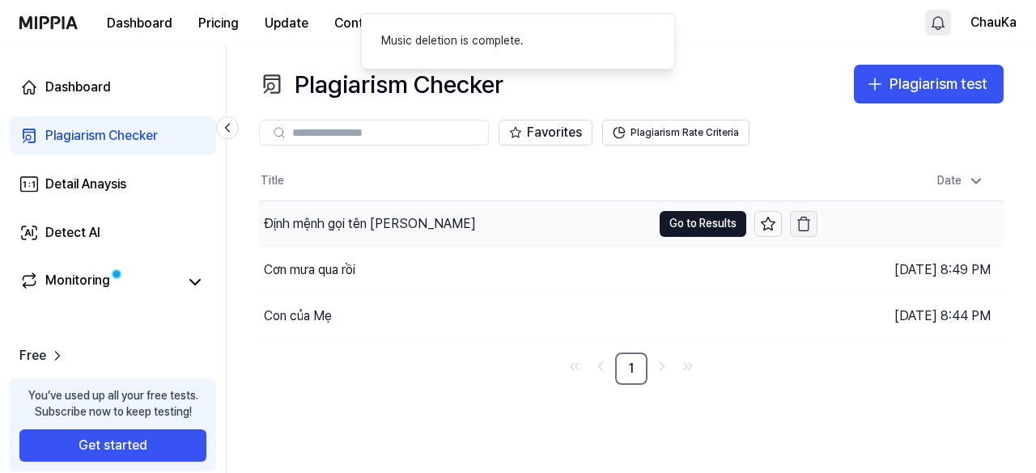
click at [807, 225] on icon "button" at bounding box center [803, 224] width 16 height 16
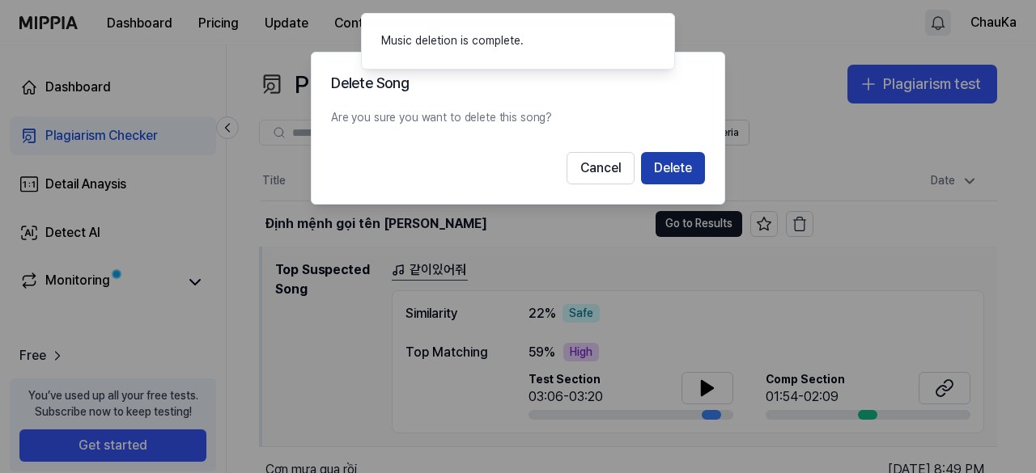
click at [691, 179] on button "Delete" at bounding box center [673, 168] width 64 height 32
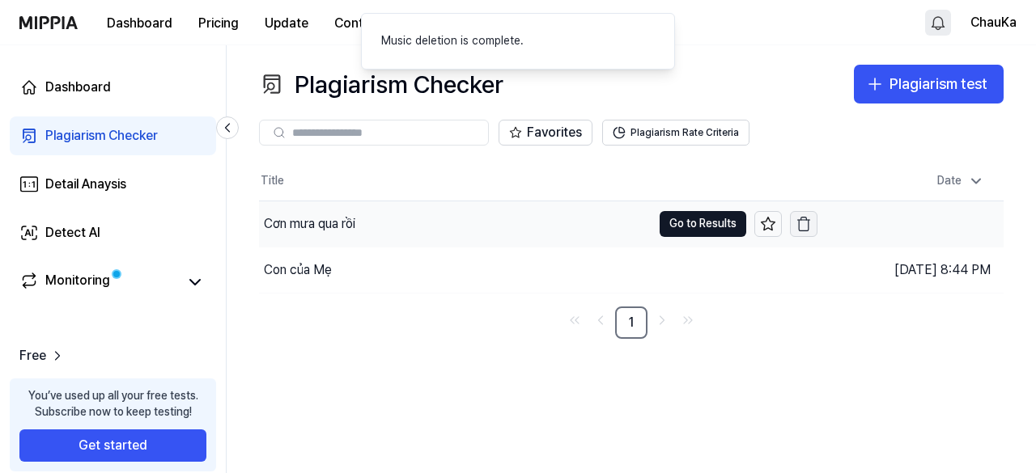
click at [803, 218] on icon "button" at bounding box center [803, 224] width 16 height 16
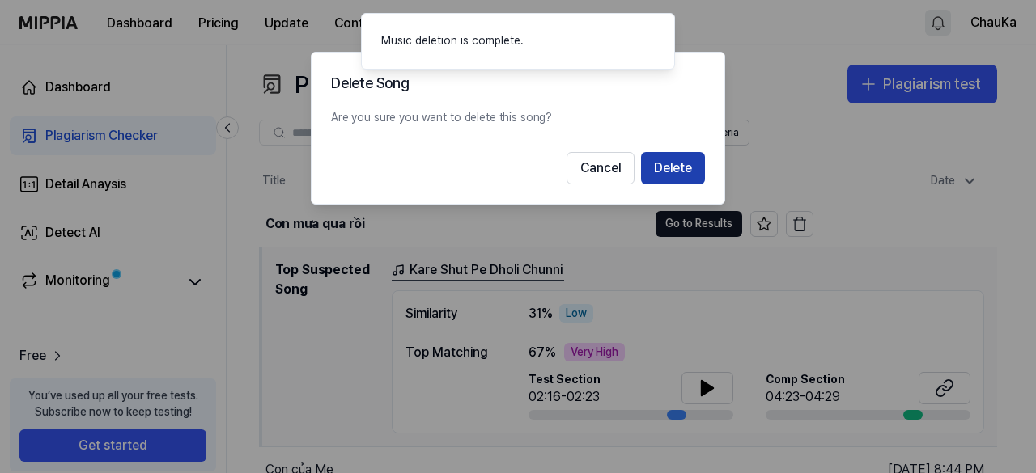
click at [673, 174] on button "Delete" at bounding box center [673, 168] width 64 height 32
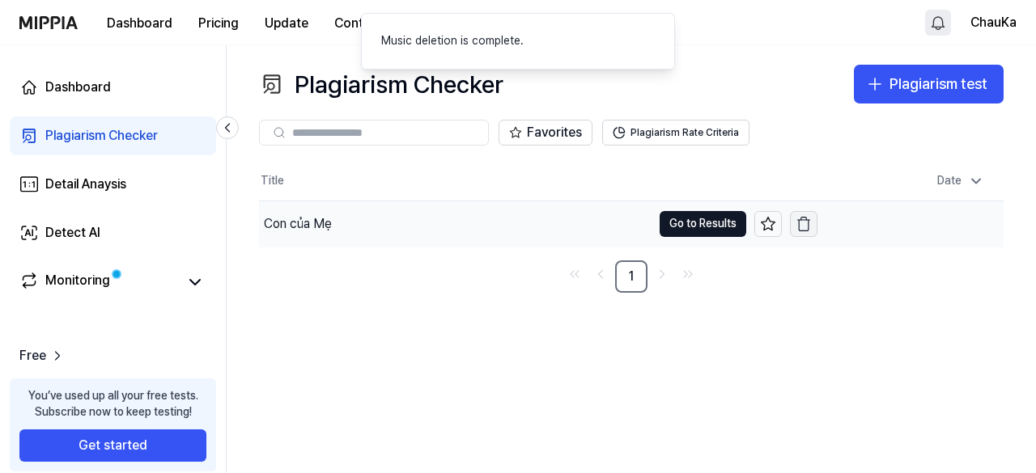
click at [806, 227] on icon "button" at bounding box center [803, 224] width 16 height 16
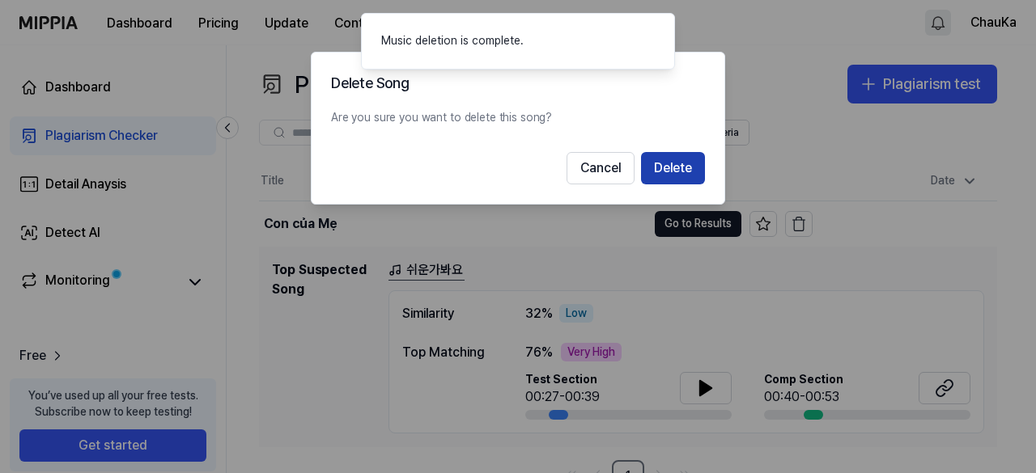
click at [680, 167] on button "Delete" at bounding box center [673, 168] width 64 height 32
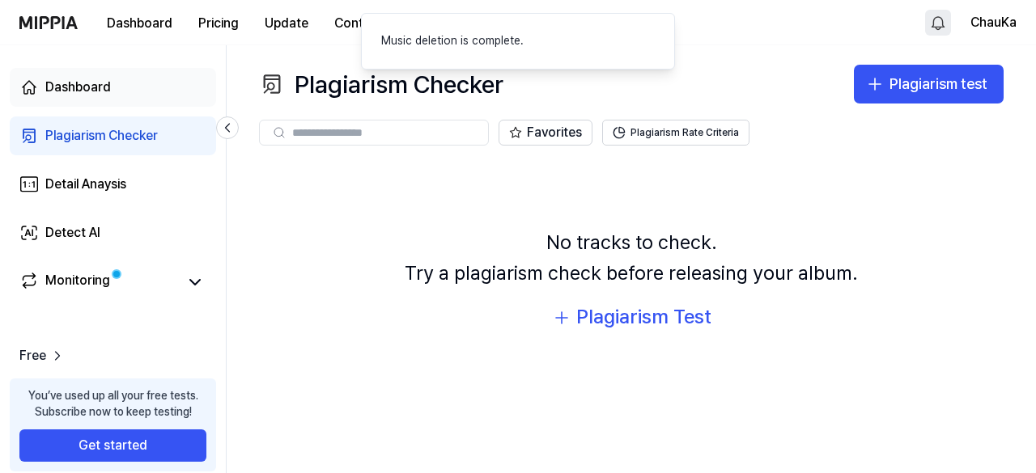
click at [84, 88] on div "Dashboard" at bounding box center [78, 87] width 66 height 19
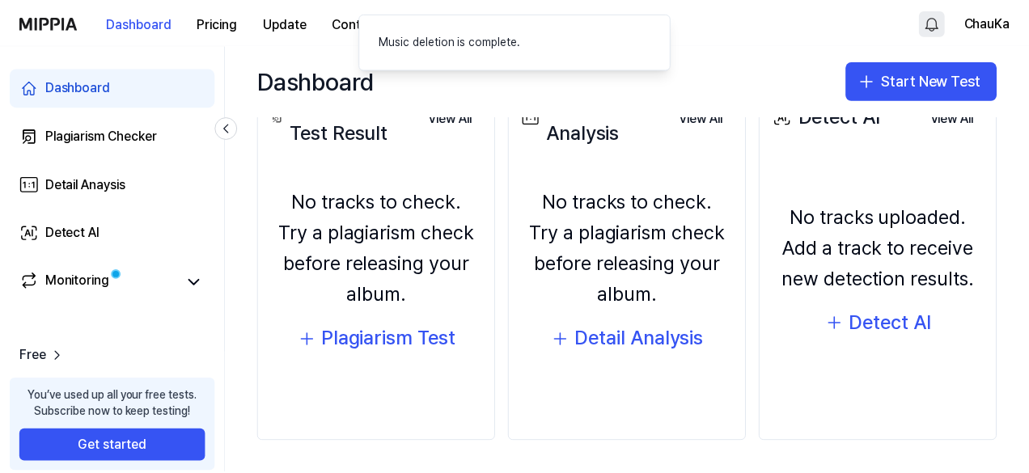
scroll to position [0, 0]
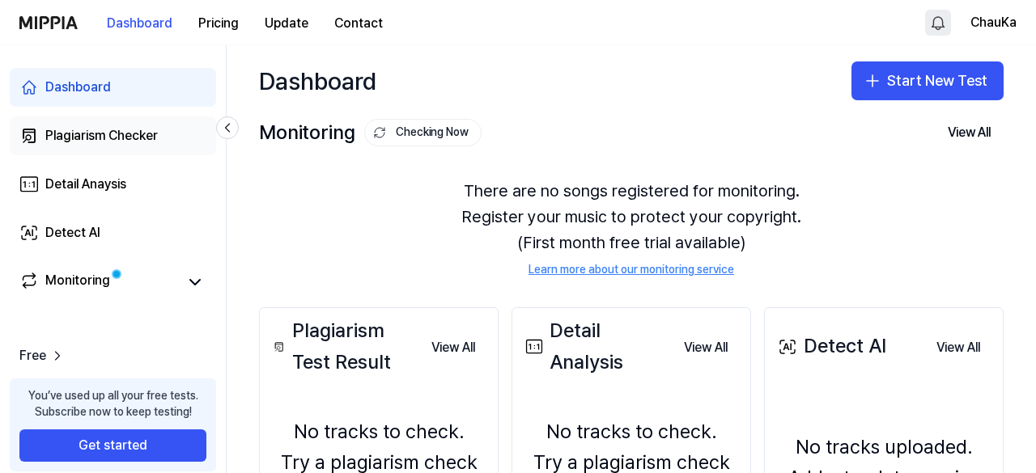
click at [131, 134] on div "Plagiarism Checker" at bounding box center [101, 135] width 112 height 19
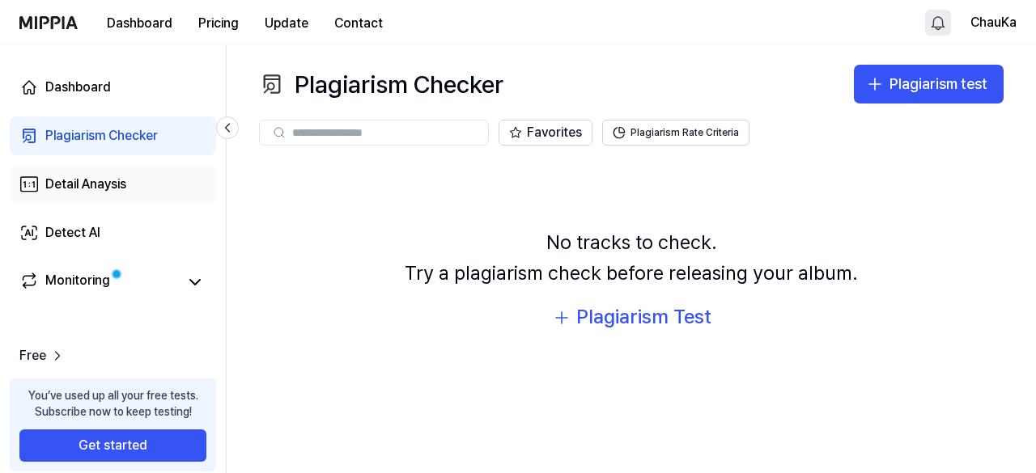
click at [74, 187] on div "Detail Anaysis" at bounding box center [85, 184] width 81 height 19
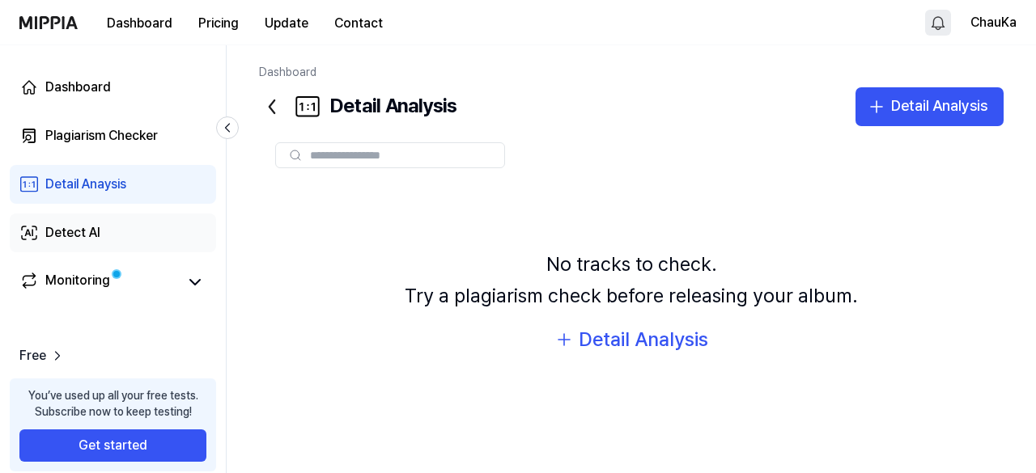
click at [68, 226] on div "Detect AI" at bounding box center [72, 232] width 55 height 19
